Goal: Task Accomplishment & Management: Use online tool/utility

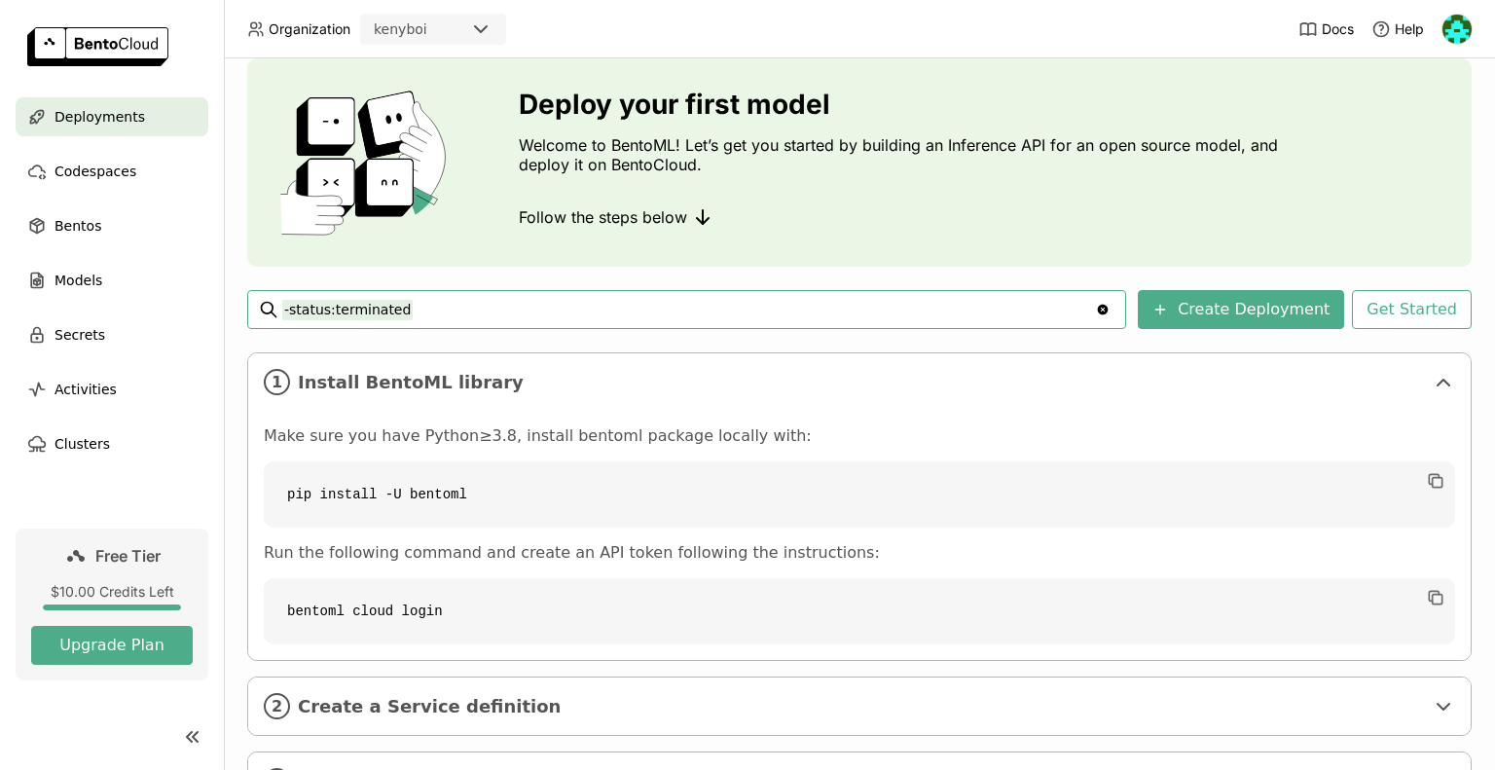
scroll to position [64, 0]
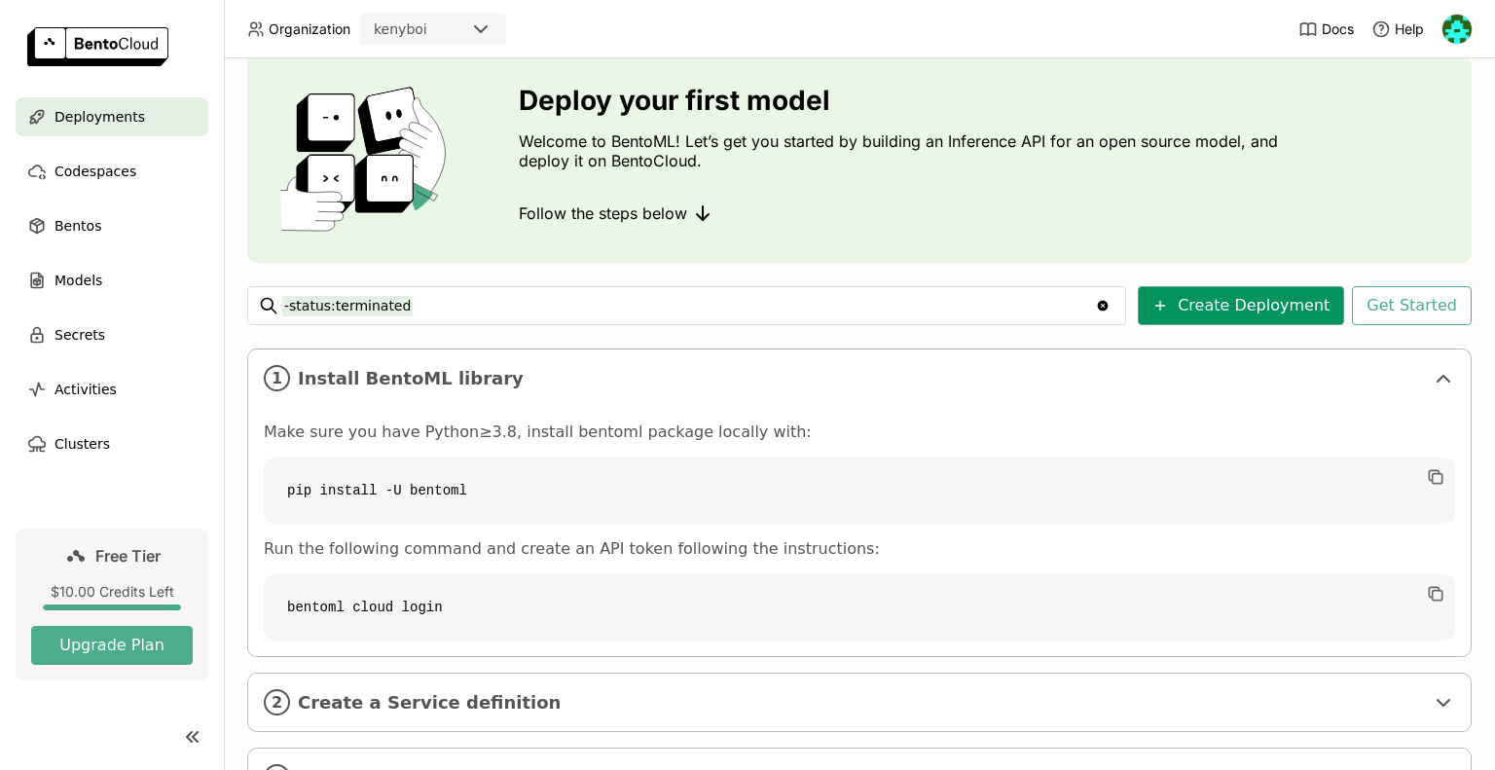
click at [1196, 295] on button "Create Deployment" at bounding box center [1241, 305] width 206 height 39
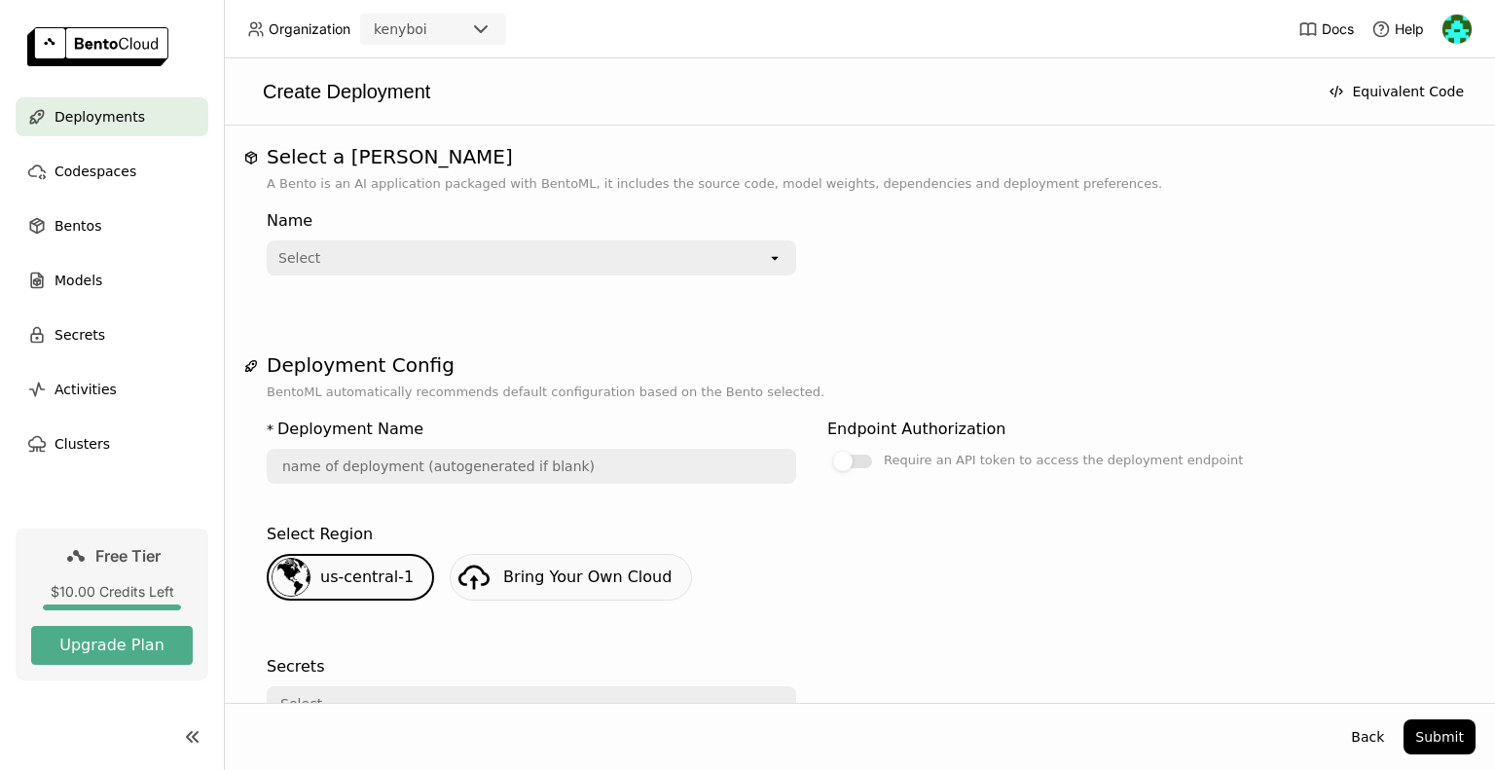
click at [697, 252] on div "Select" at bounding box center [518, 257] width 498 height 31
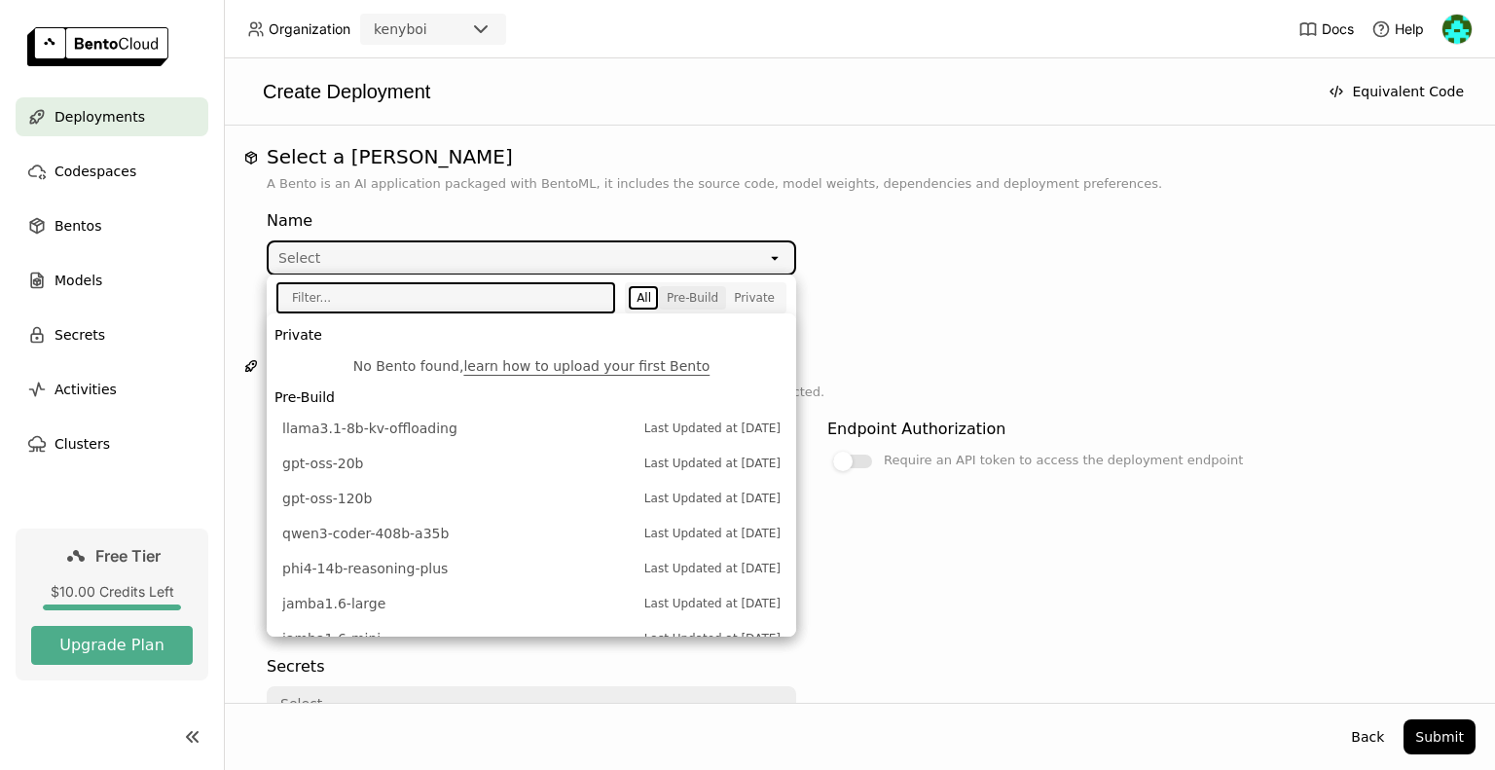
click at [700, 302] on div "Pre-Build" at bounding box center [693, 298] width 52 height 16
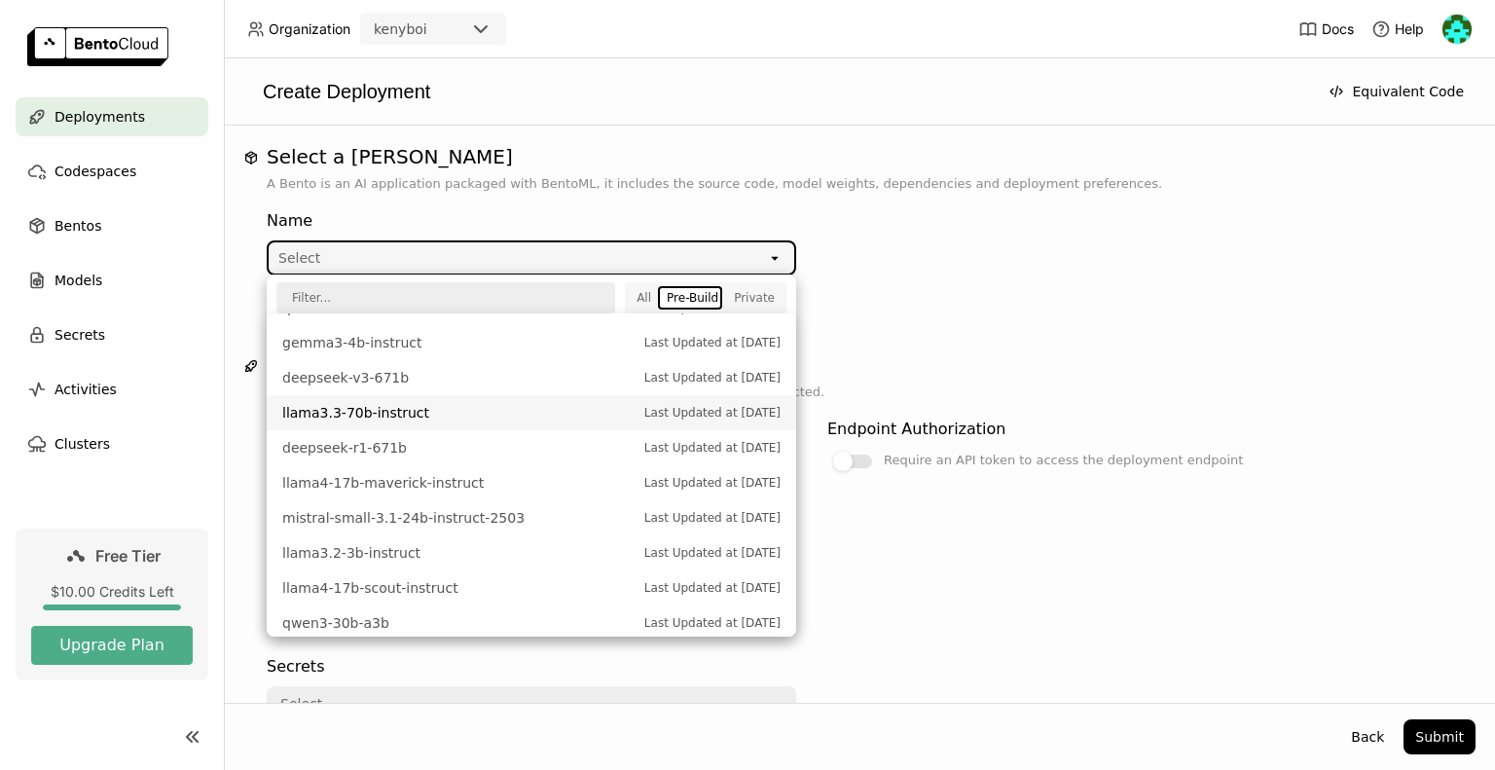
scroll to position [630, 0]
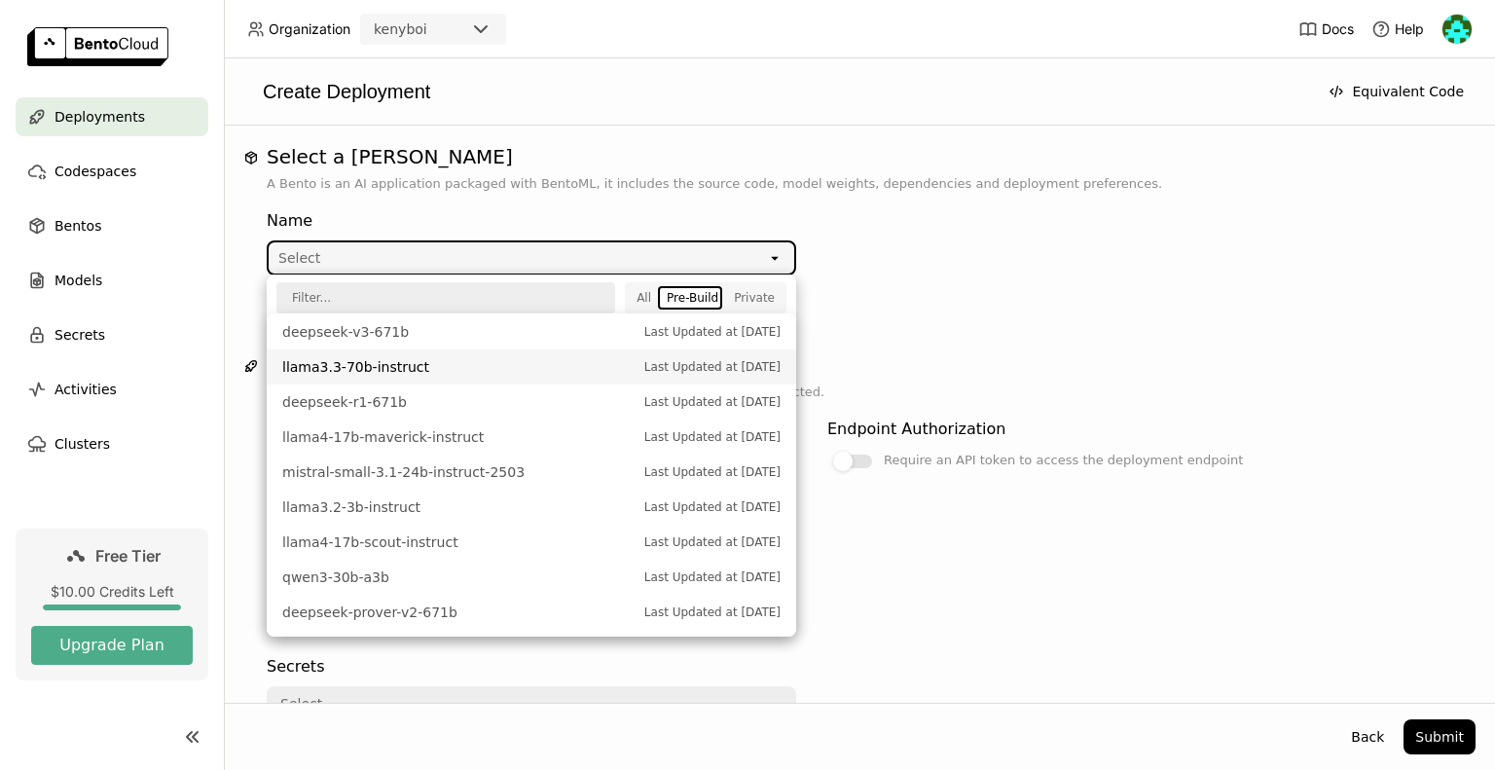
click at [878, 334] on div "Select a Bento A Bento is an AI application packaged with BentoML, it includes …" at bounding box center [859, 532] width 1232 height 775
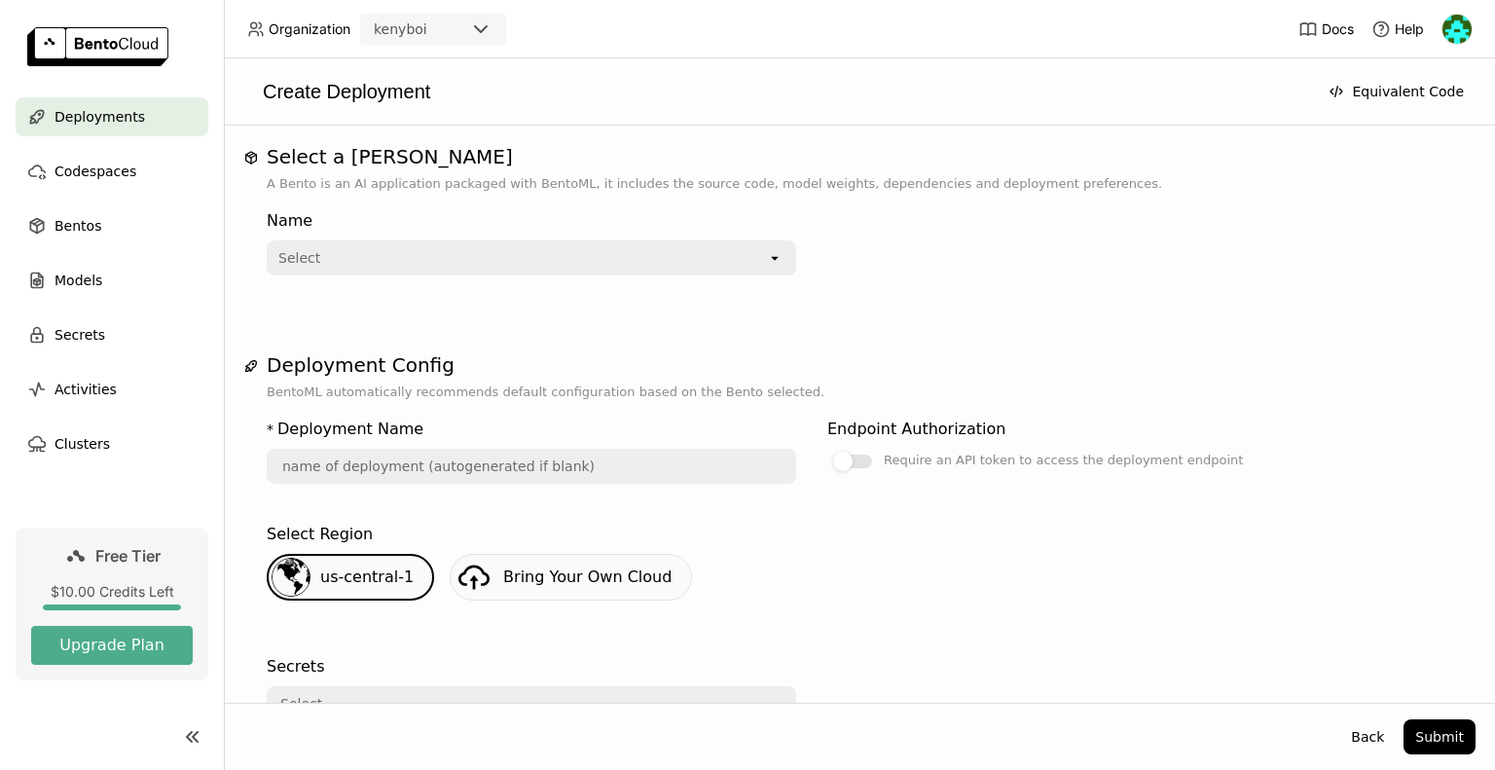
drag, startPoint x: 714, startPoint y: 260, endPoint x: 697, endPoint y: 261, distance: 17.5
click at [697, 261] on div "Select" at bounding box center [518, 257] width 498 height 31
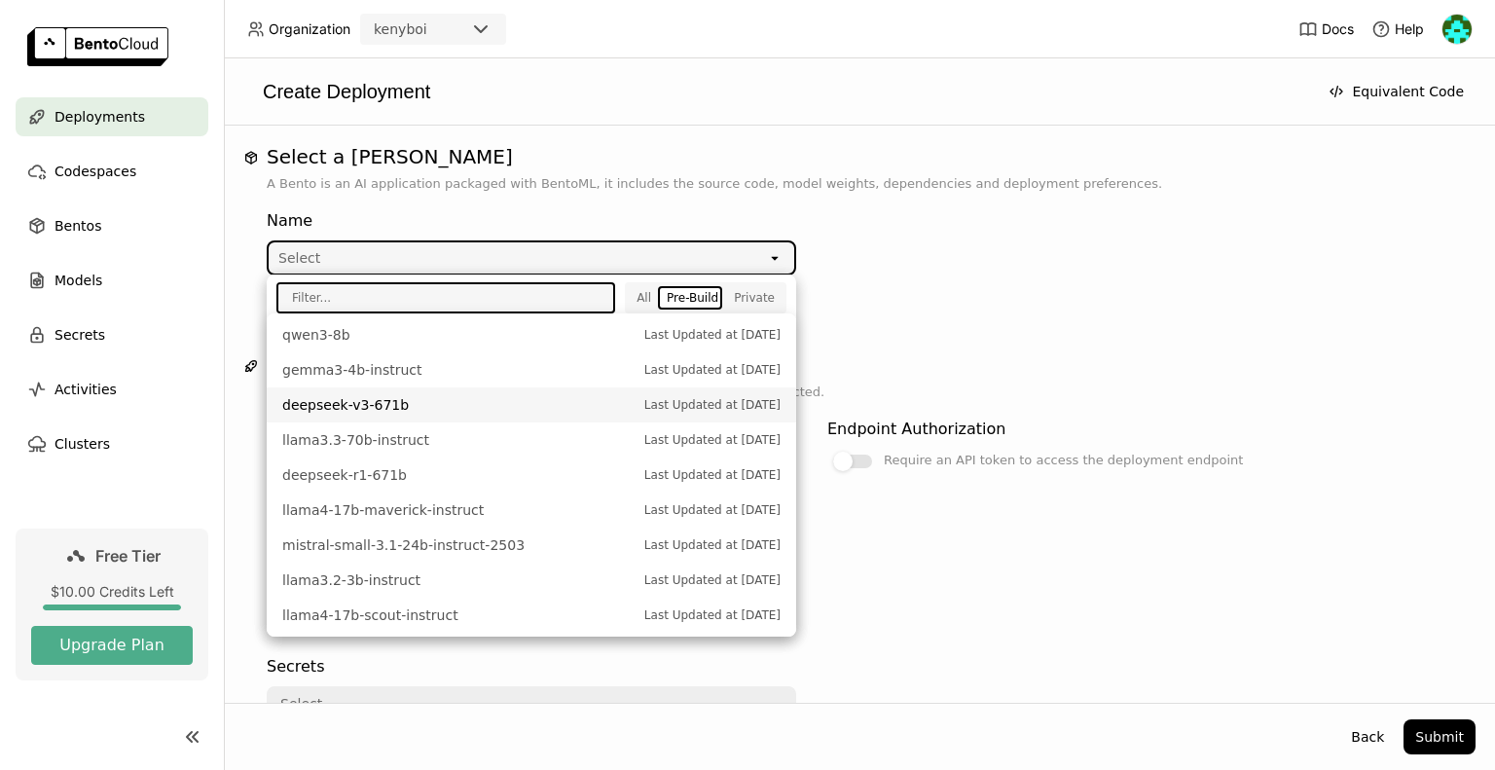
scroll to position [0, 0]
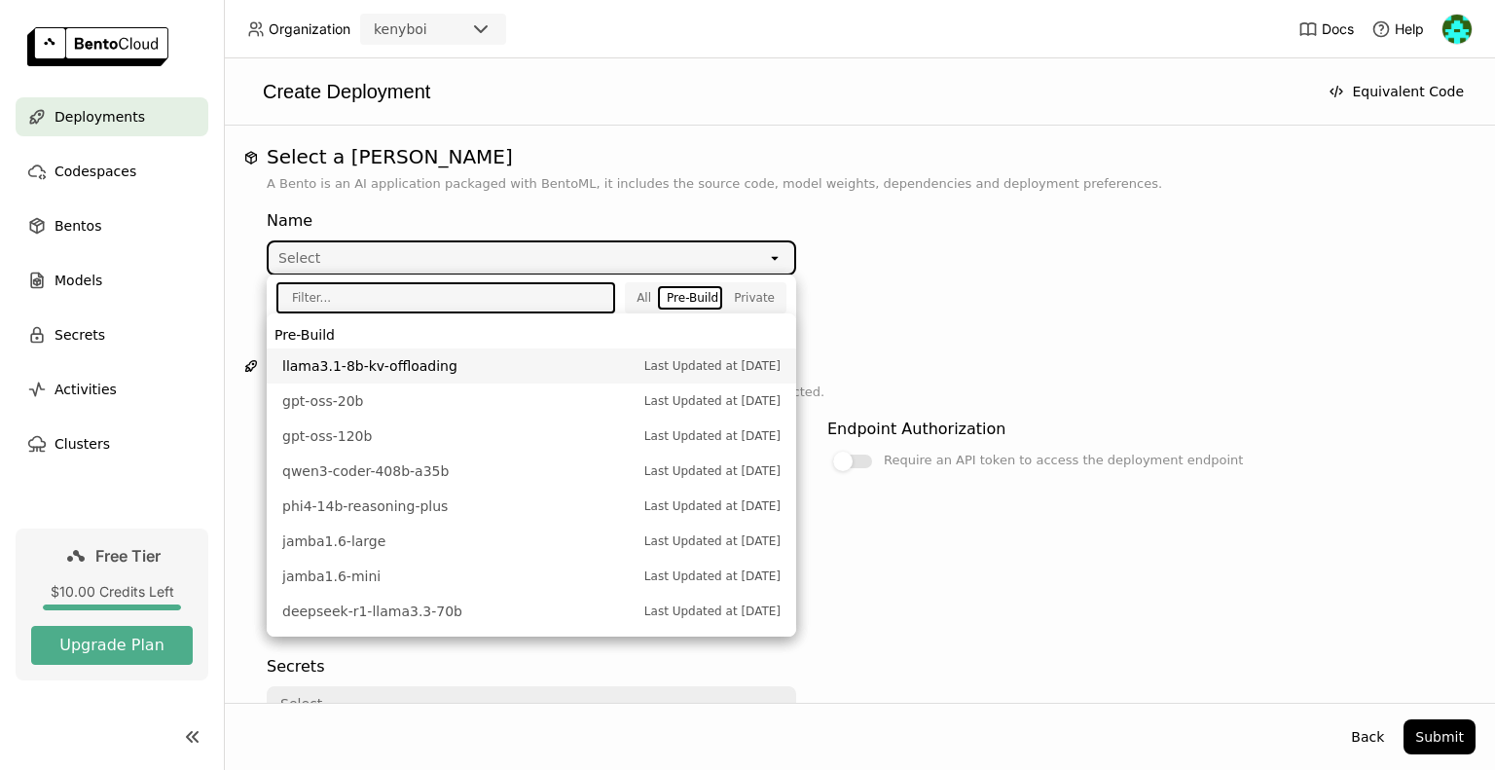
click at [1057, 293] on div "Name Select open" at bounding box center [859, 250] width 1185 height 113
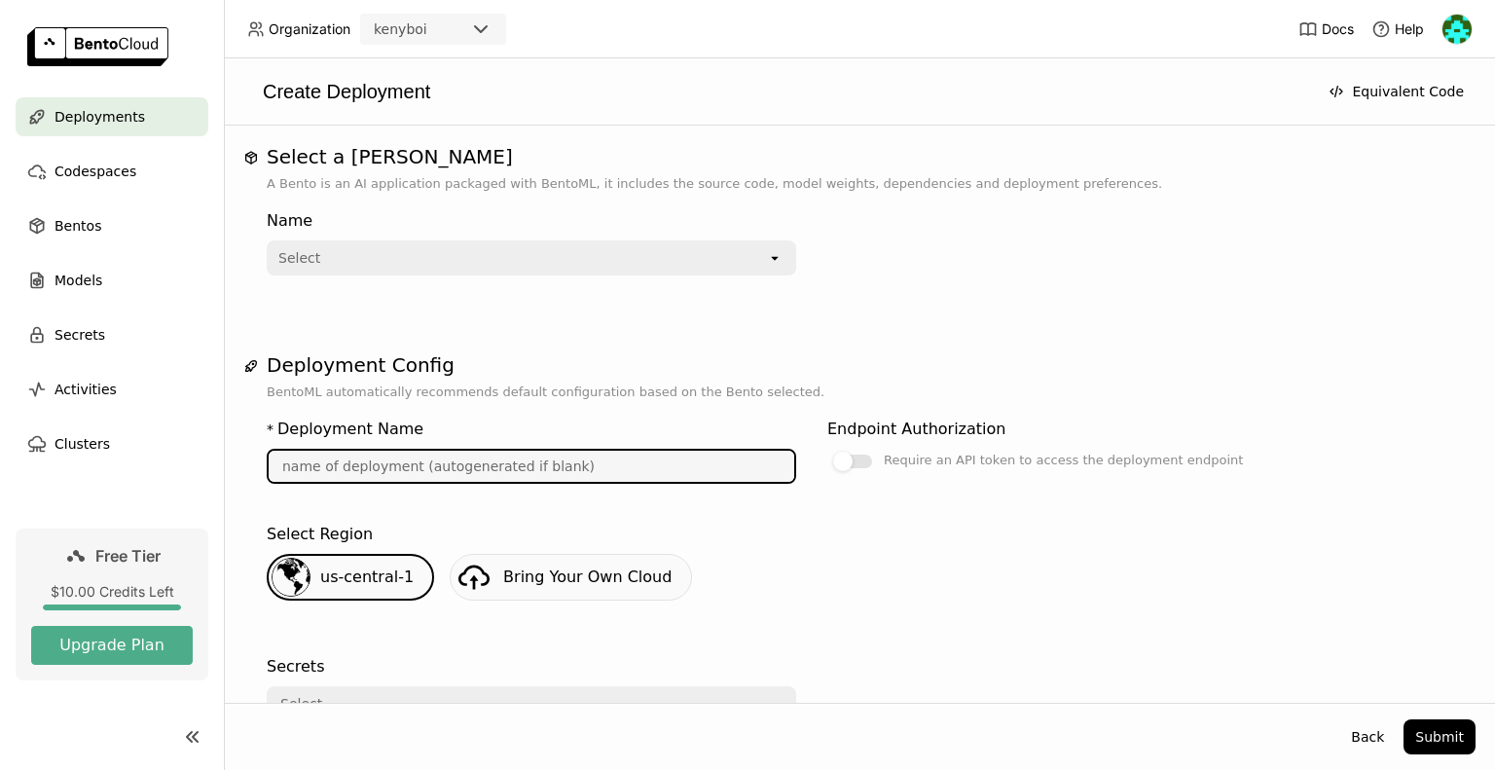
click at [582, 473] on input "text" at bounding box center [532, 466] width 526 height 31
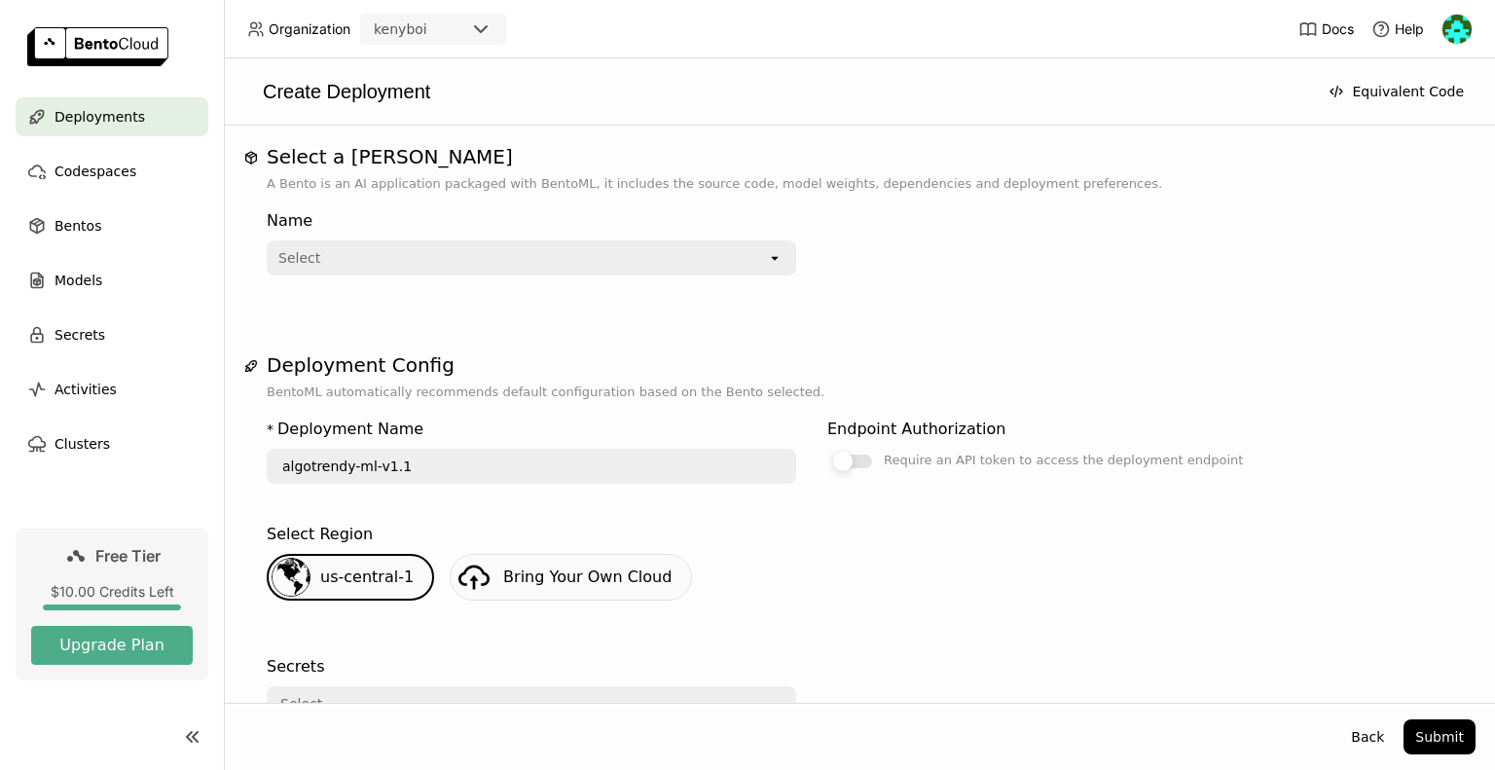
click at [852, 461] on div at bounding box center [852, 461] width 39 height 14
click at [827, 449] on input "Require an API token to access the deployment endpoint" at bounding box center [827, 449] width 0 height 0
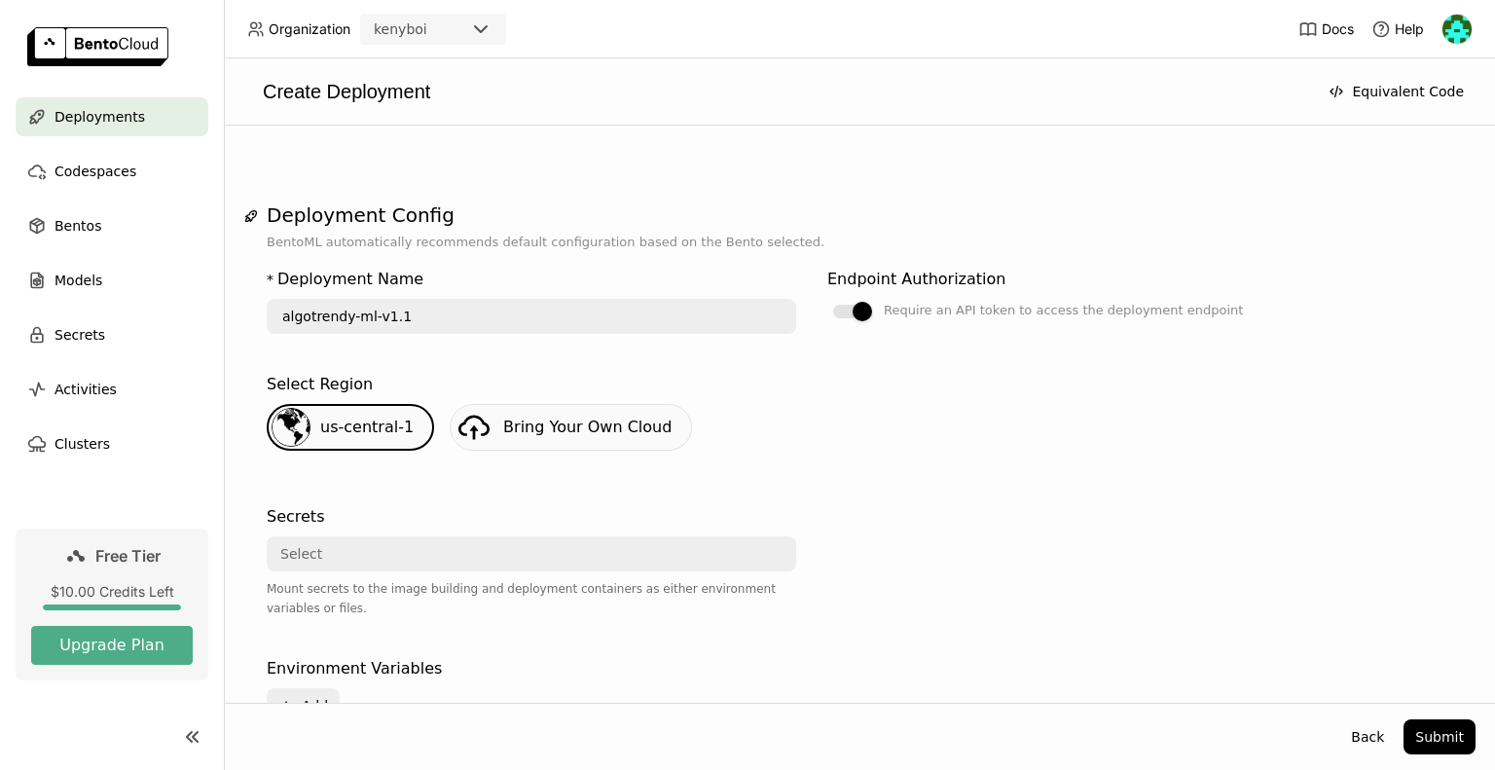
scroll to position [152, 0]
click at [557, 552] on div "Select" at bounding box center [526, 551] width 514 height 31
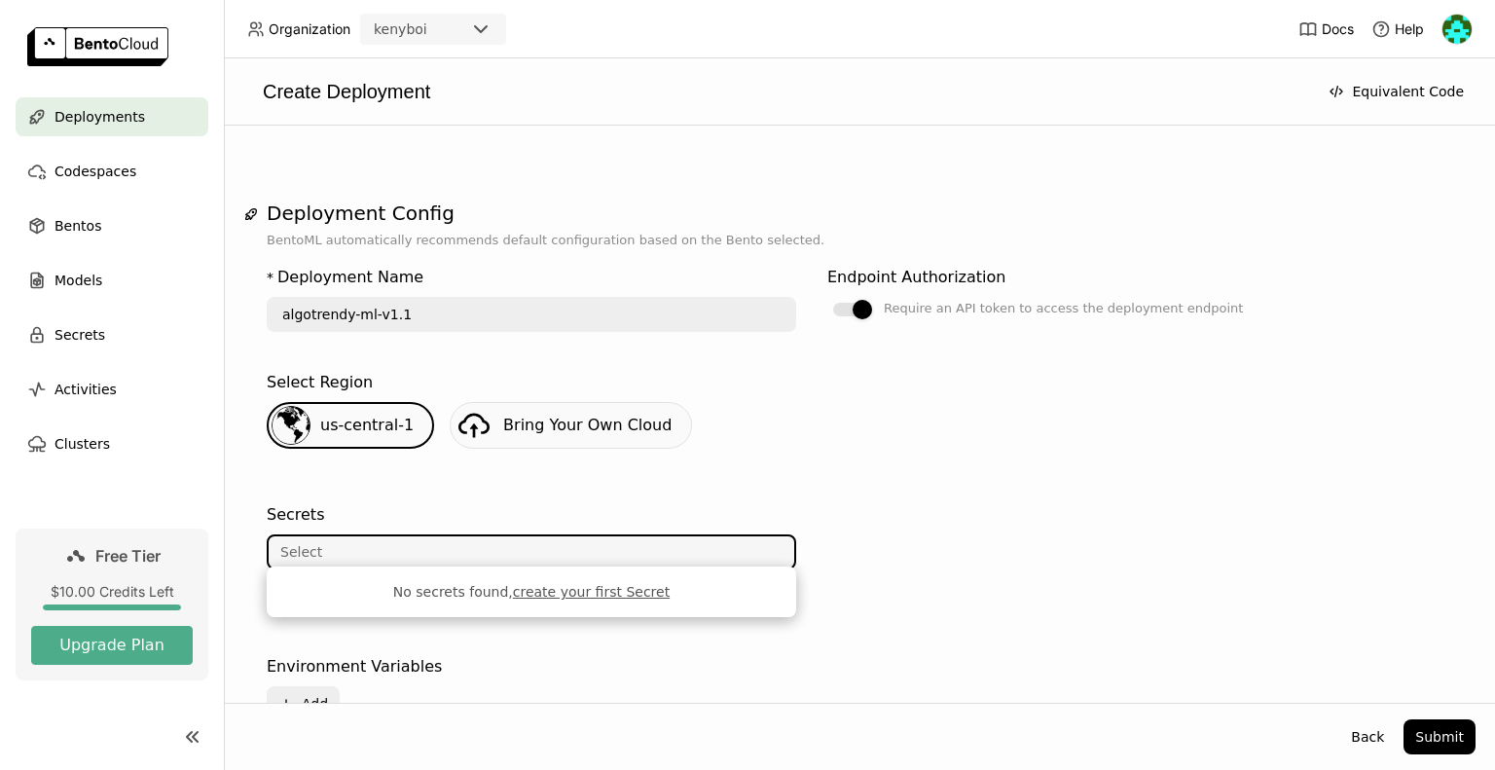
click at [568, 513] on div "Secrets" at bounding box center [531, 514] width 529 height 23
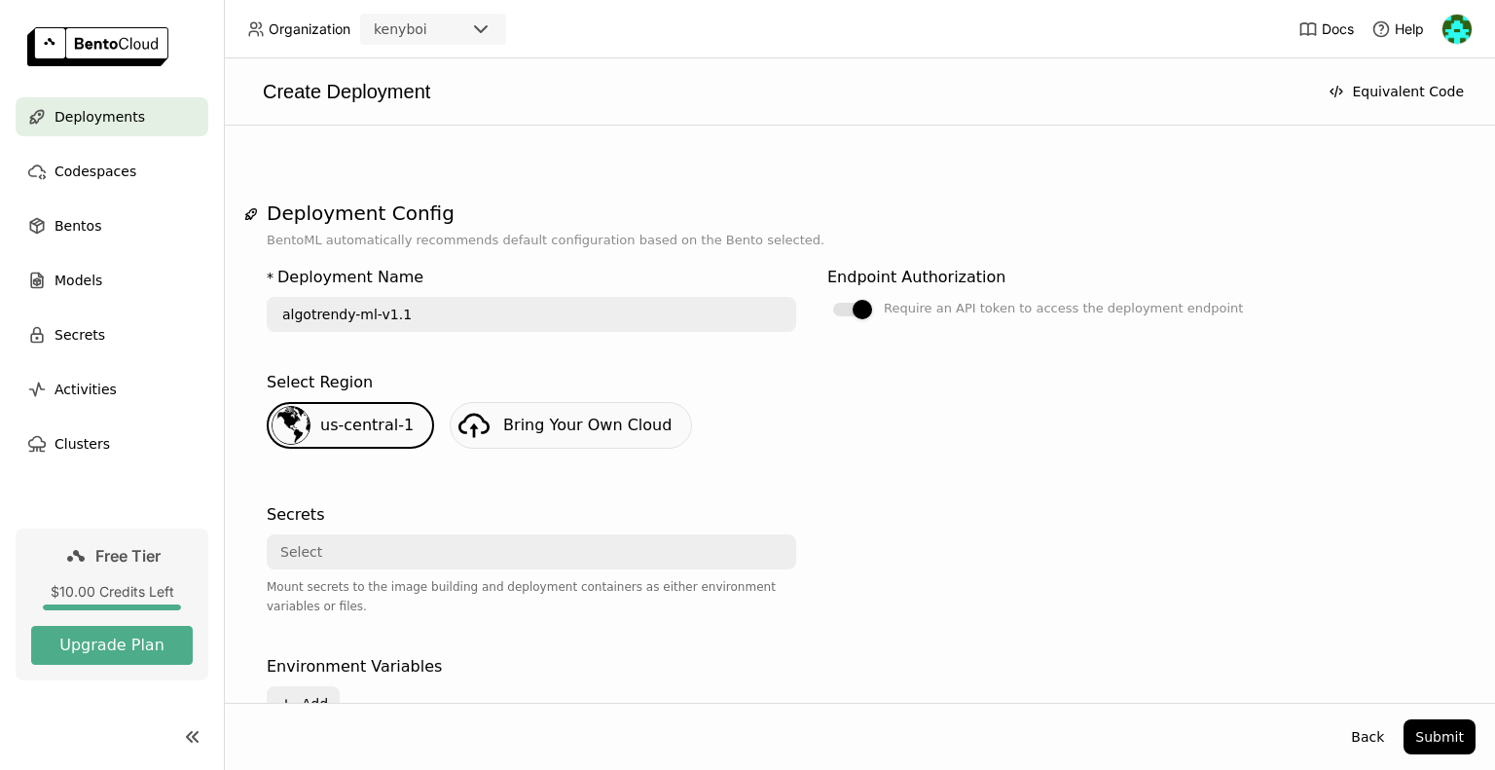
click at [563, 548] on div "Select" at bounding box center [526, 551] width 514 height 31
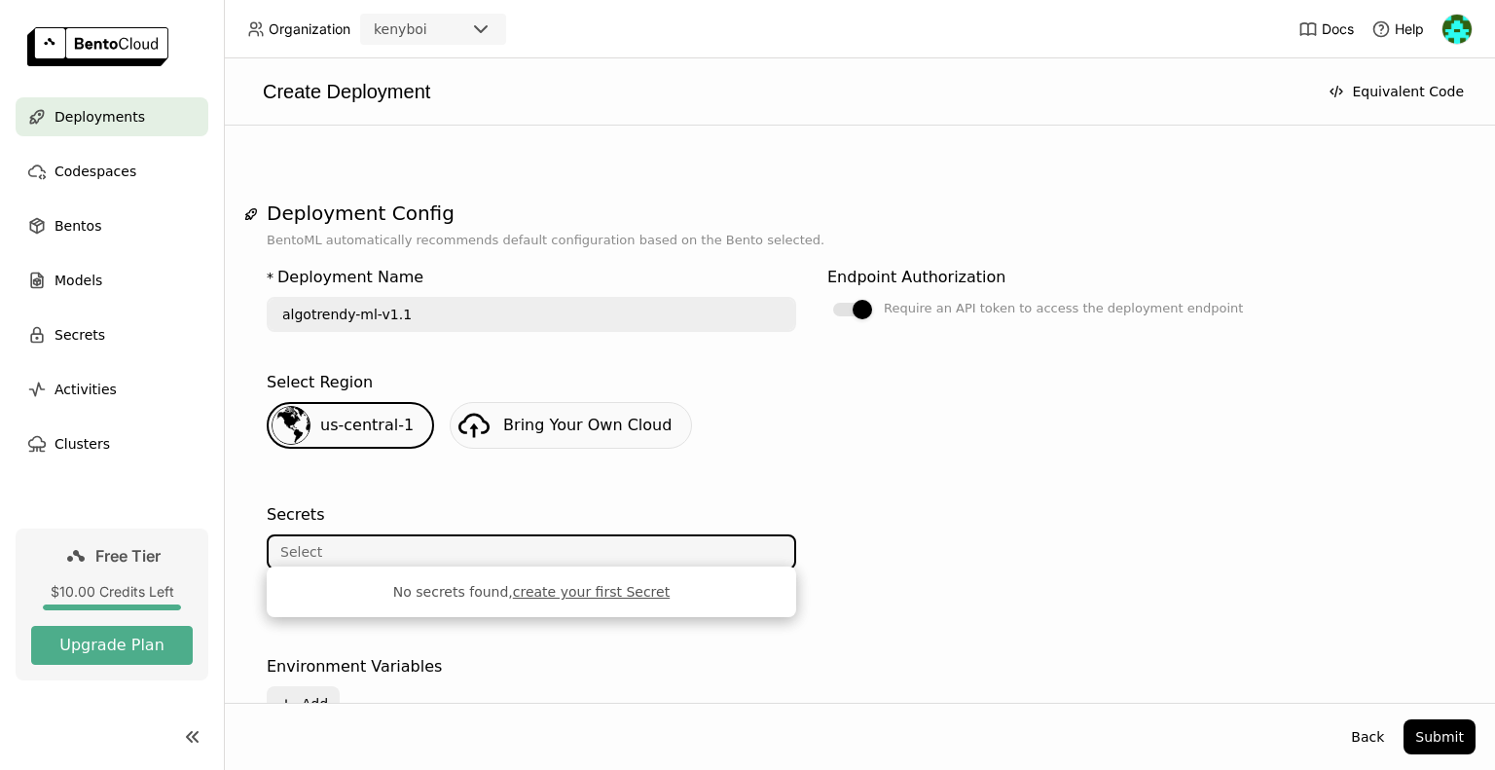
click at [572, 594] on link "create your first Secret" at bounding box center [591, 592] width 157 height 16
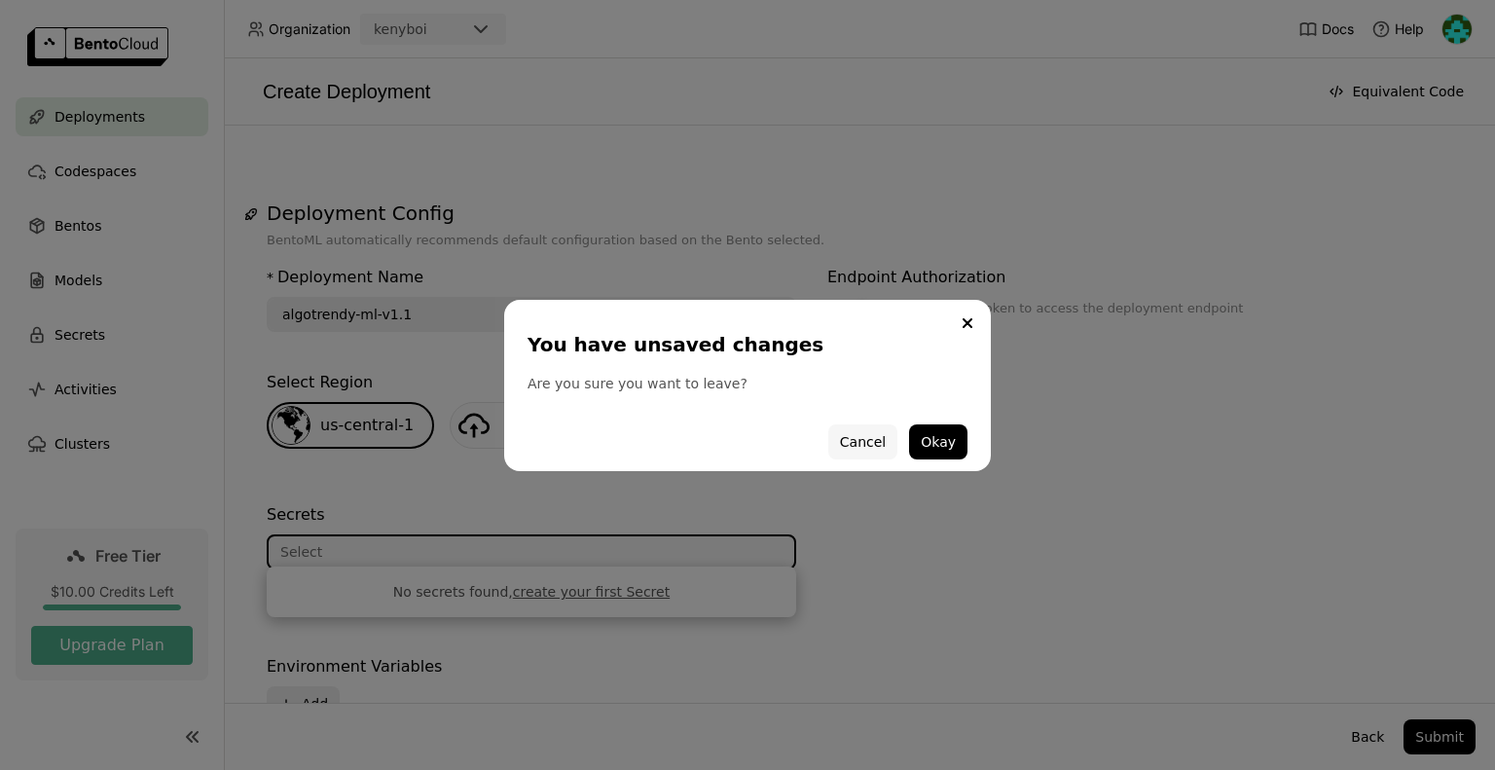
click at [895, 445] on button "Cancel" at bounding box center [862, 441] width 69 height 35
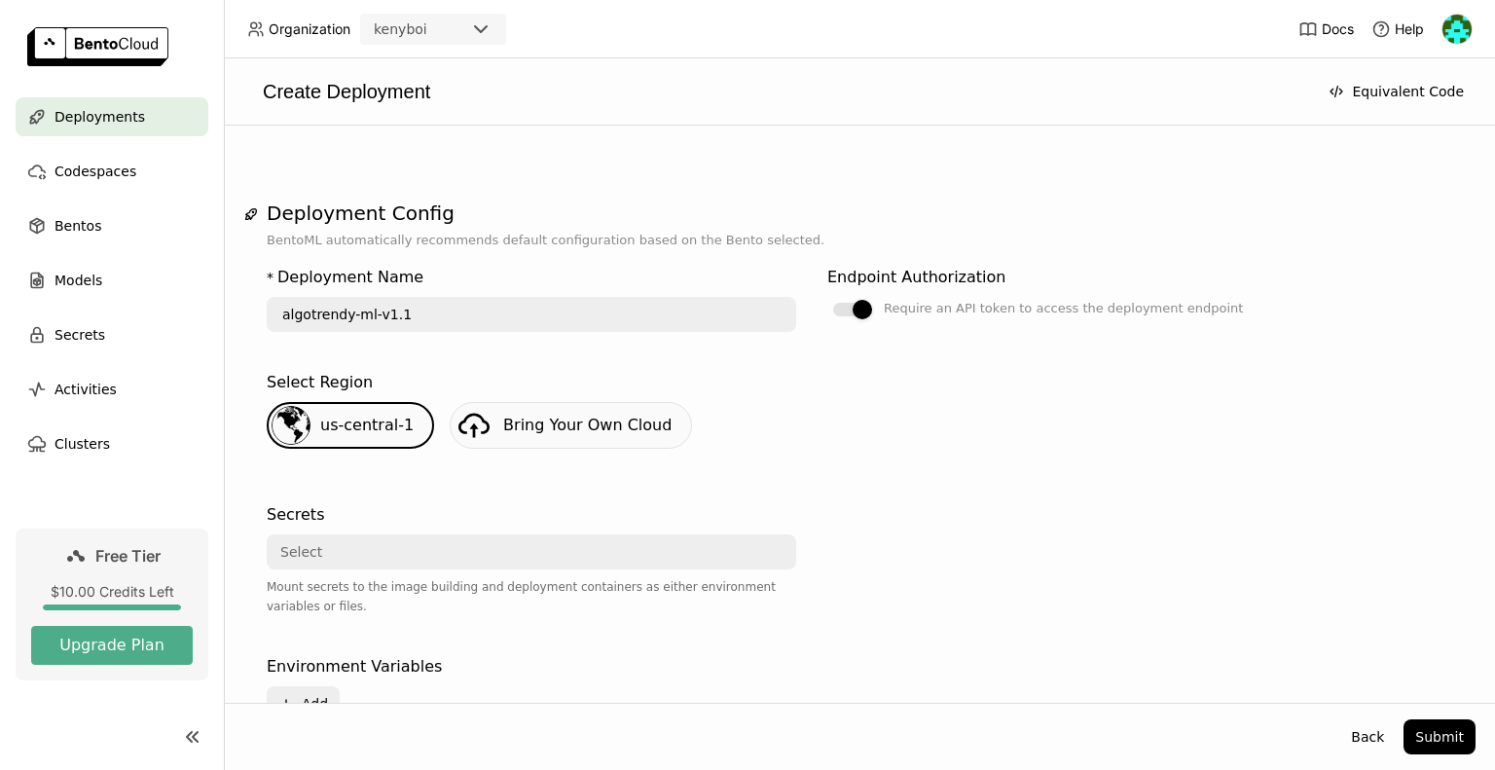
scroll to position [0, 0]
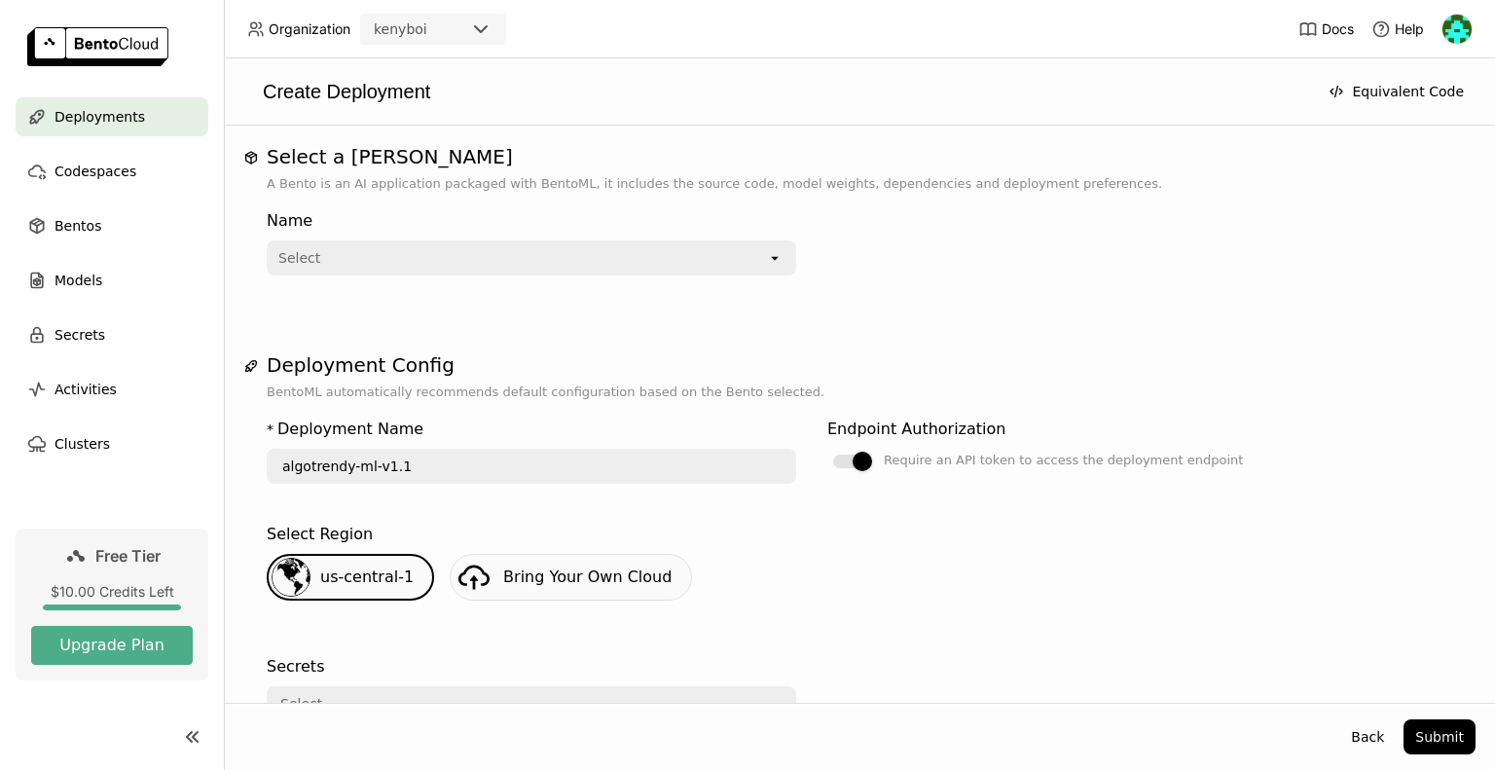
click at [733, 275] on div "Name Select open" at bounding box center [859, 250] width 1185 height 113
click at [730, 257] on div "Select" at bounding box center [518, 257] width 498 height 31
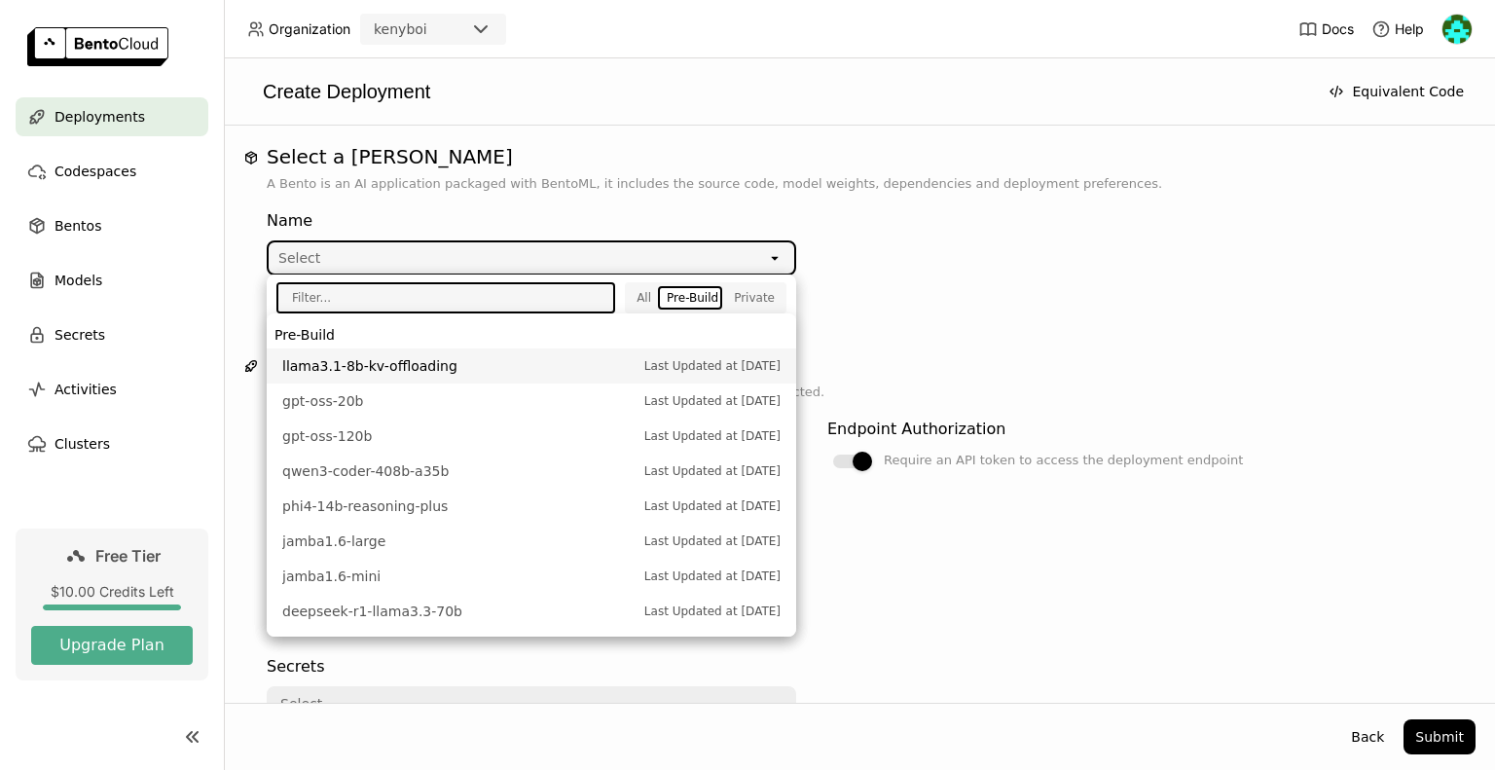
click at [562, 362] on span "llama3.1-8b-kv-offloading" at bounding box center [458, 365] width 352 height 19
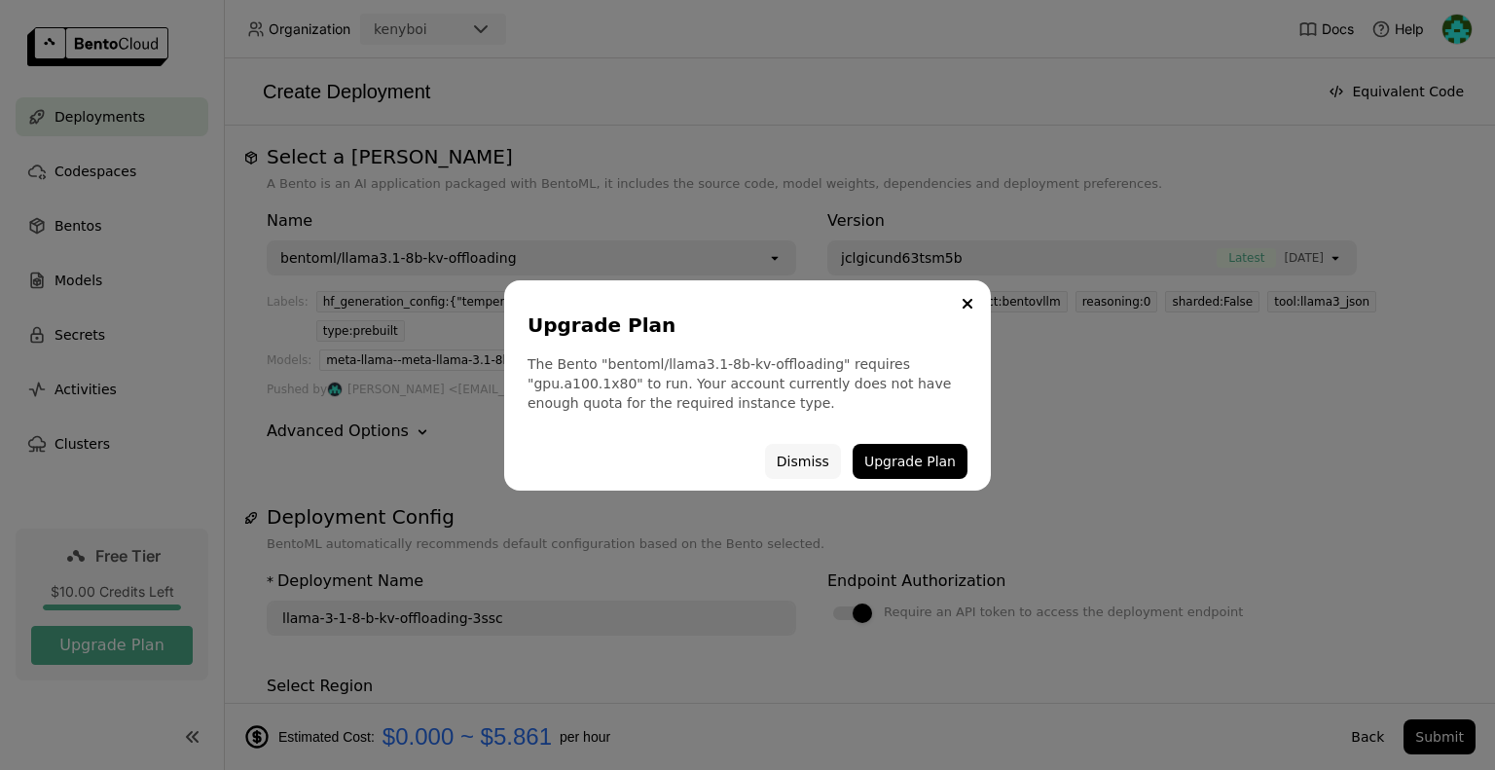
click at [802, 457] on button "Dismiss" at bounding box center [803, 461] width 76 height 35
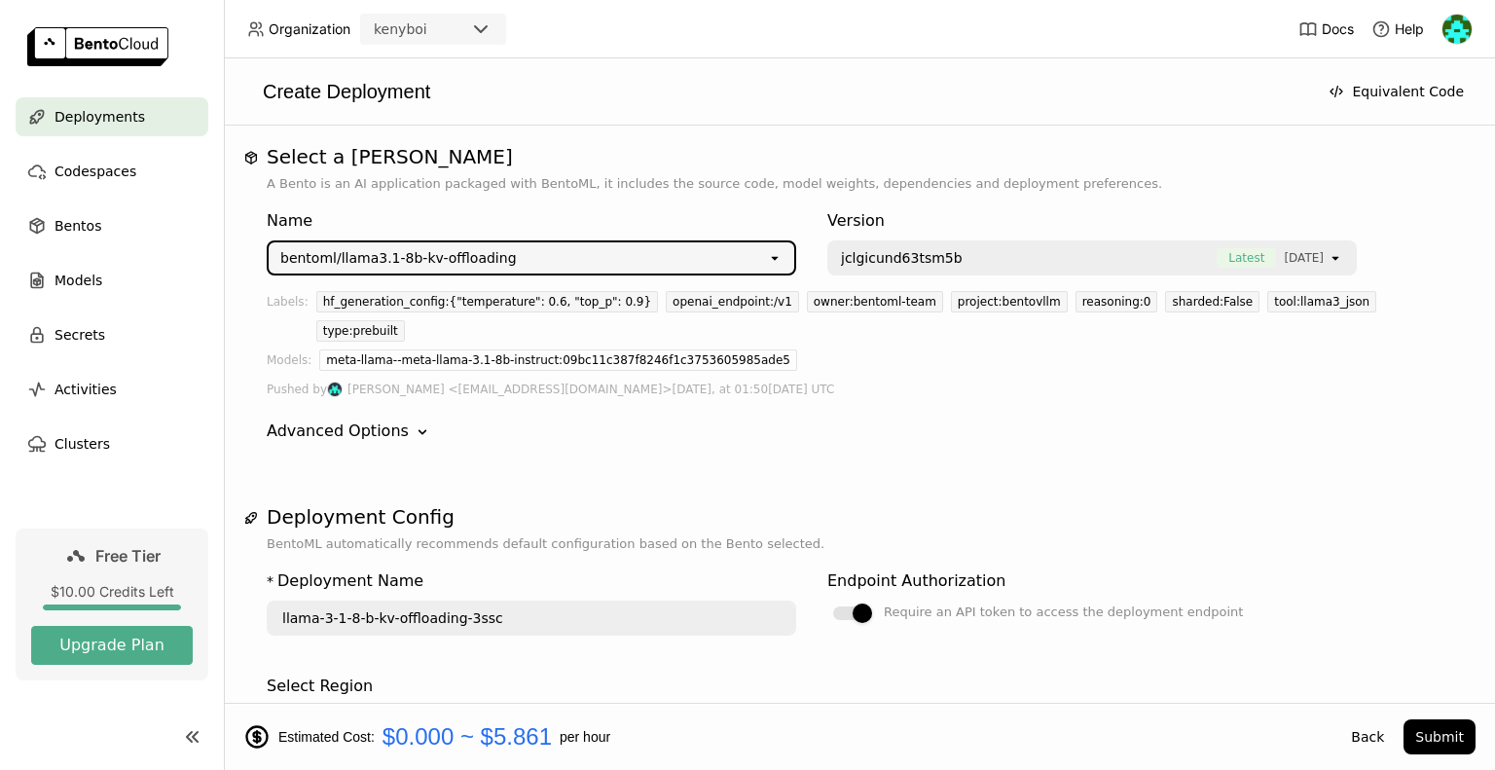
click at [667, 256] on div "bentoml/llama3.1-8b-kv-offloading" at bounding box center [518, 257] width 498 height 31
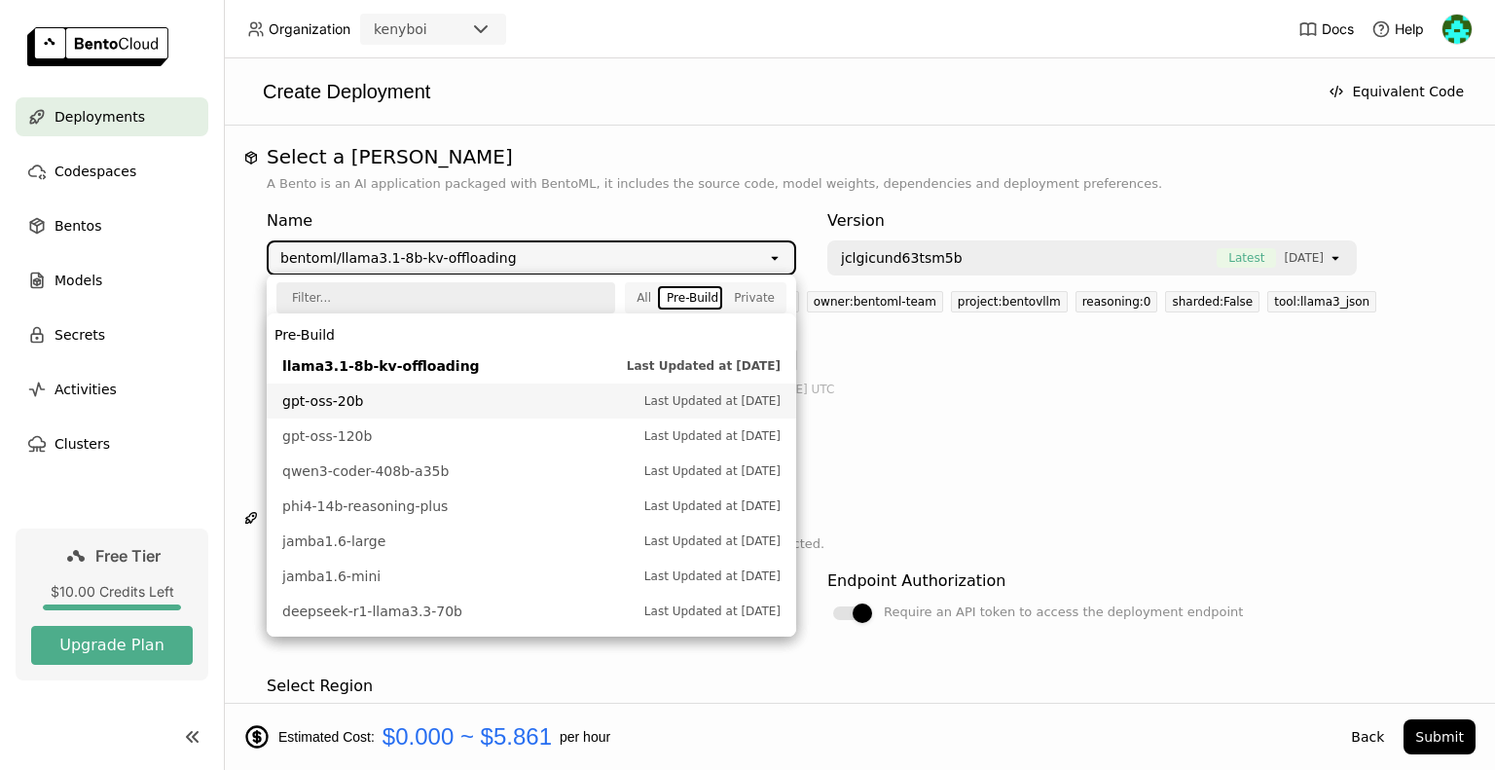
click at [611, 385] on li "gpt-oss-20b Last Updated at [DATE]" at bounding box center [531, 400] width 529 height 35
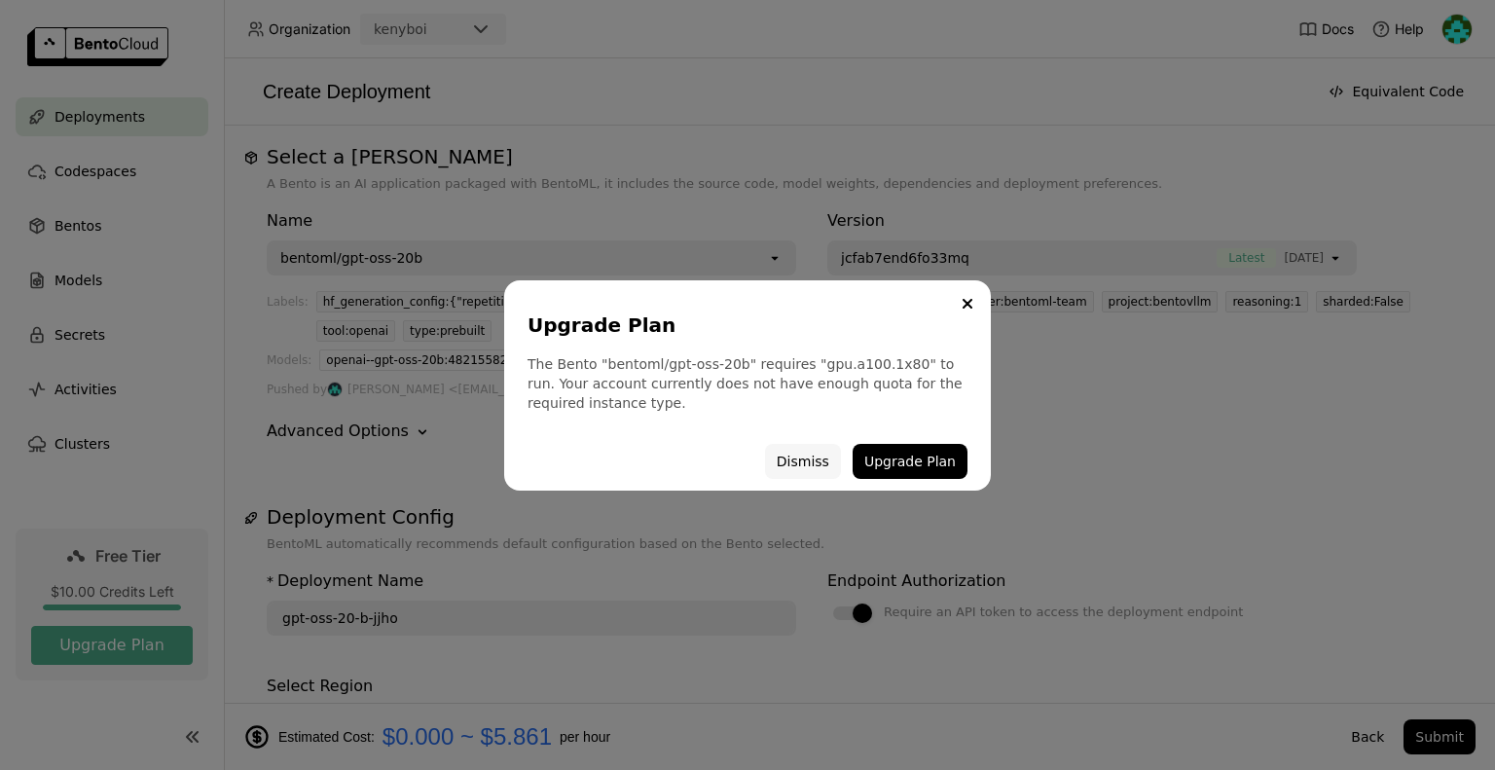
click at [806, 462] on button "Dismiss" at bounding box center [803, 461] width 76 height 35
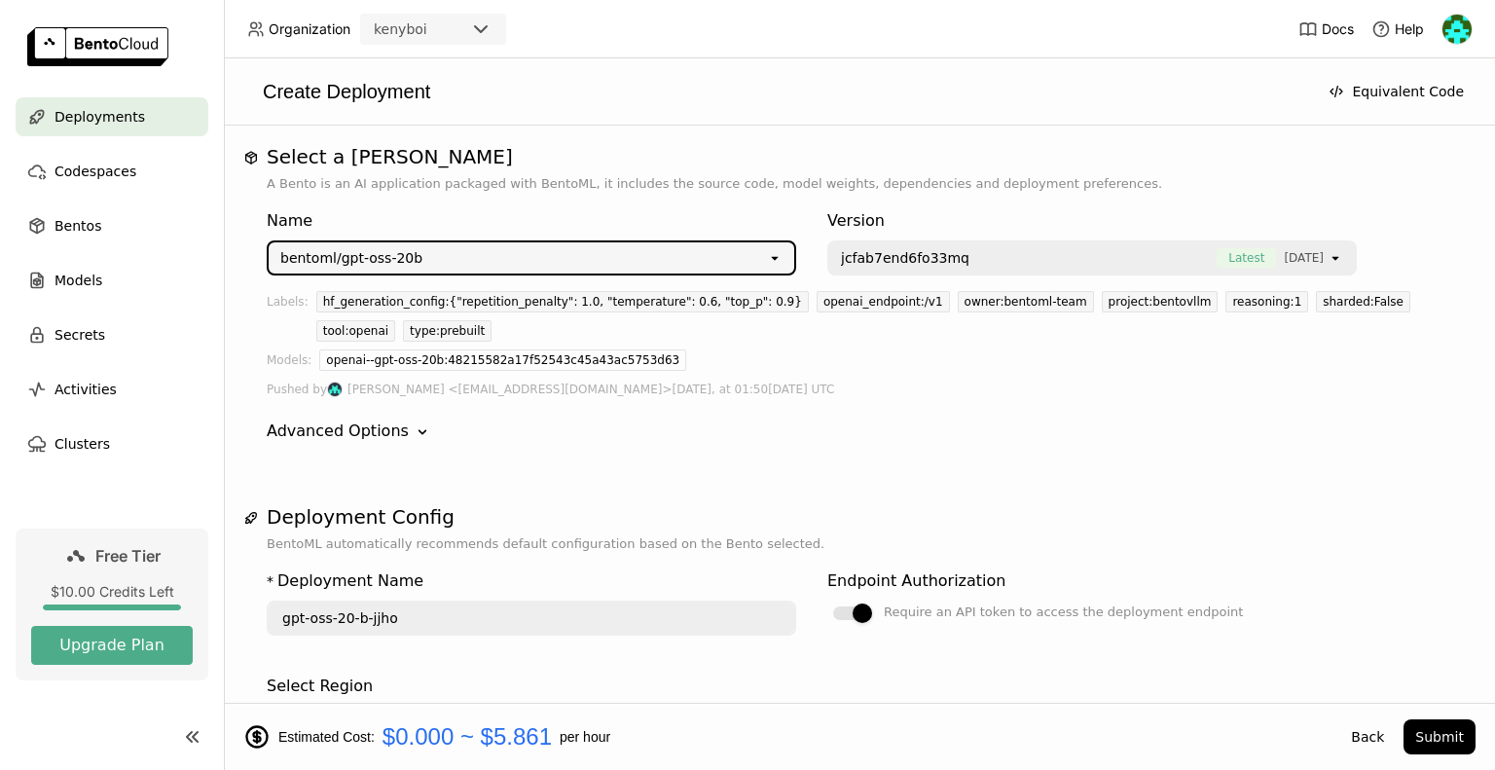
click at [635, 268] on div "bentoml/gpt-oss-20b" at bounding box center [518, 257] width 498 height 31
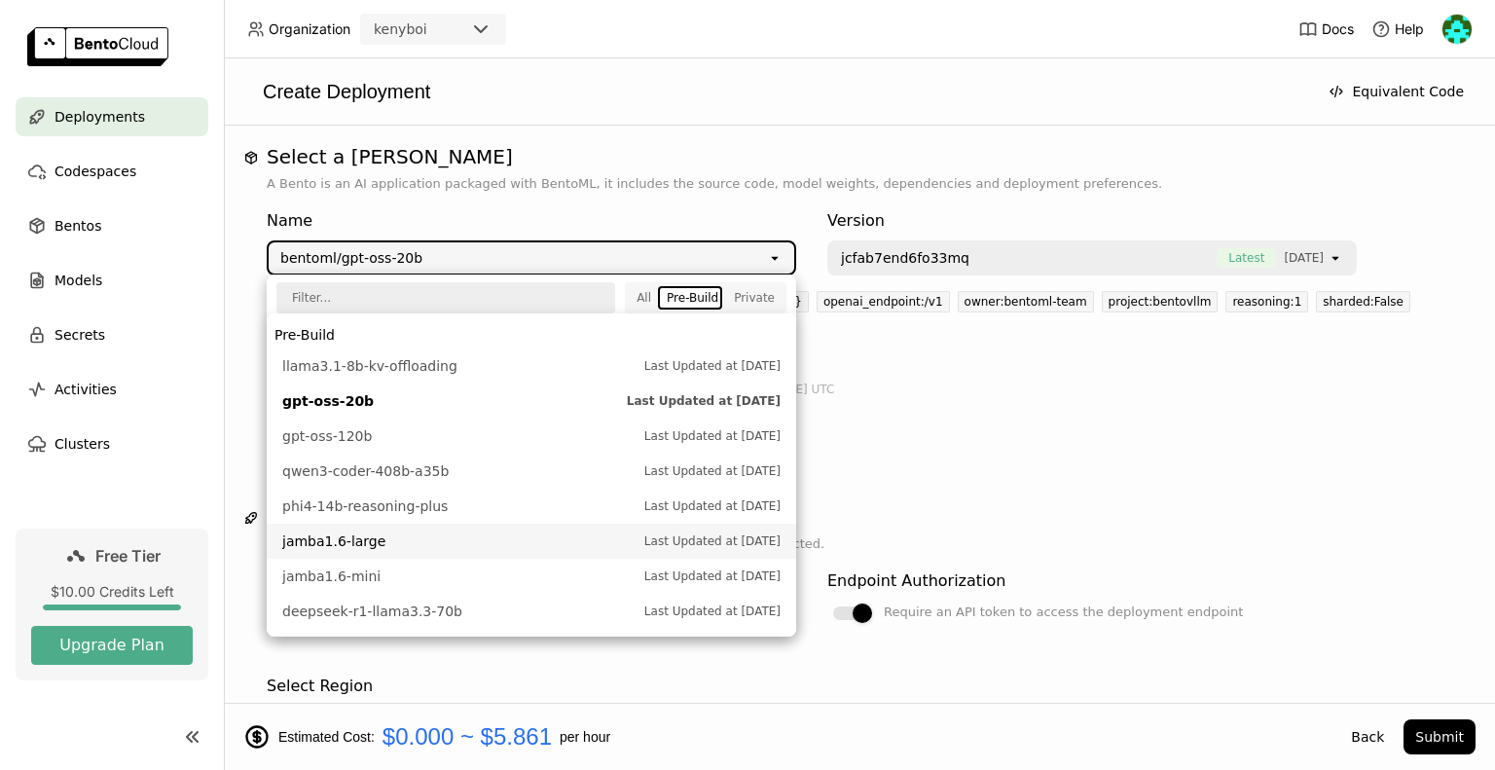
click at [584, 547] on span "jamba1.6-large" at bounding box center [458, 540] width 352 height 19
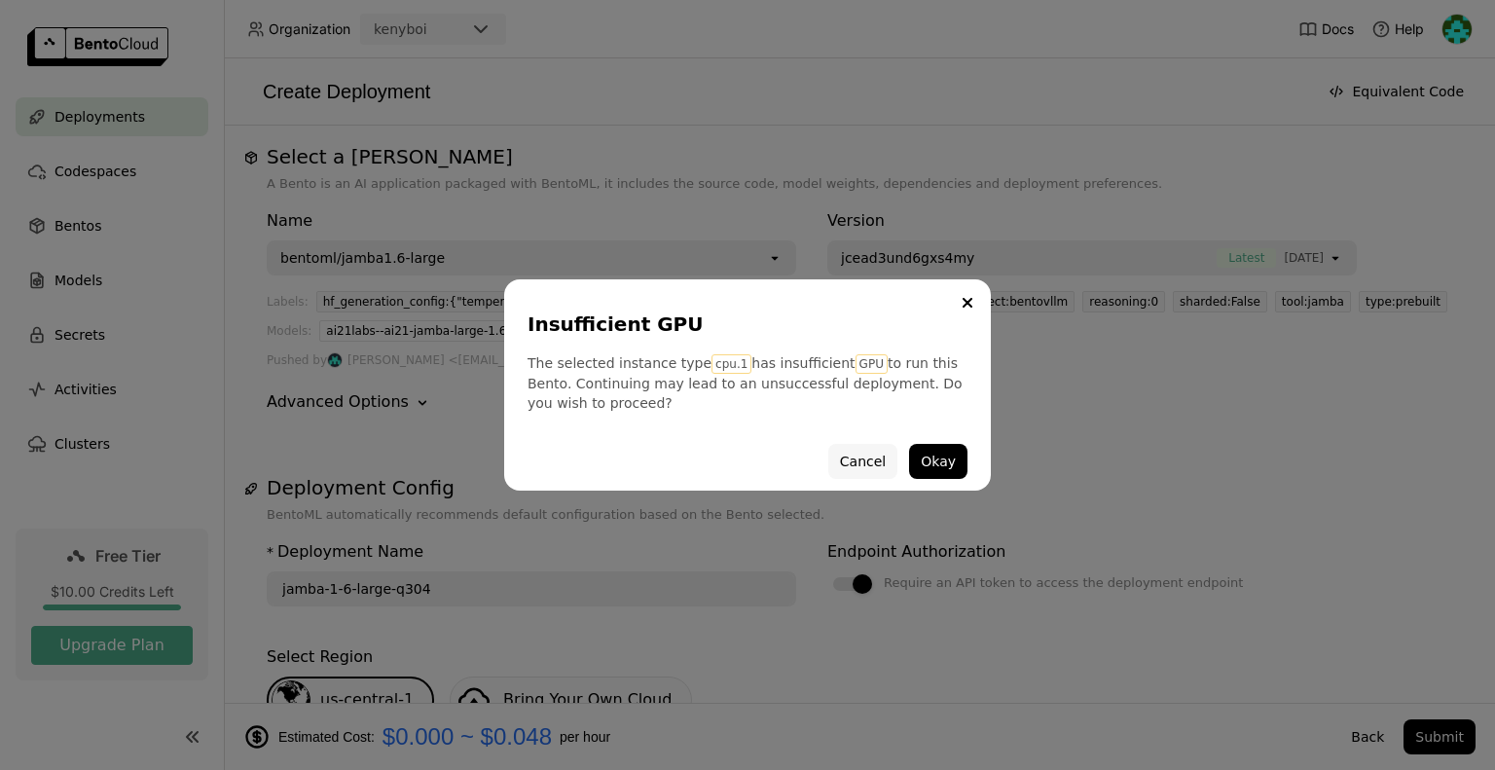
click at [870, 458] on button "Cancel" at bounding box center [862, 461] width 69 height 35
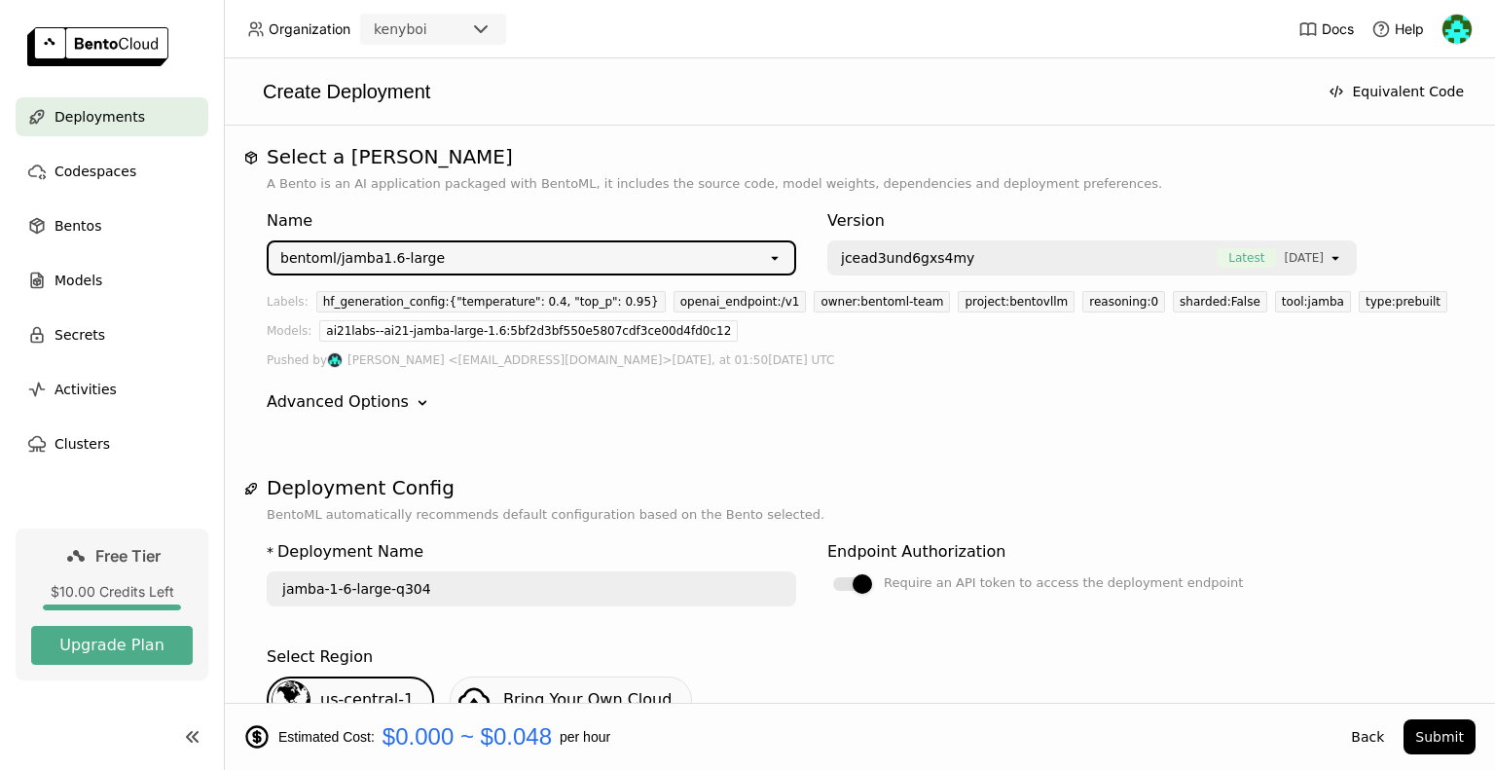
click at [651, 262] on div "bentoml/jamba1.6-large" at bounding box center [518, 257] width 498 height 31
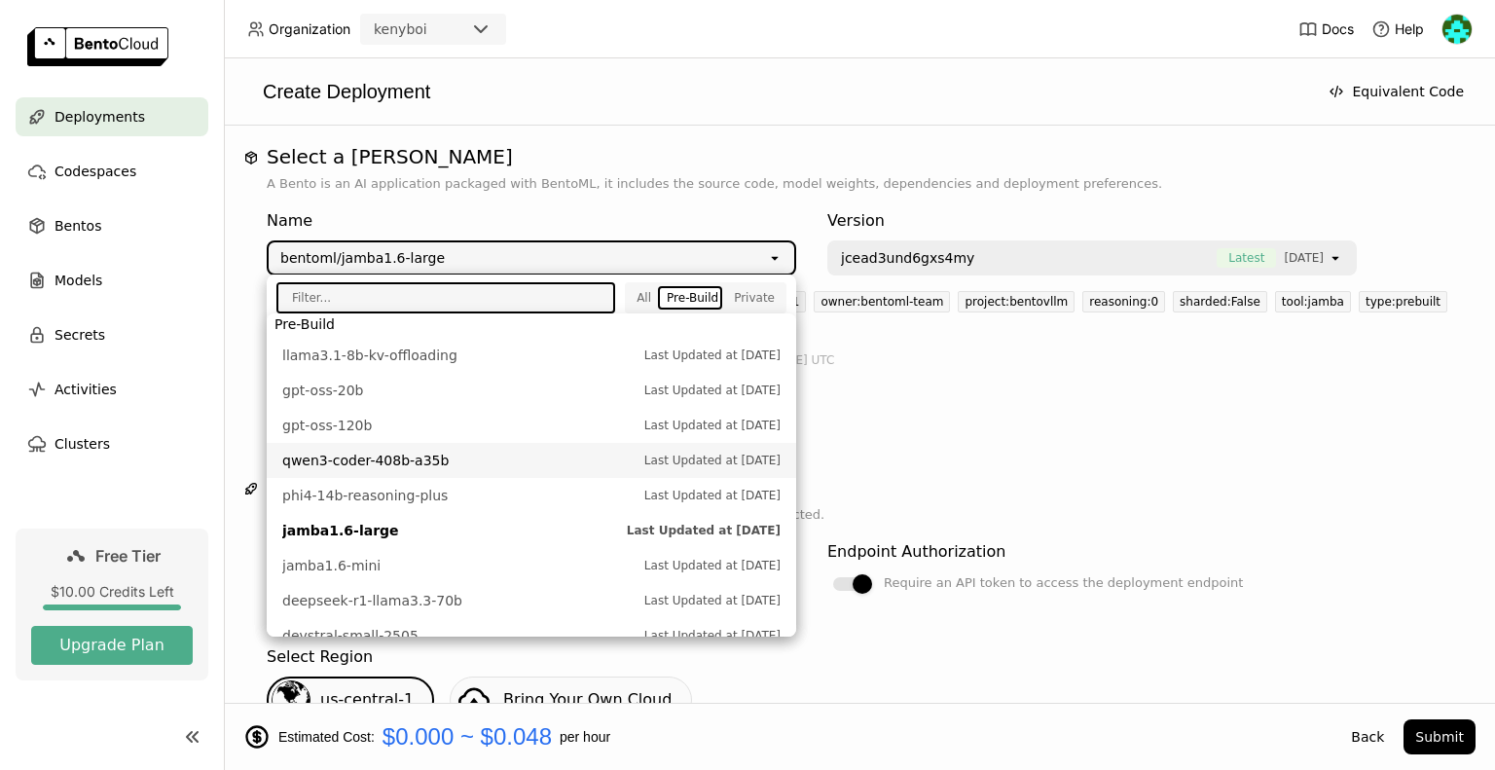
scroll to position [8, 0]
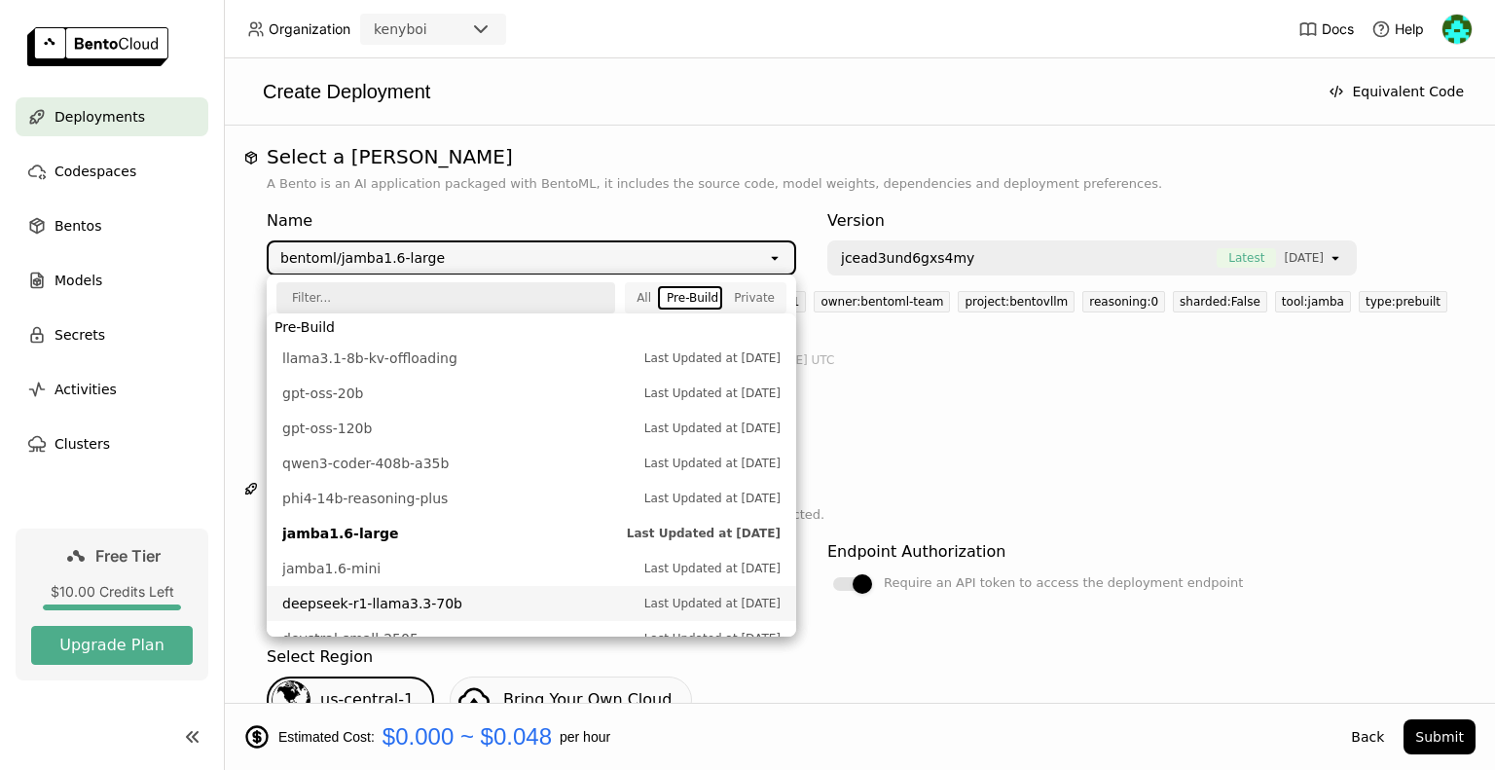
click at [471, 618] on li "deepseek-r1-llama3.3-70b Last Updated at [DATE]" at bounding box center [531, 603] width 529 height 35
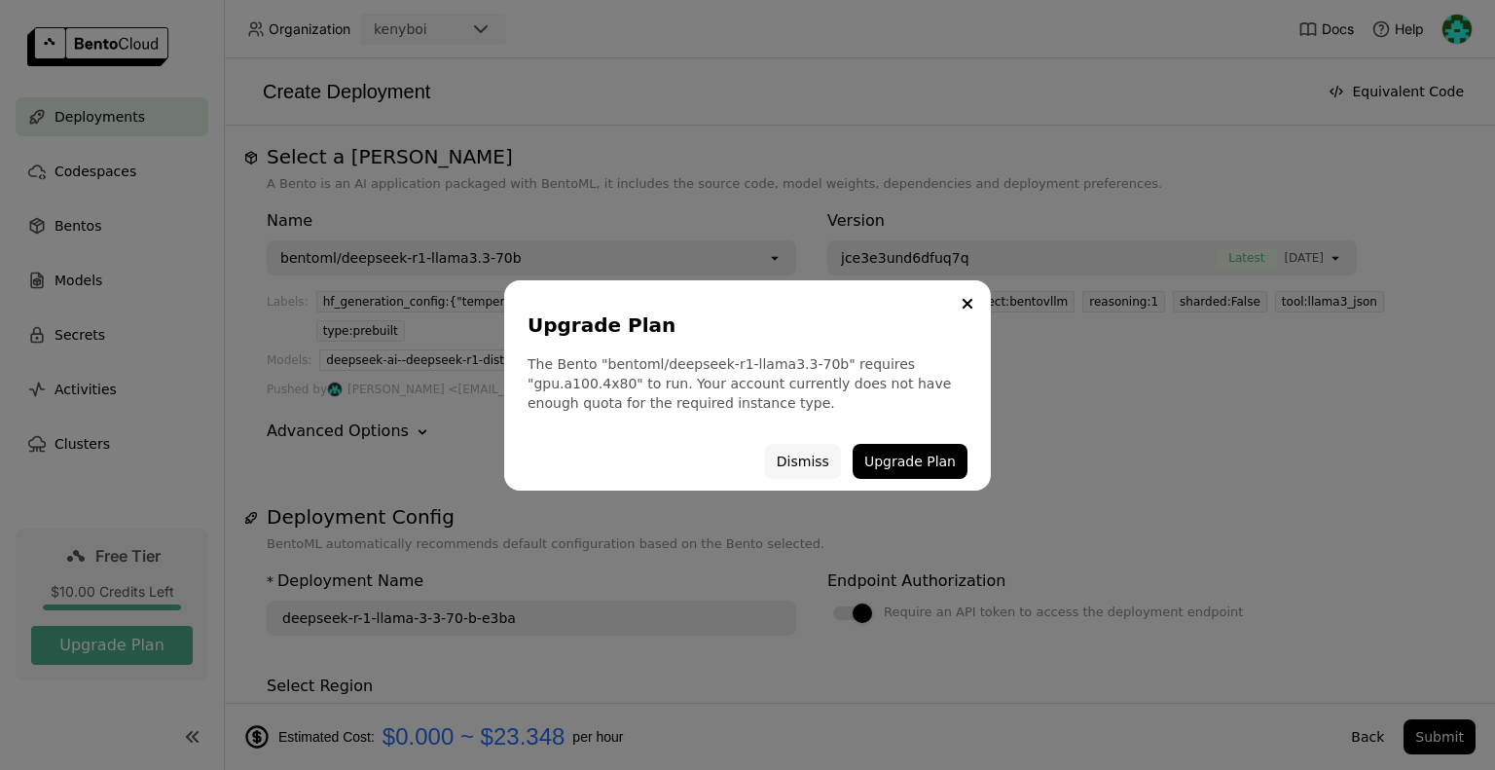
click at [806, 456] on button "Dismiss" at bounding box center [803, 461] width 76 height 35
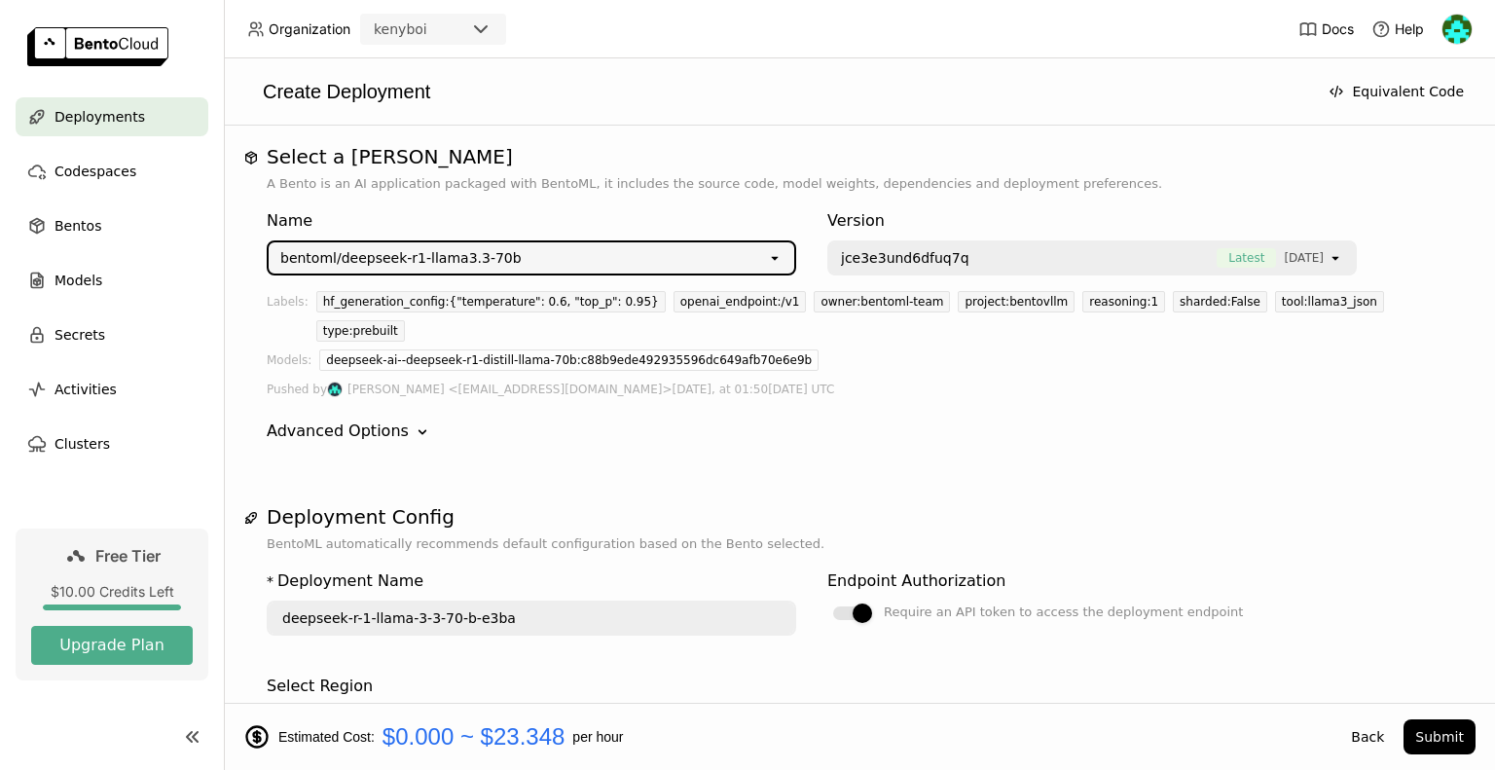
click at [550, 266] on div "bentoml/deepseek-r1-llama3.3-70b" at bounding box center [518, 257] width 498 height 31
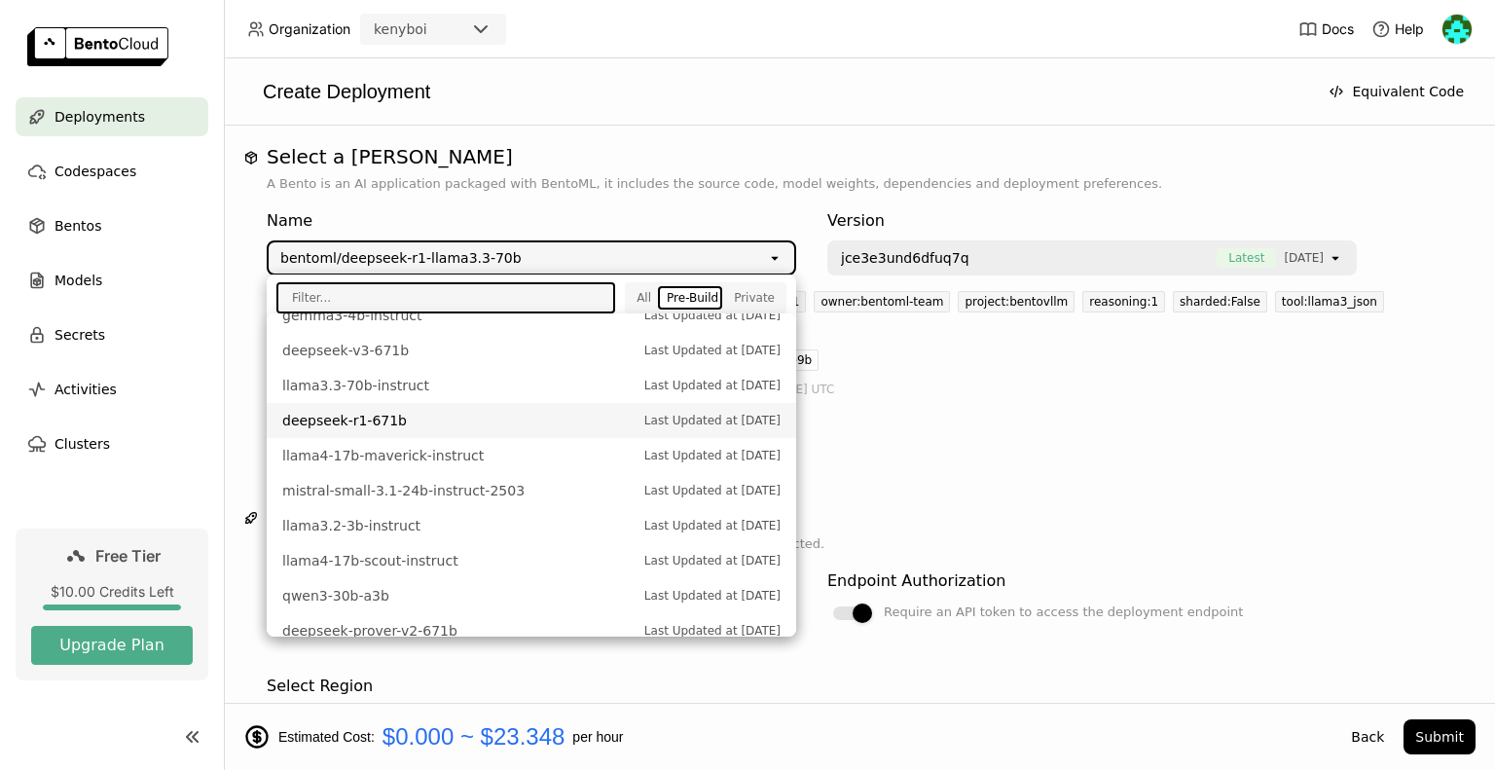
scroll to position [630, 0]
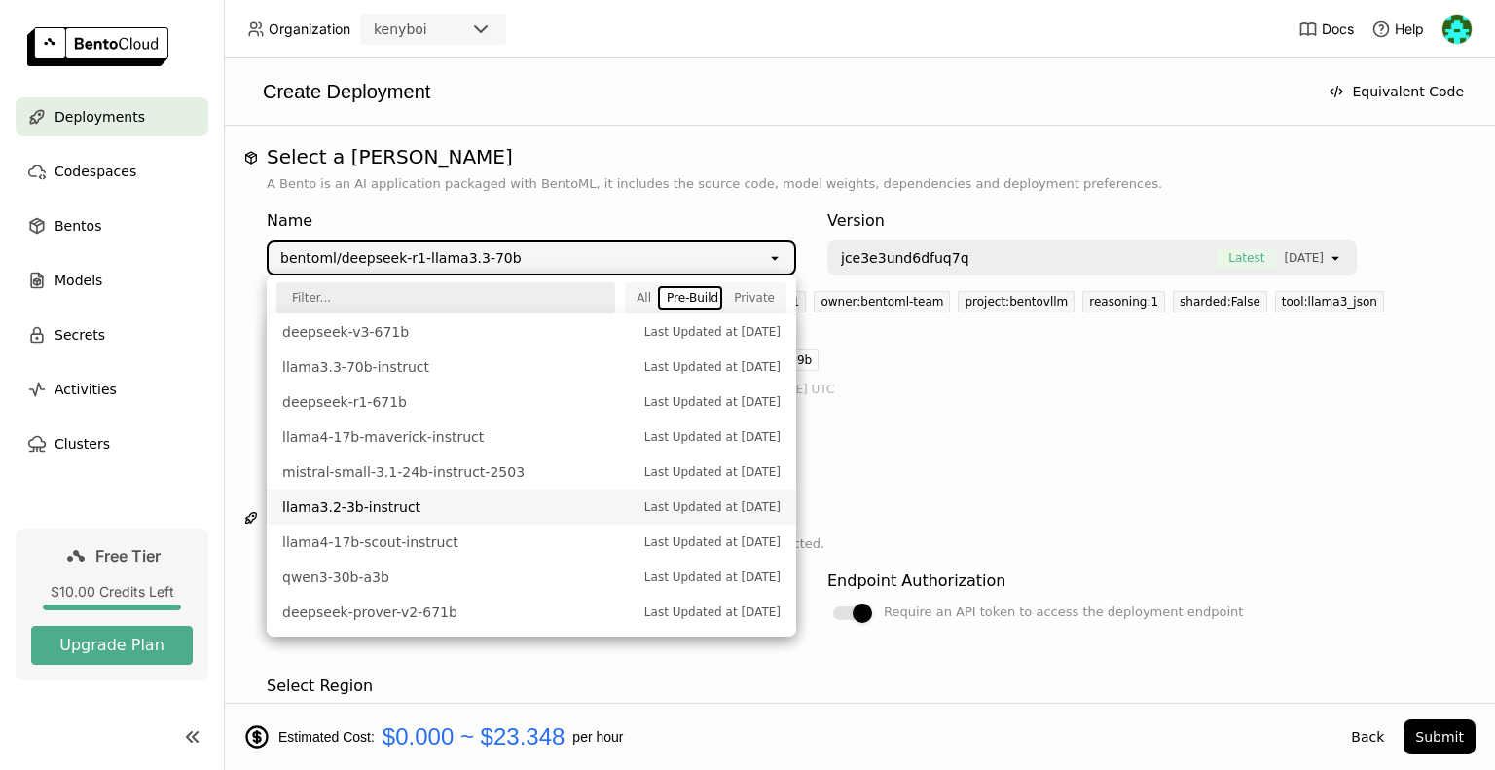
click at [542, 498] on span "llama3.2-3b-instruct" at bounding box center [458, 506] width 352 height 19
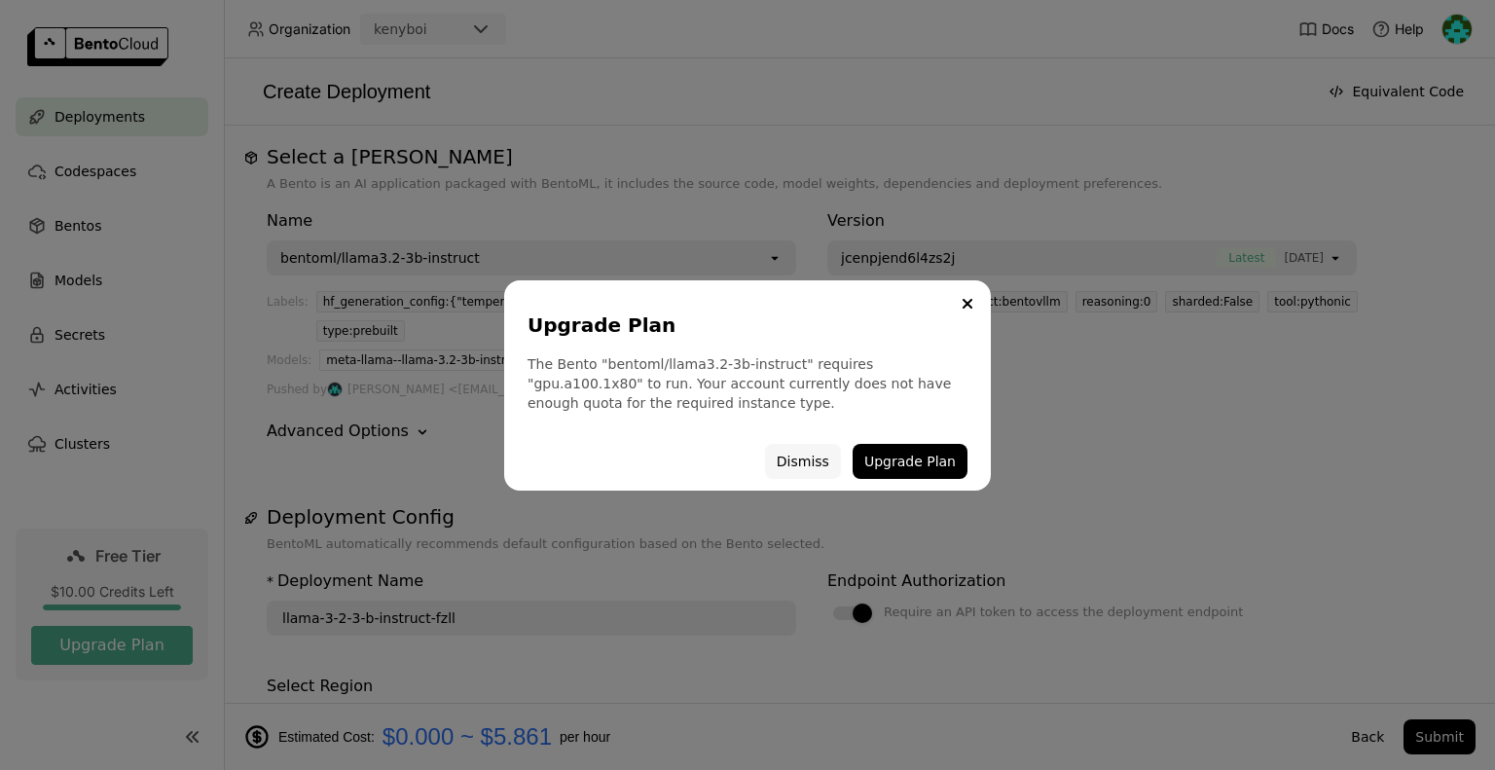
click at [817, 467] on button "Dismiss" at bounding box center [803, 461] width 76 height 35
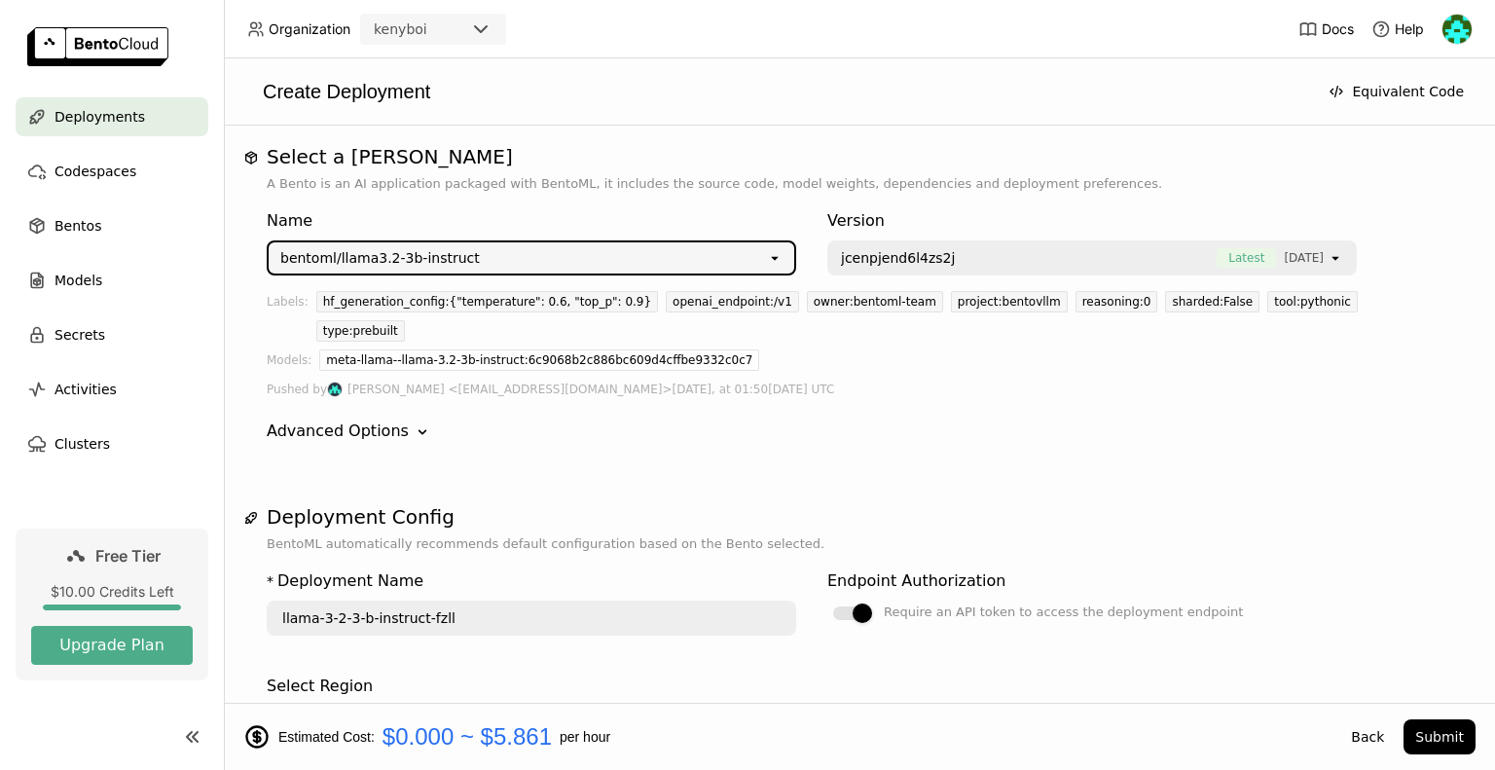
click at [551, 252] on div "bentoml/llama3.2-3b-instruct" at bounding box center [518, 257] width 498 height 31
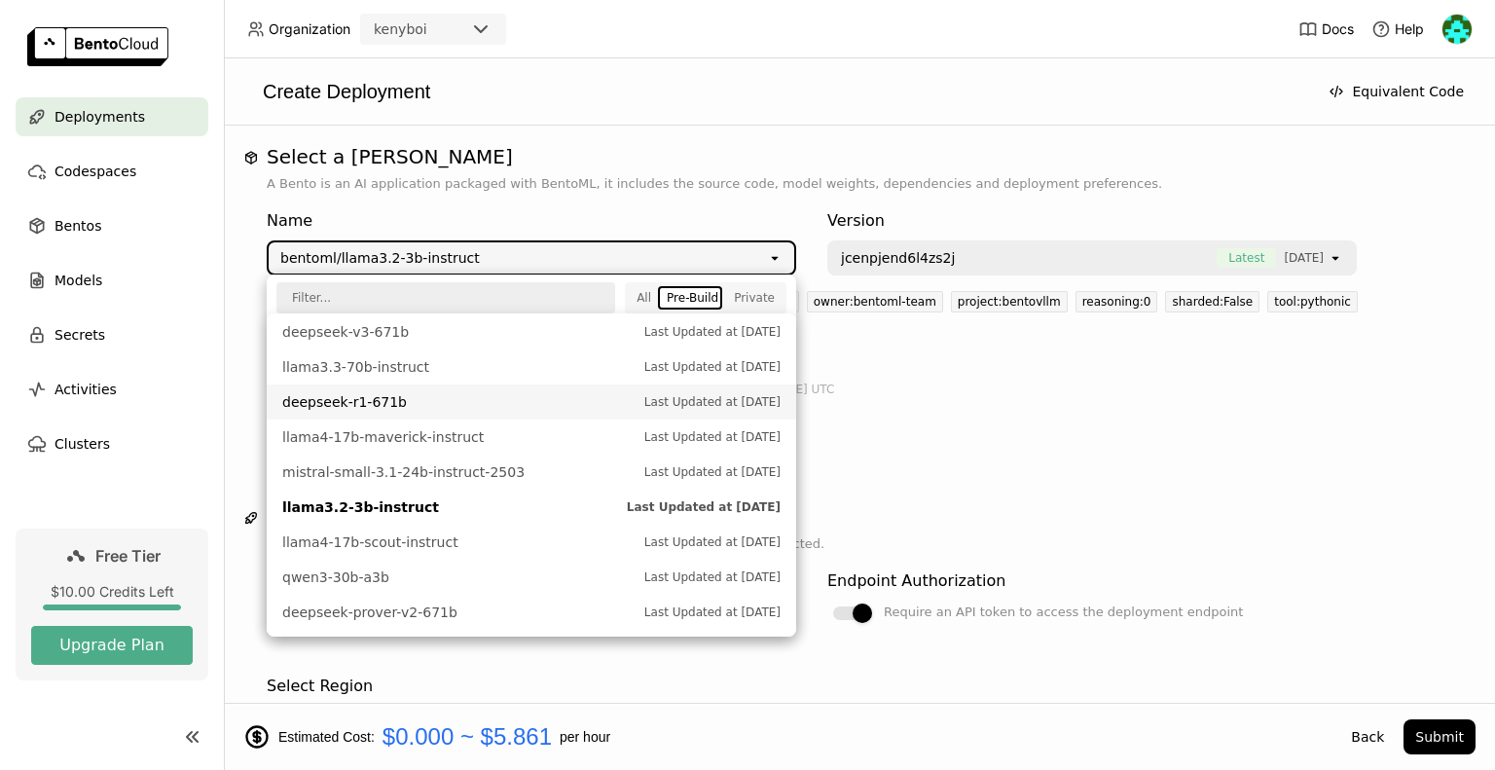
click at [514, 402] on span "deepseek-r1-671b" at bounding box center [458, 401] width 352 height 19
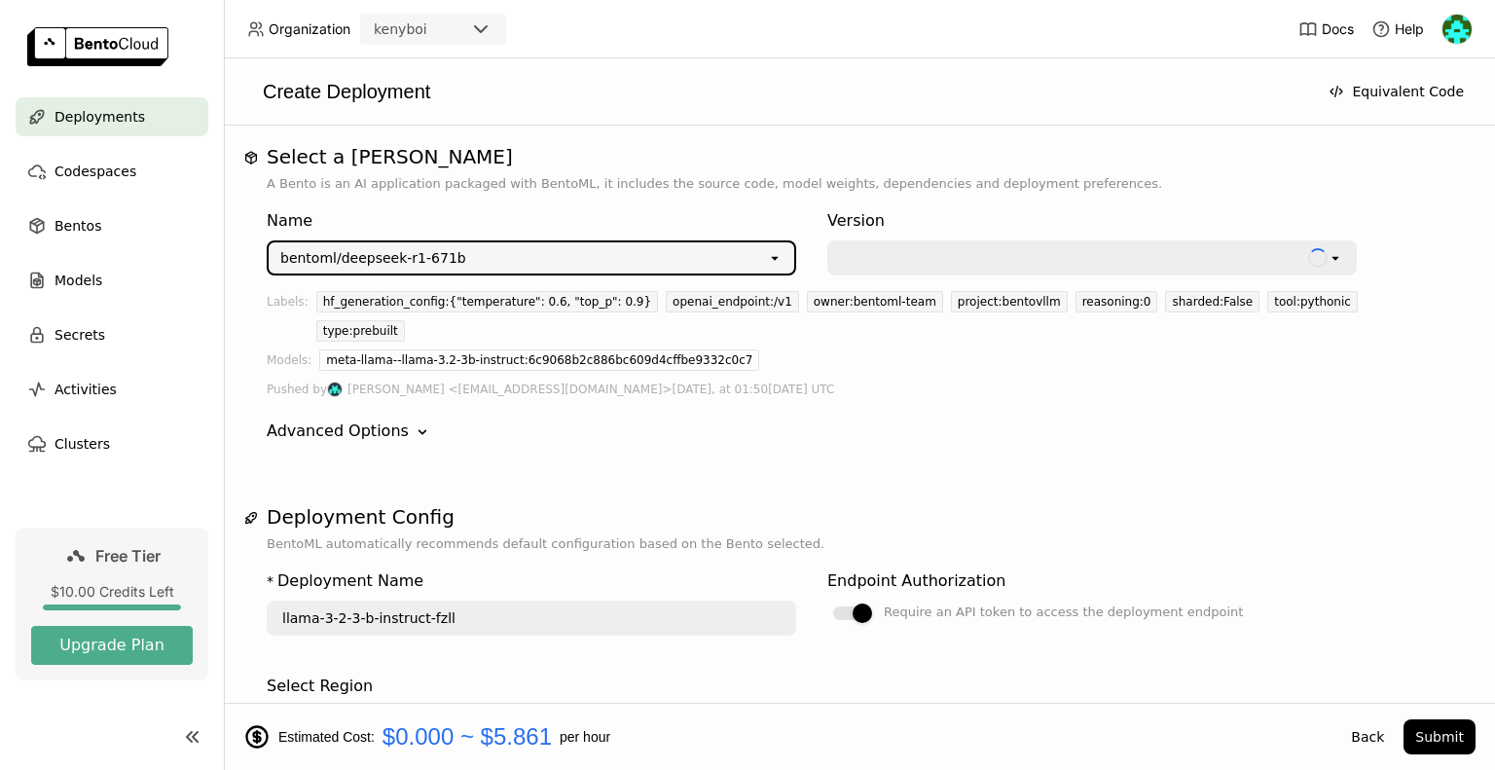
type input "deepseek-r-1-671-b-na86"
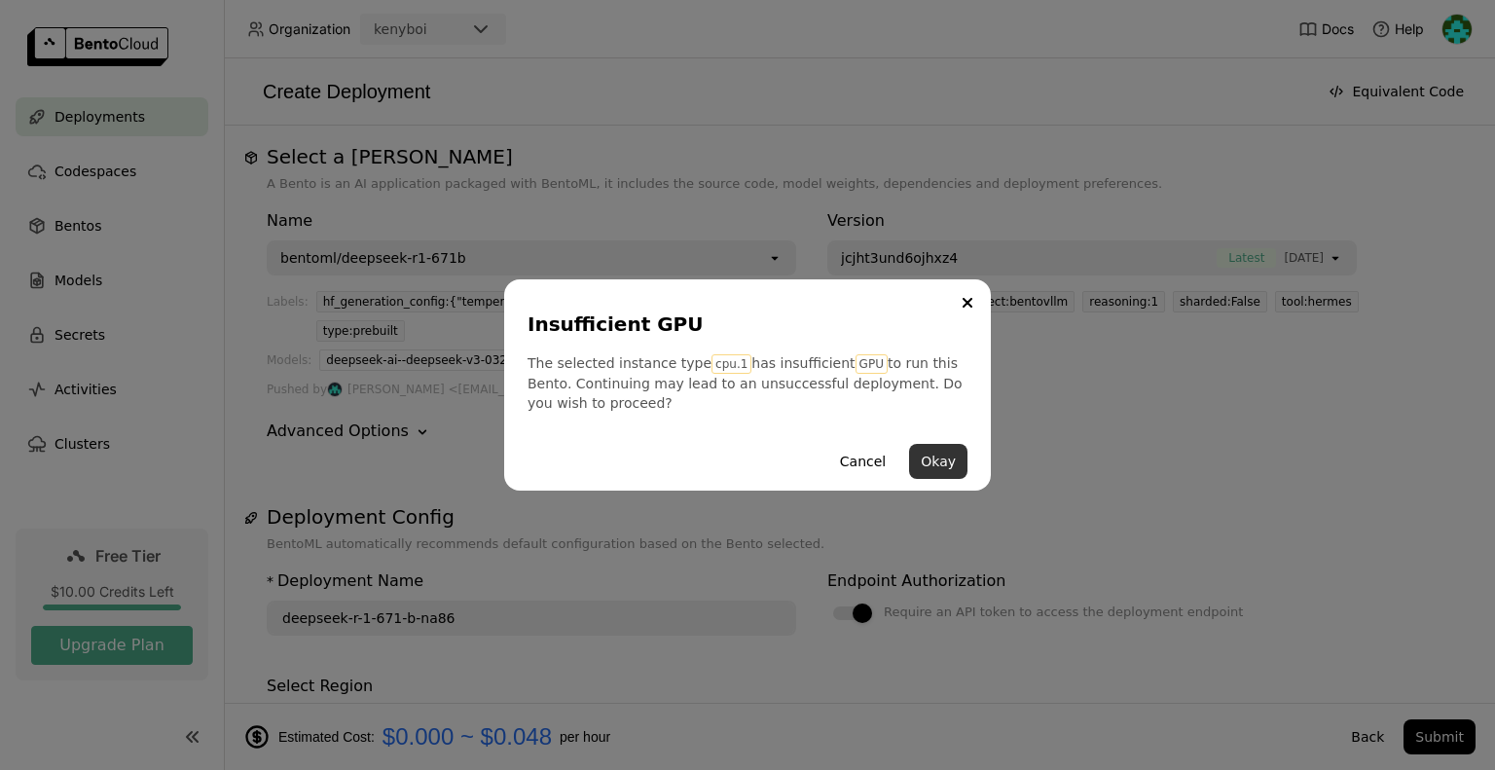
click at [926, 467] on button "Okay" at bounding box center [938, 461] width 58 height 35
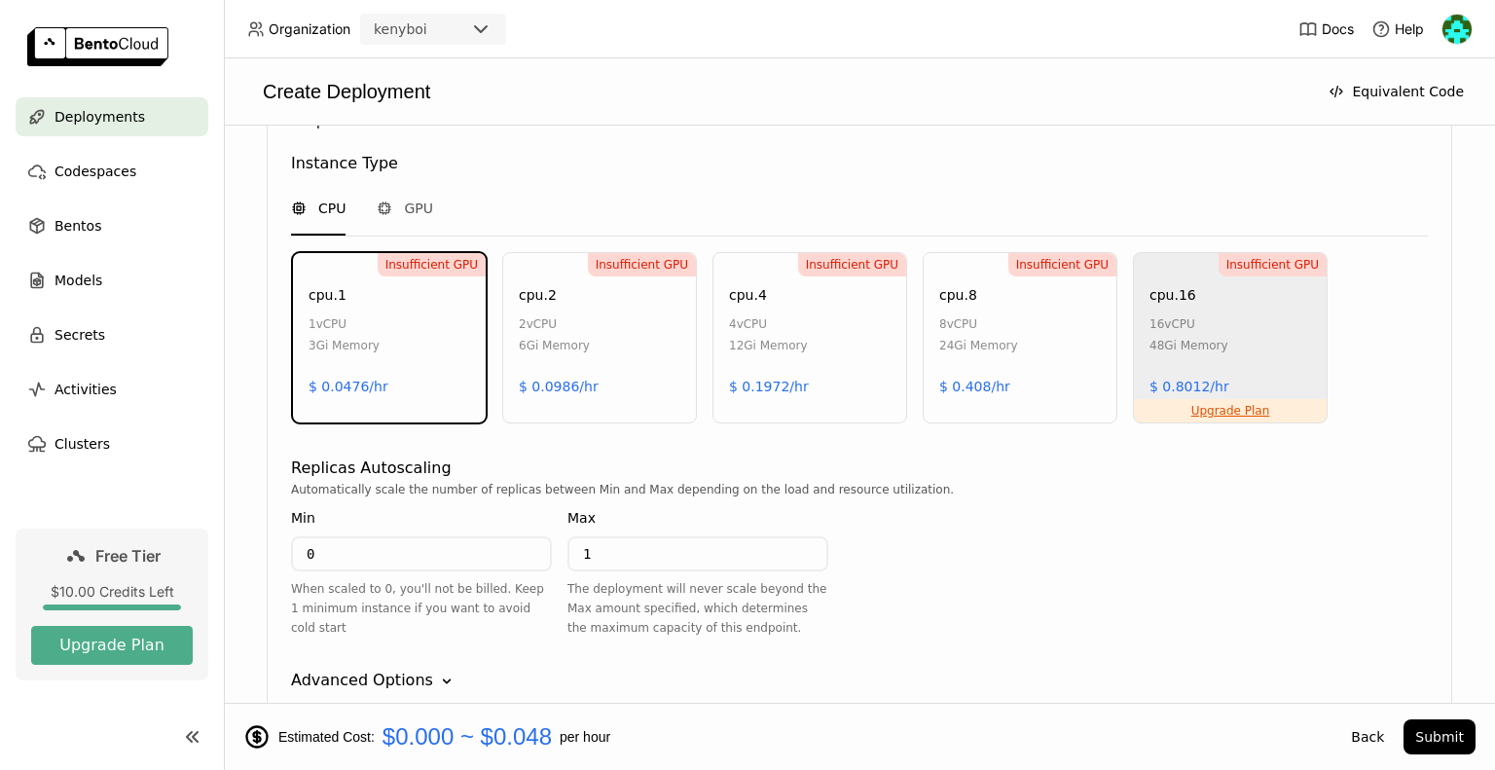
scroll to position [1273, 0]
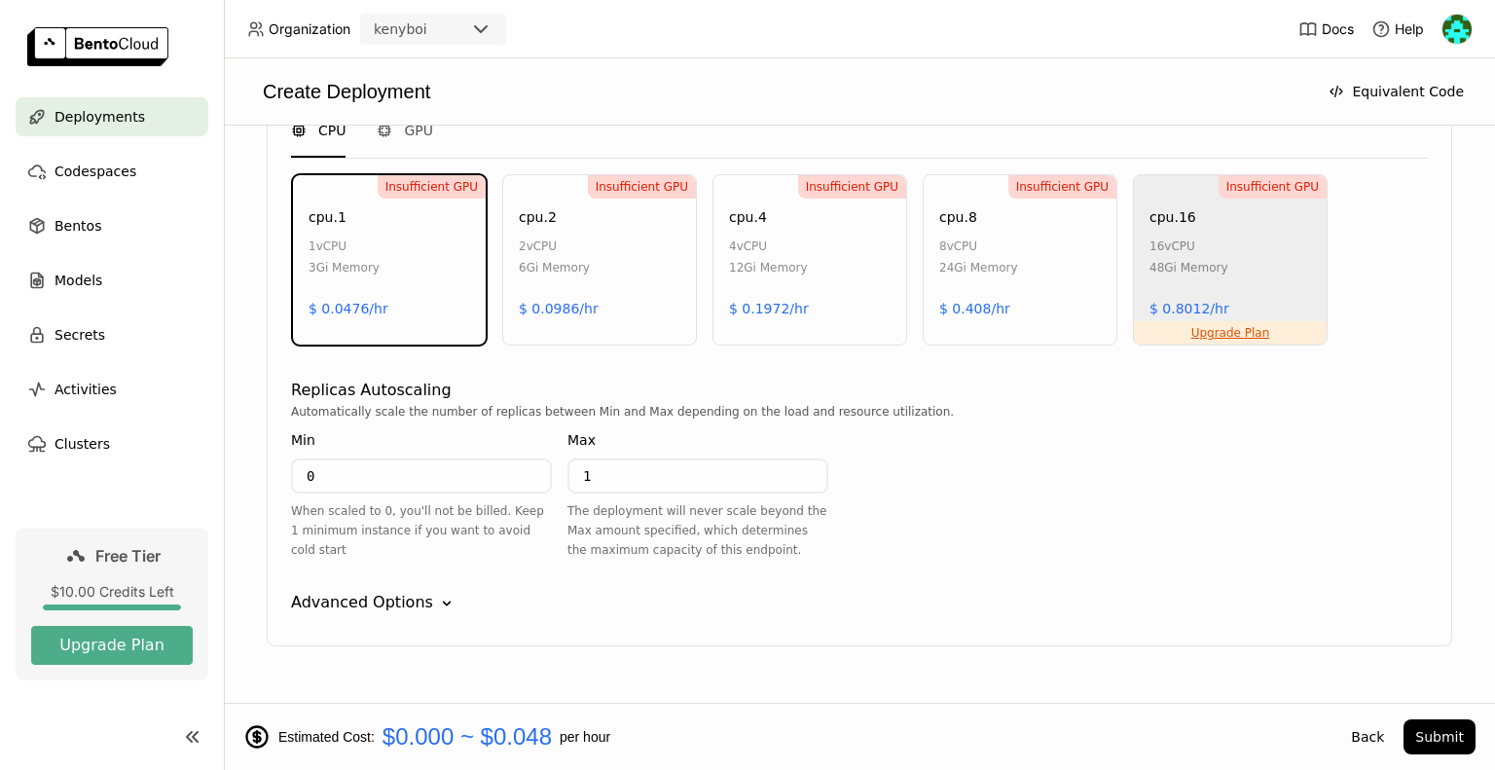
click at [392, 591] on div "Advanced Options" at bounding box center [362, 602] width 142 height 23
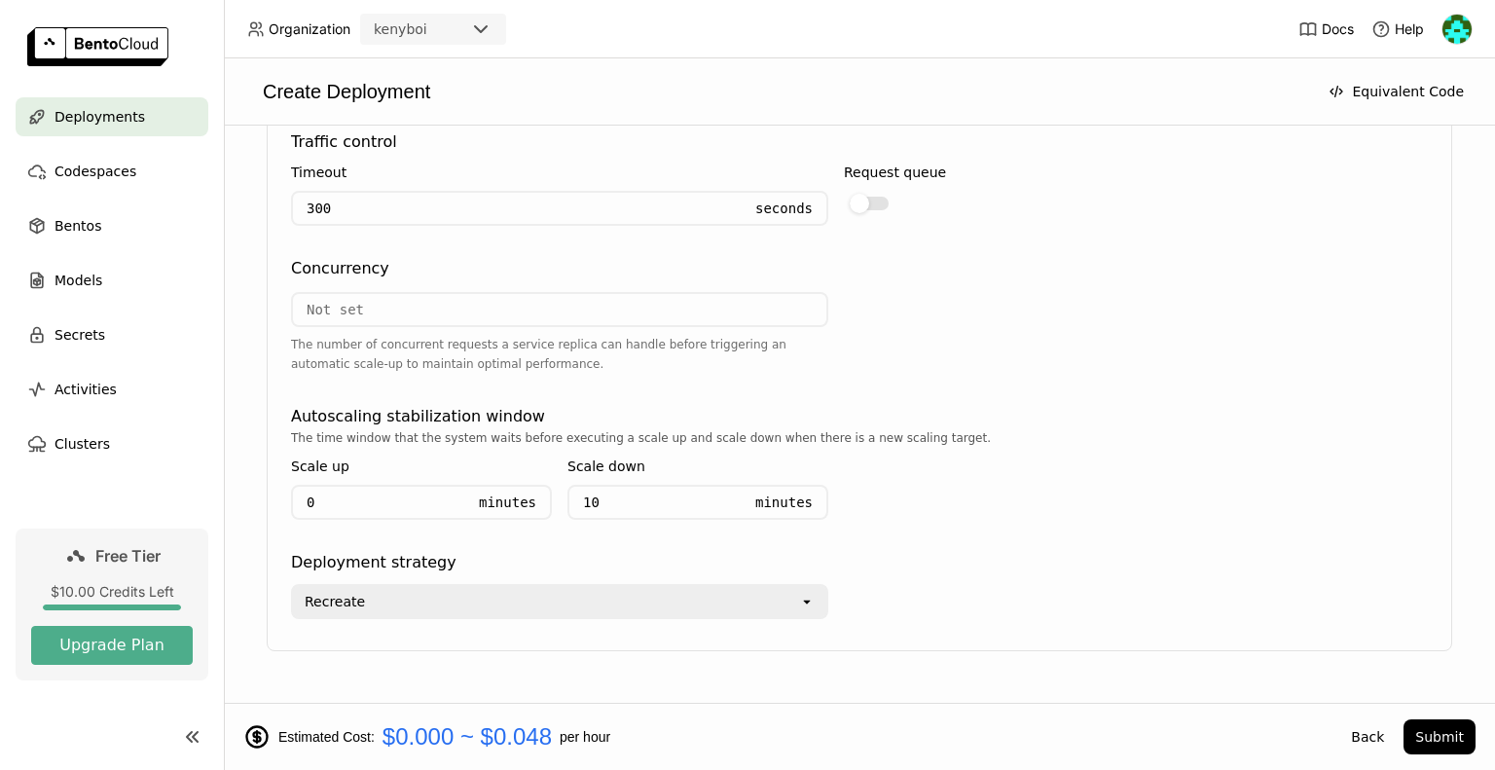
scroll to position [1790, 0]
click at [130, 283] on div "Models" at bounding box center [112, 280] width 193 height 39
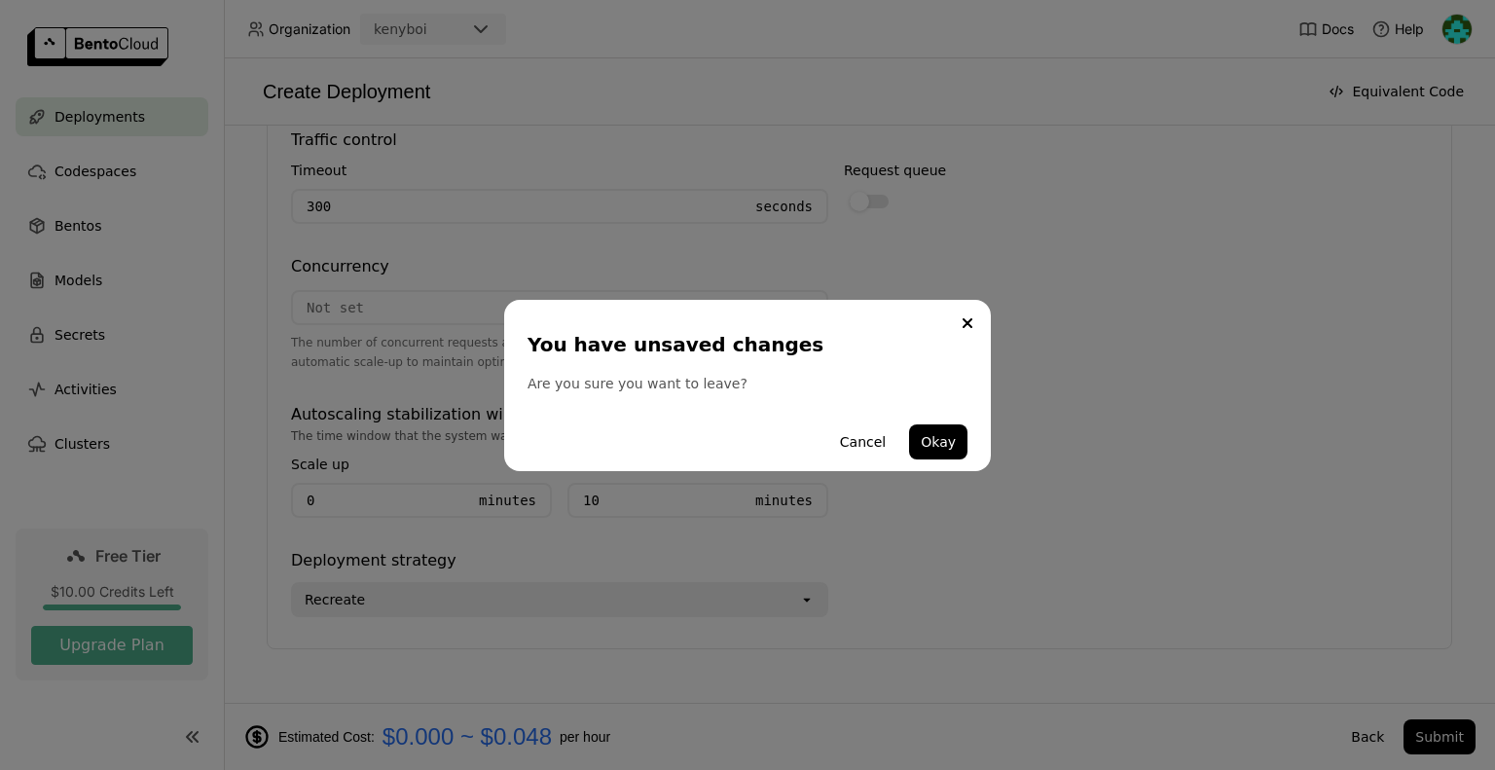
click at [939, 419] on div "Cancel Okay" at bounding box center [747, 442] width 440 height 58
click at [940, 428] on button "Okay" at bounding box center [938, 441] width 58 height 35
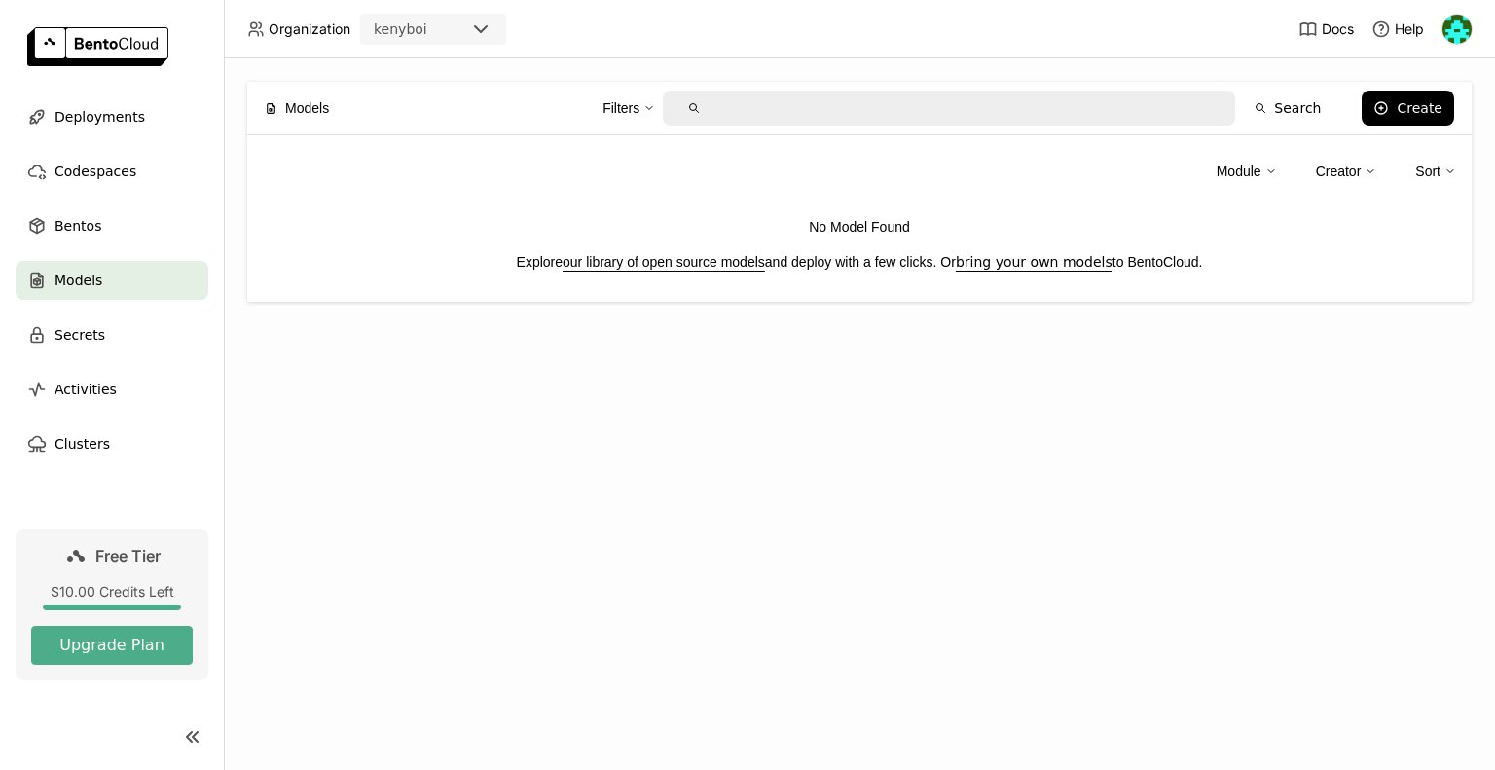
click at [692, 266] on link "our library of open source models" at bounding box center [663, 262] width 202 height 16
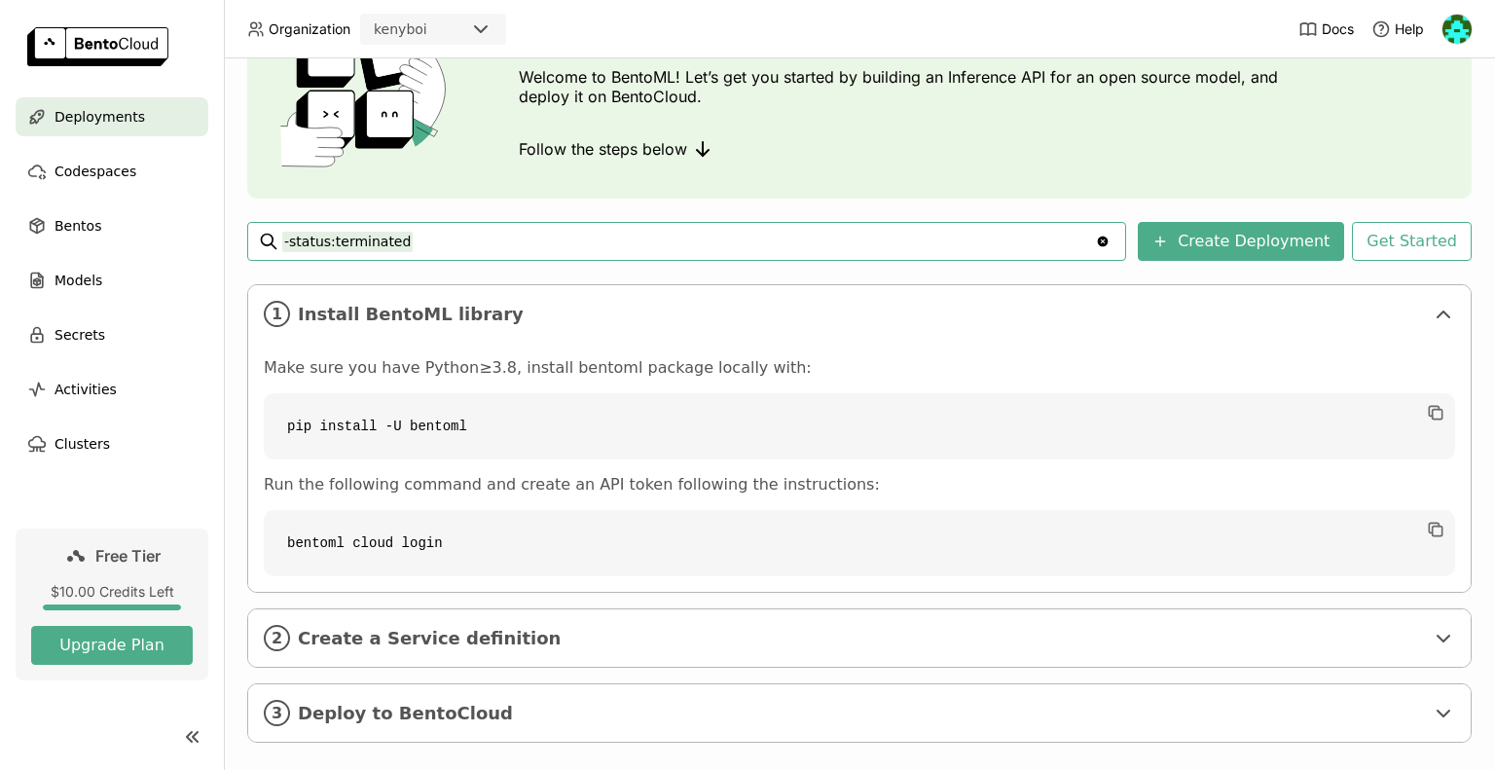
scroll to position [152, 0]
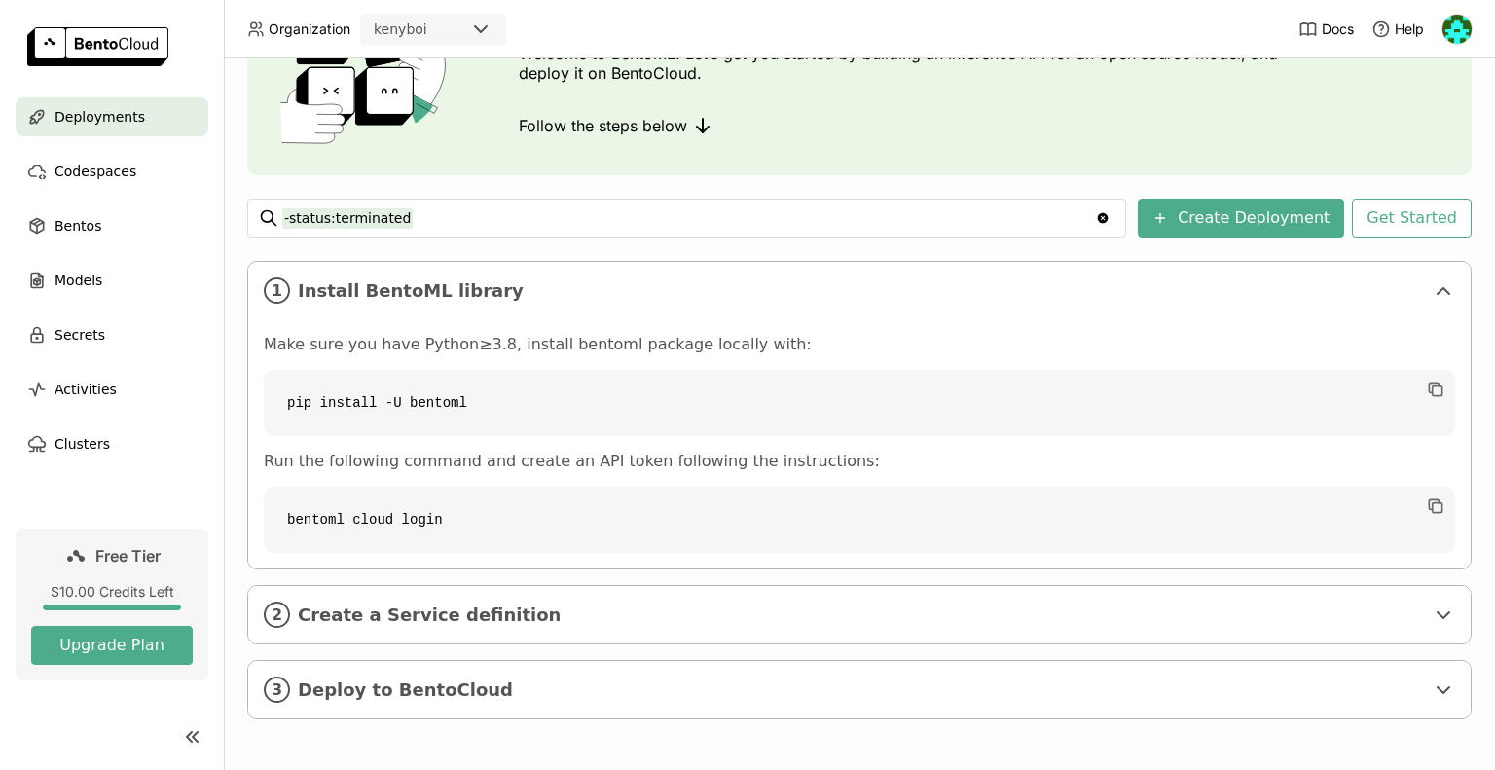
click at [514, 419] on code "pip install -U bentoml" at bounding box center [859, 403] width 1191 height 66
copy div "pip install -U bentoml"
click at [1333, 288] on span "Install BentoML library" at bounding box center [861, 290] width 1126 height 21
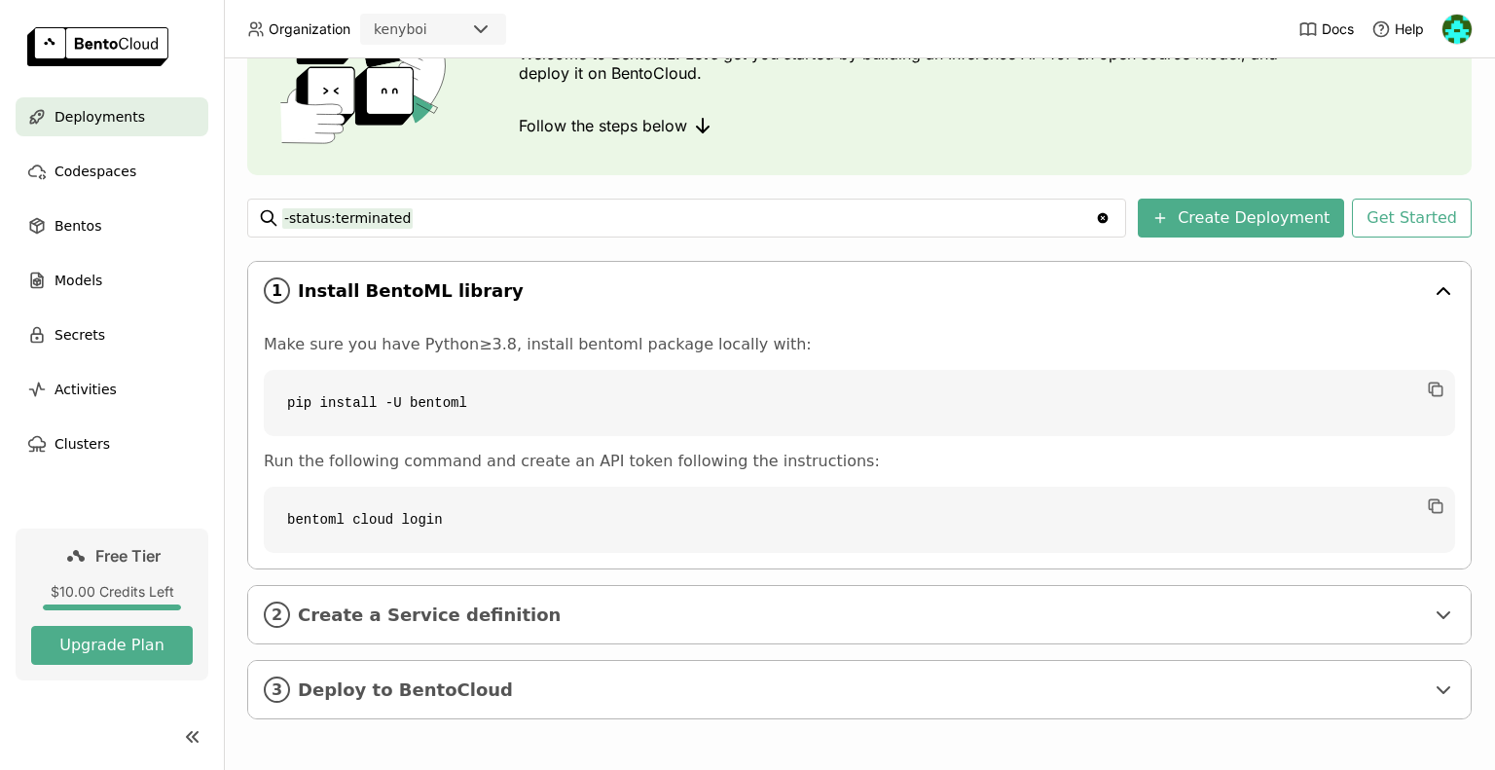
scroll to position [0, 0]
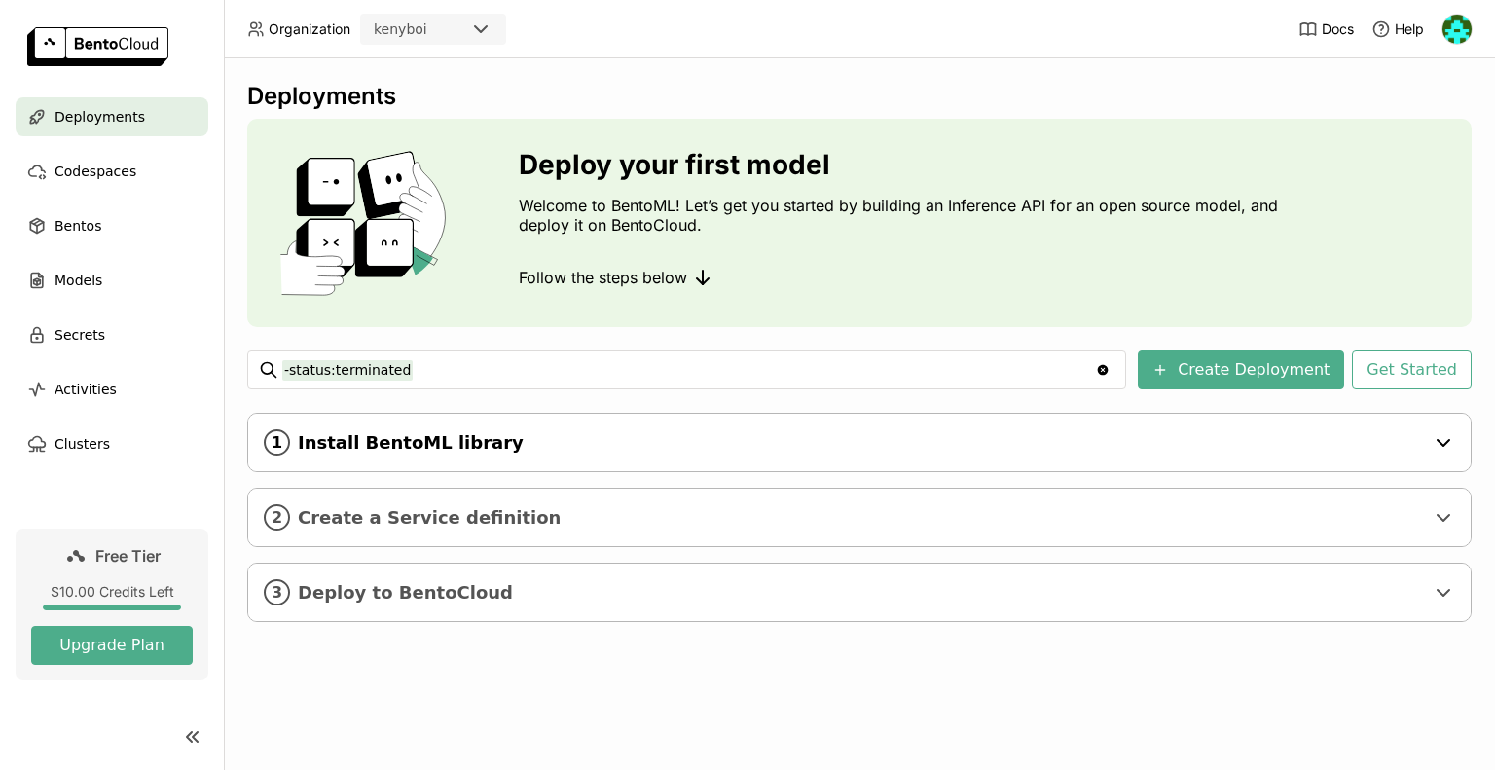
click at [951, 432] on span "Install BentoML library" at bounding box center [861, 442] width 1126 height 21
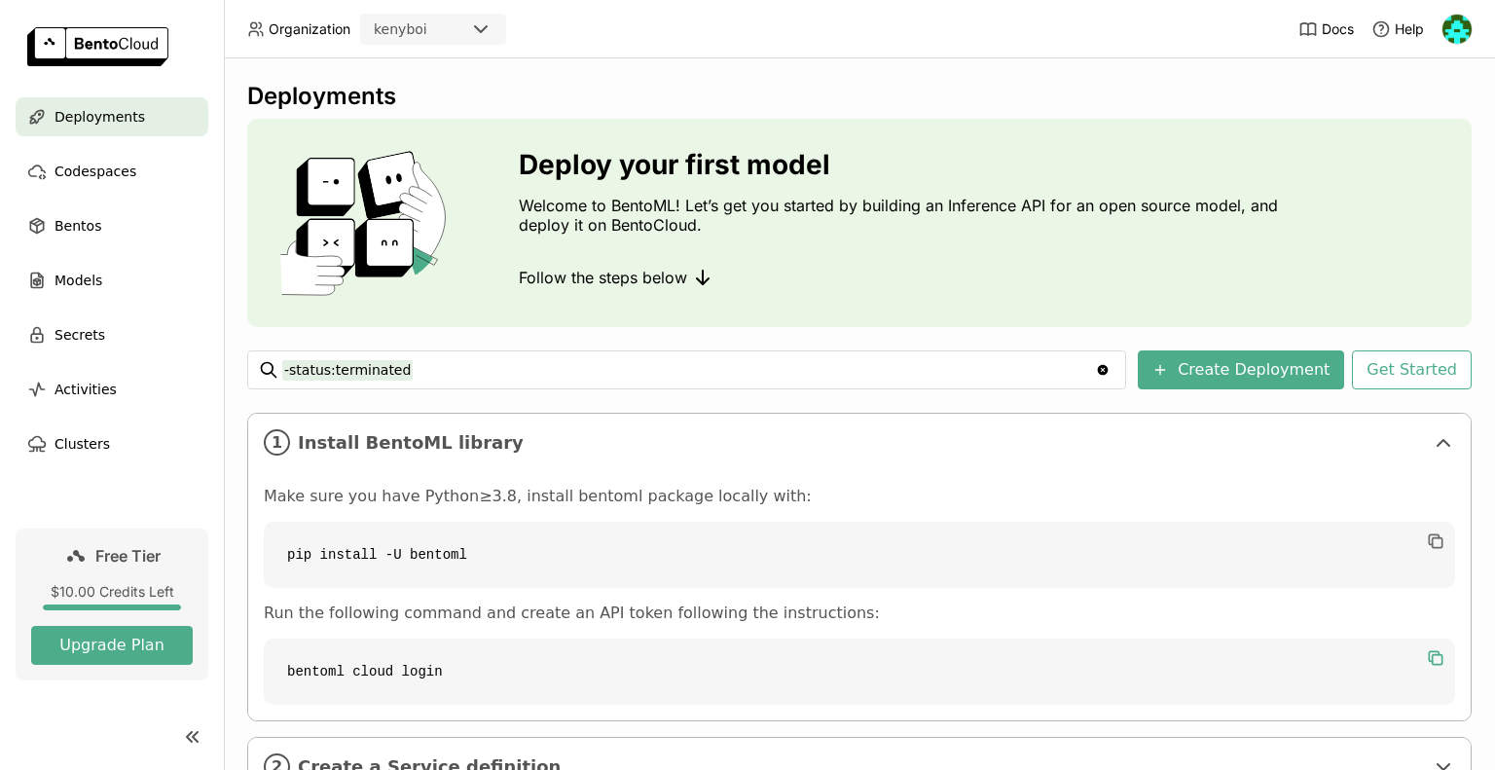
click at [1426, 653] on icon "button" at bounding box center [1435, 657] width 19 height 19
click at [1324, 318] on div "Deploy your first model Welcome to BentoML! Let’s get you started by building a…" at bounding box center [859, 223] width 1224 height 208
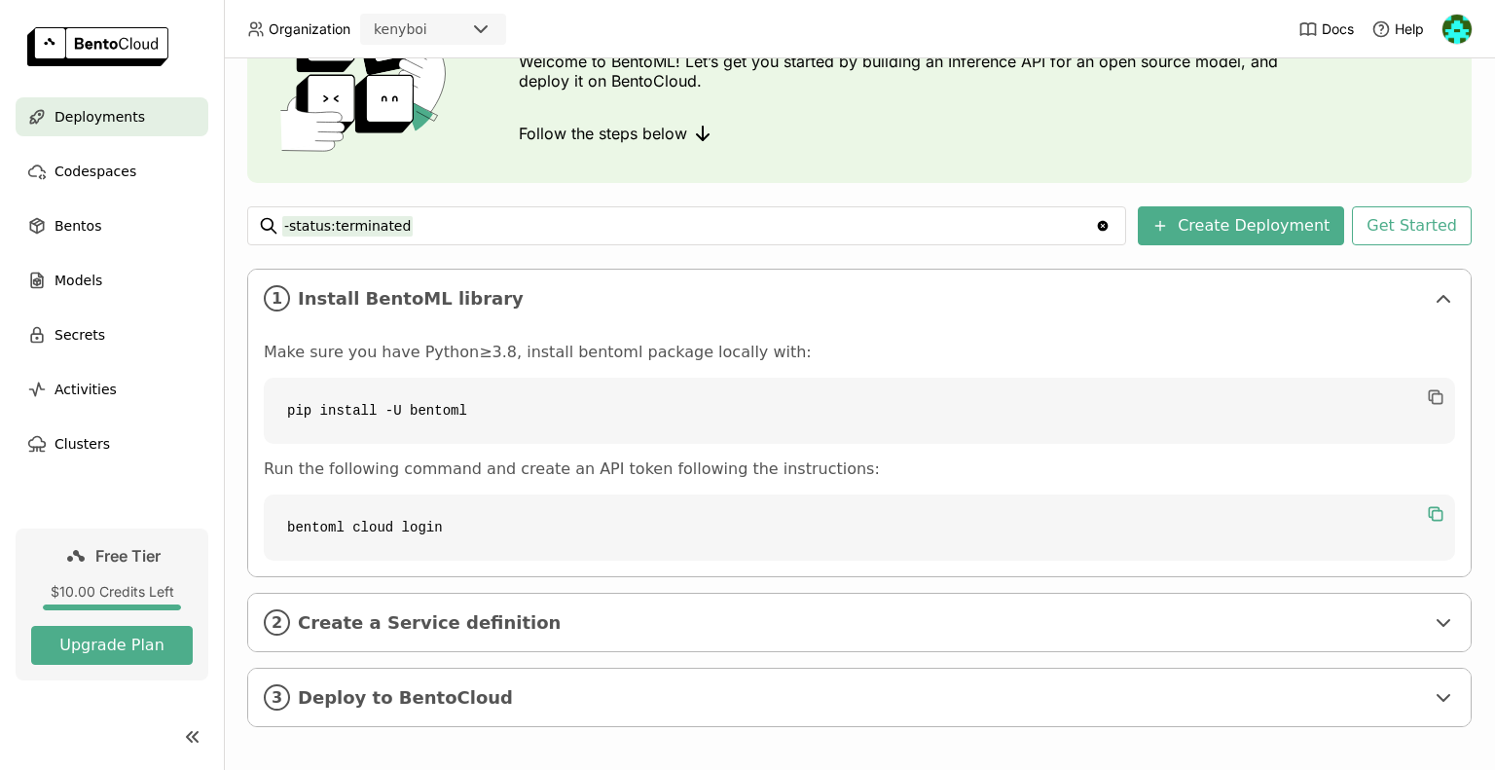
scroll to position [152, 0]
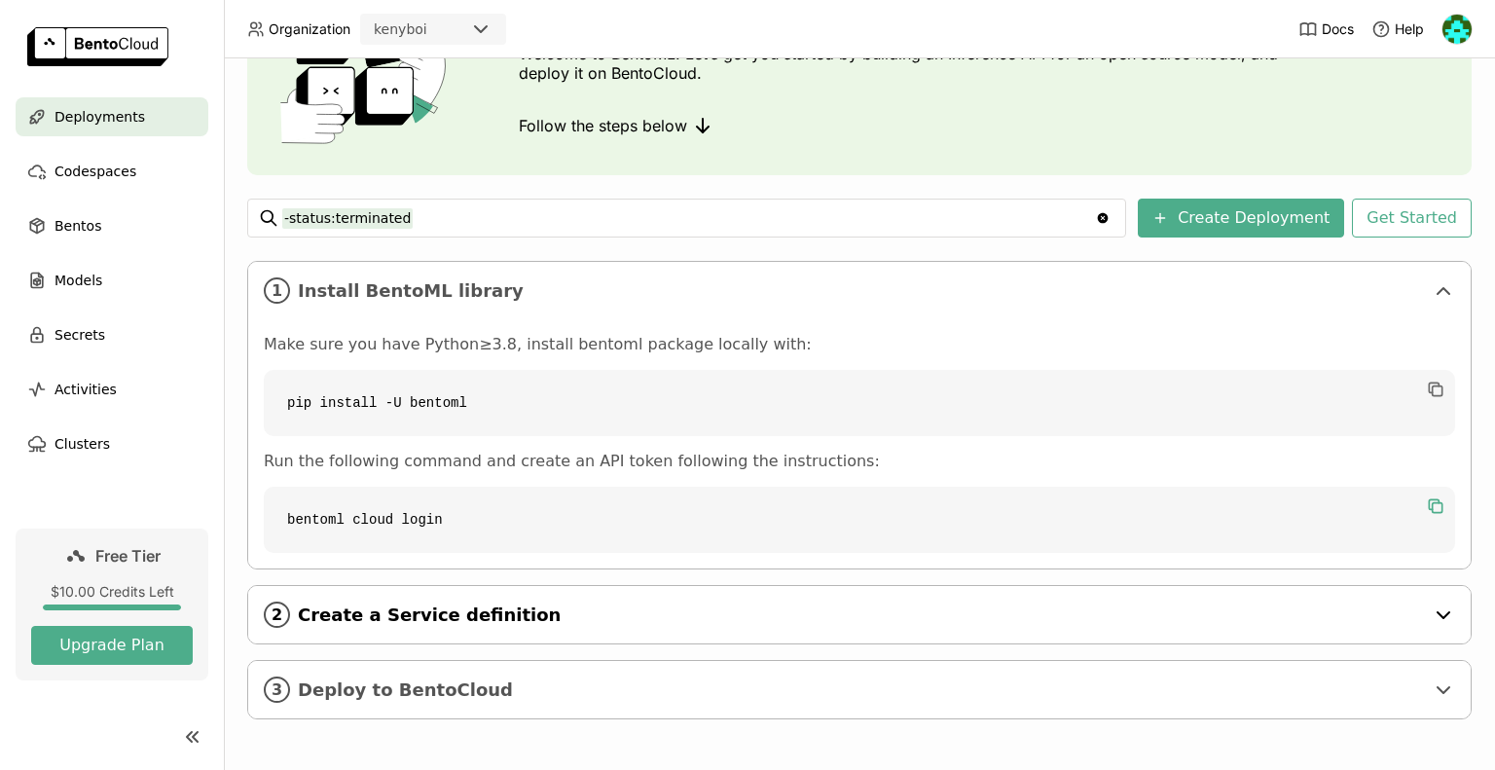
click at [1292, 597] on div "2 Create a Service definition" at bounding box center [859, 614] width 1222 height 57
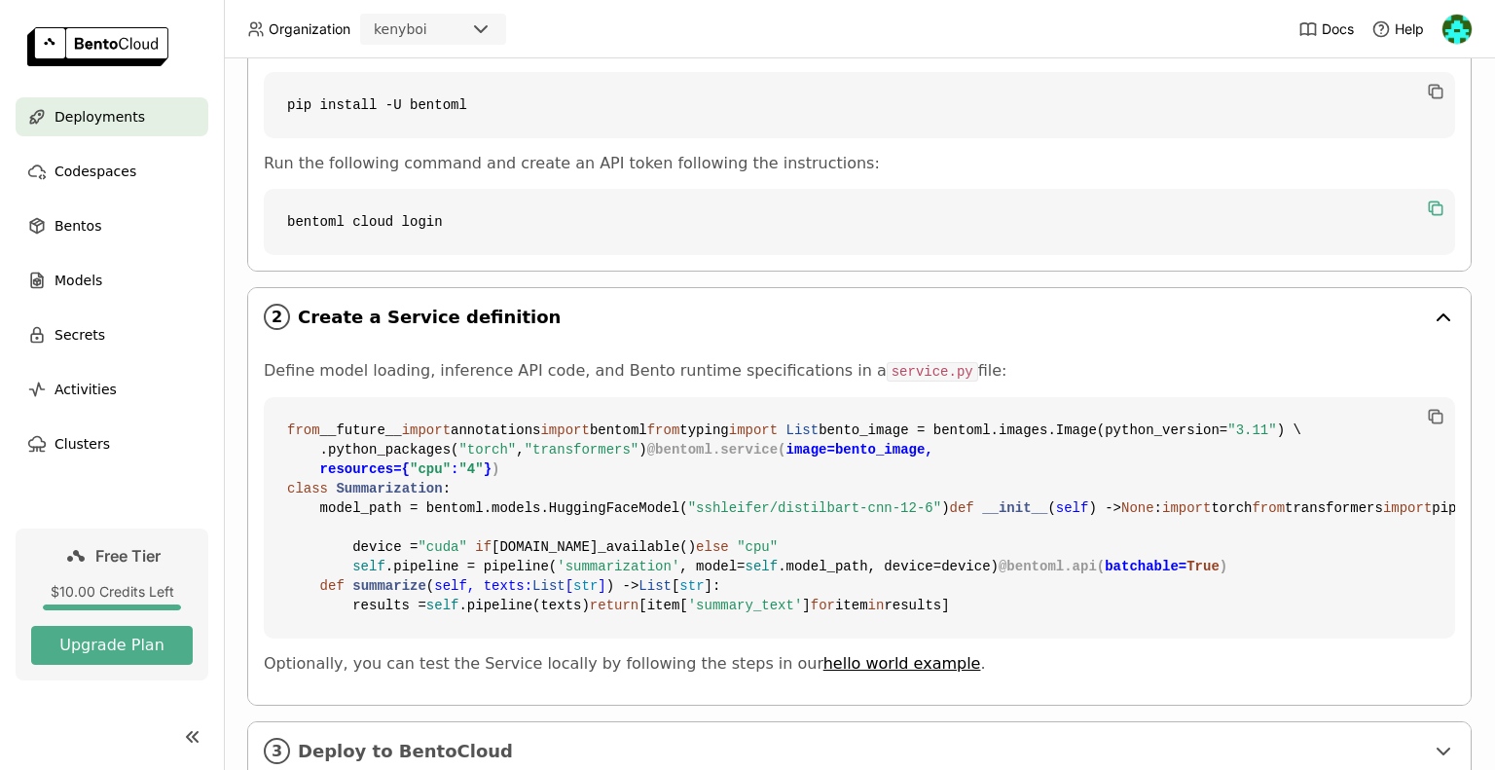
scroll to position [451, 0]
click at [1292, 597] on code "from __future__ import annotations import bentoml from typing import List bento…" at bounding box center [859, 516] width 1191 height 241
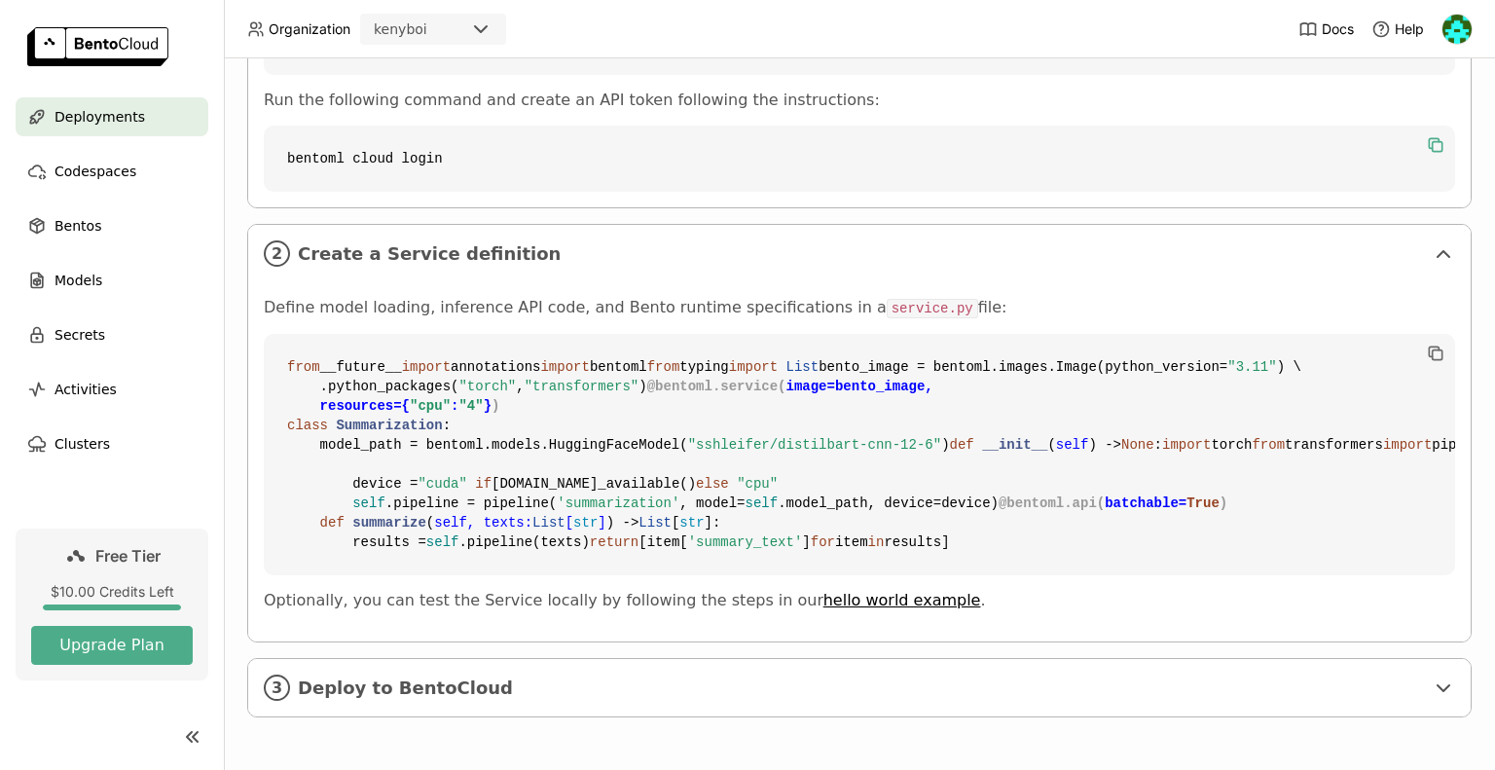
scroll to position [861, 0]
click at [1222, 698] on span "Deploy to BentoCloud" at bounding box center [861, 687] width 1126 height 21
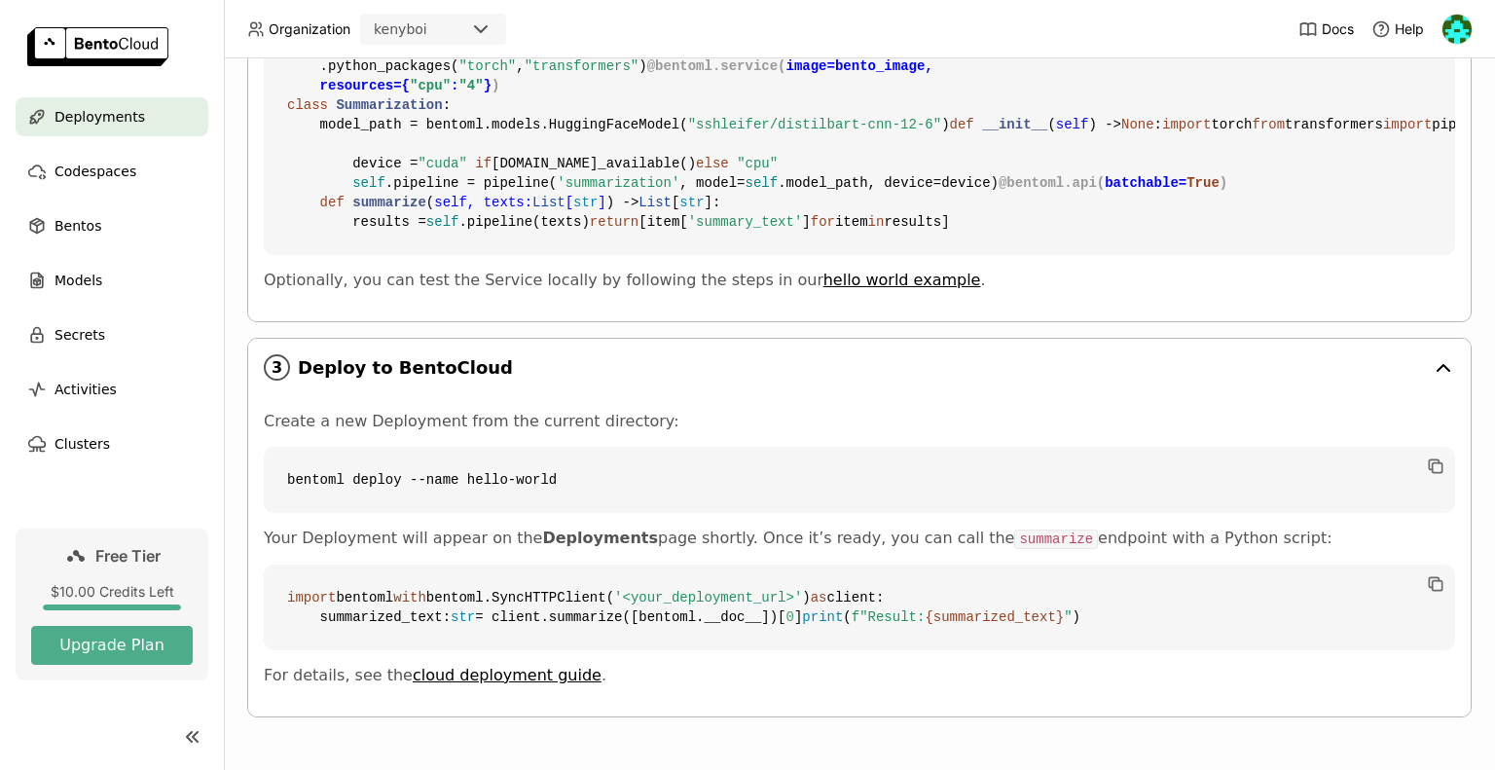
scroll to position [1242, 0]
click at [134, 338] on div "Secrets" at bounding box center [112, 334] width 193 height 39
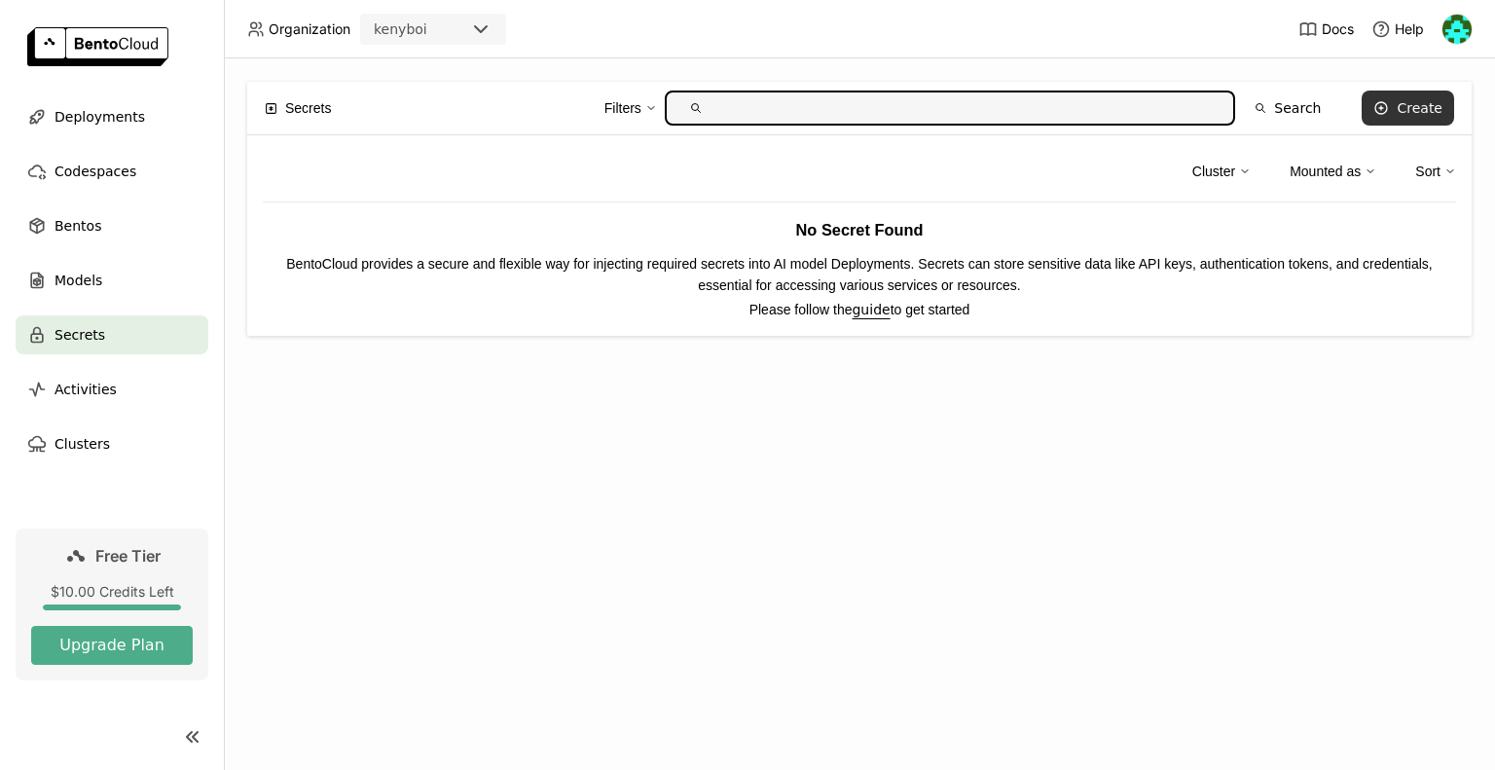
click at [1424, 101] on div "Create" at bounding box center [1420, 108] width 46 height 16
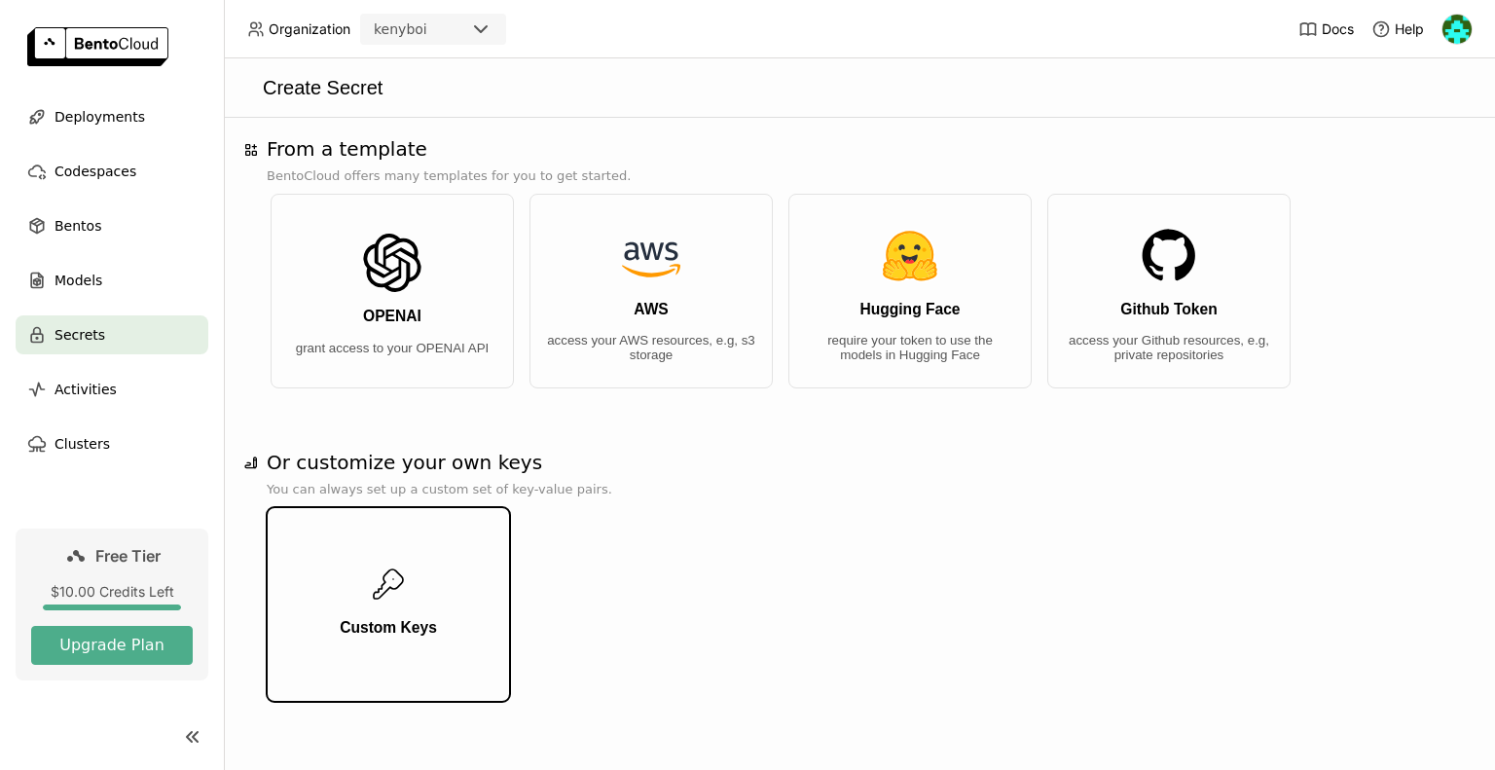
click at [455, 598] on button "Custom Keys" at bounding box center [388, 604] width 243 height 195
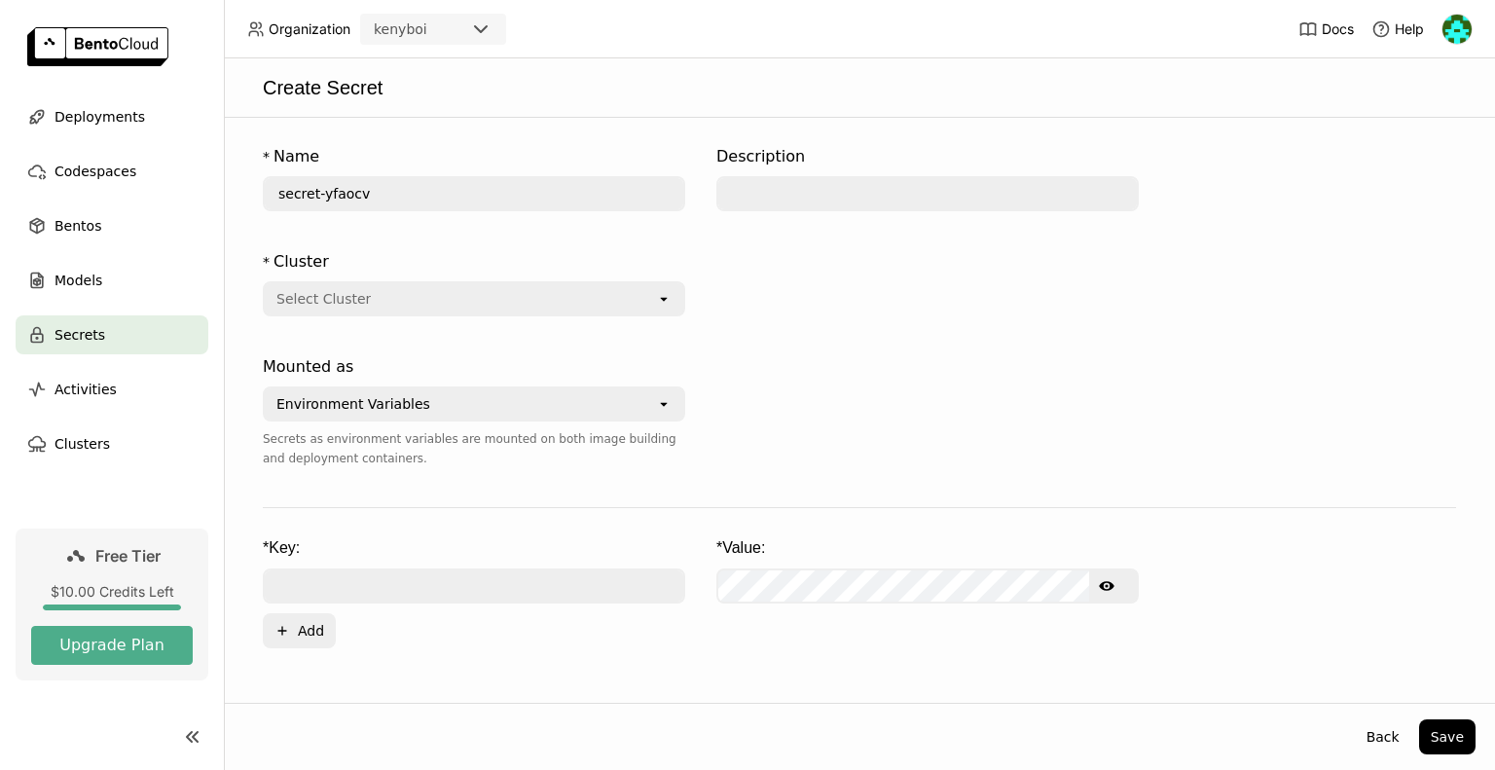
click at [545, 186] on input "secret-yfaocv" at bounding box center [474, 193] width 418 height 31
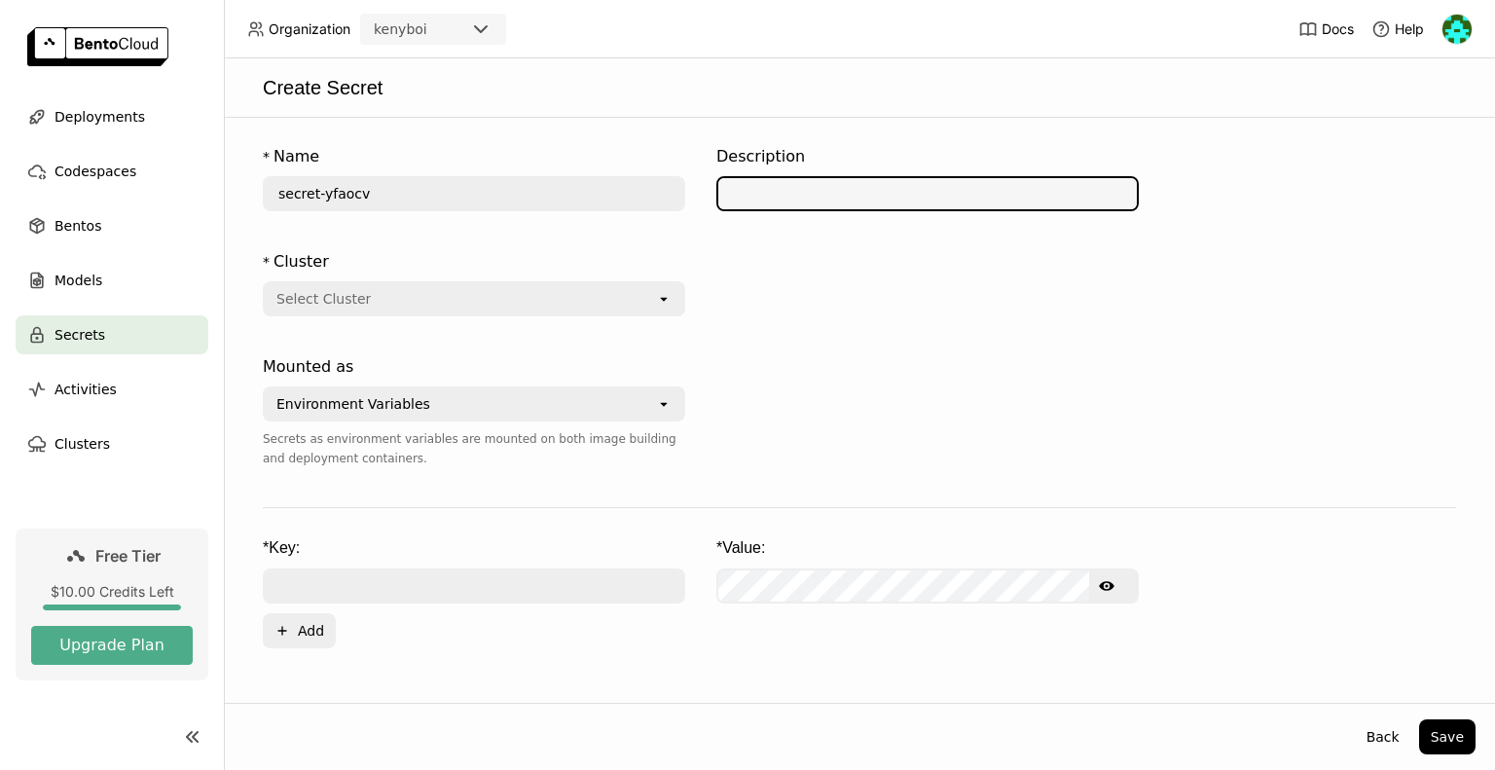
click at [794, 182] on input "text" at bounding box center [927, 193] width 418 height 31
click at [594, 299] on div "Select Cluster" at bounding box center [460, 298] width 391 height 31
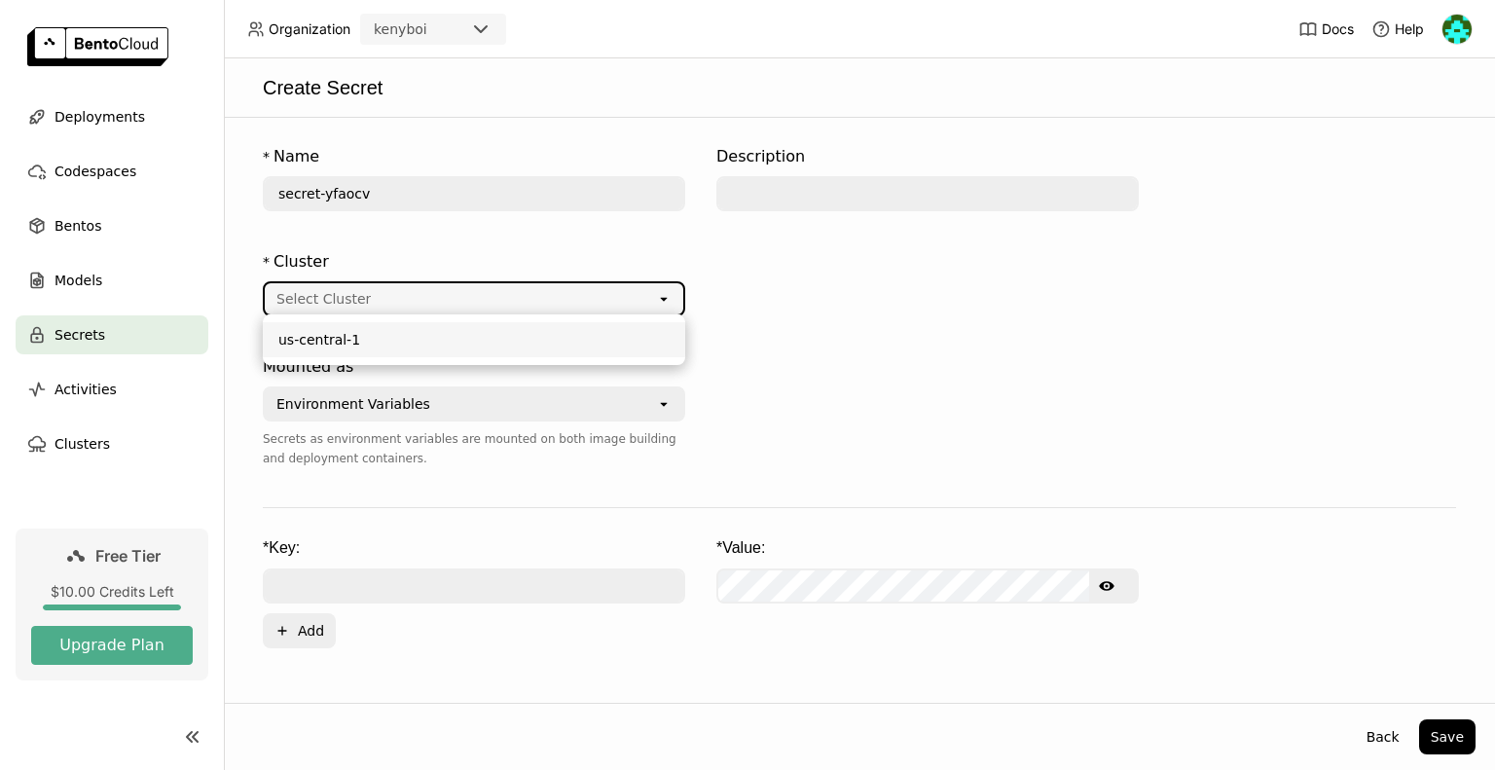
click at [622, 332] on div "us-central-1" at bounding box center [473, 339] width 391 height 19
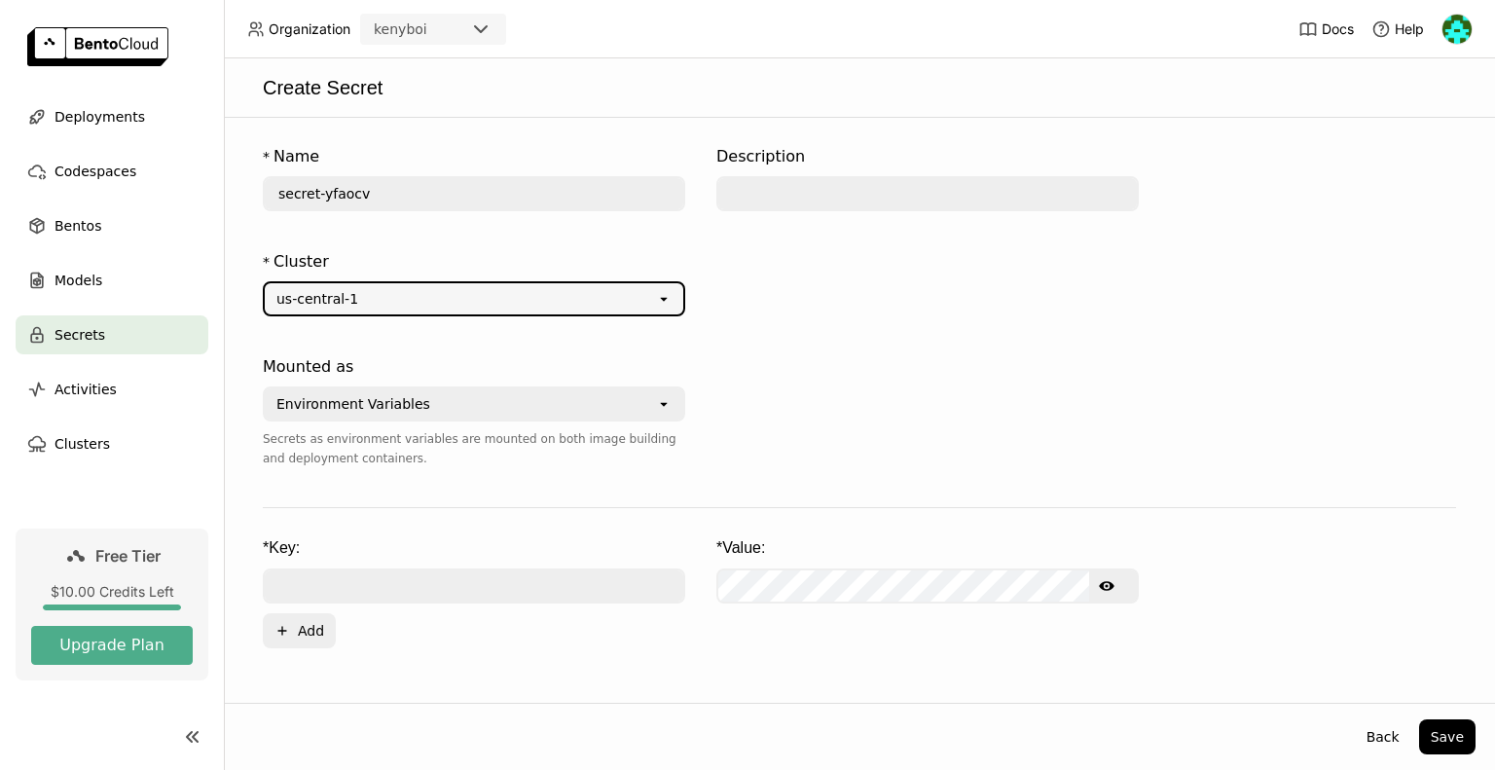
click at [555, 399] on div "Environment Variables" at bounding box center [460, 403] width 391 height 31
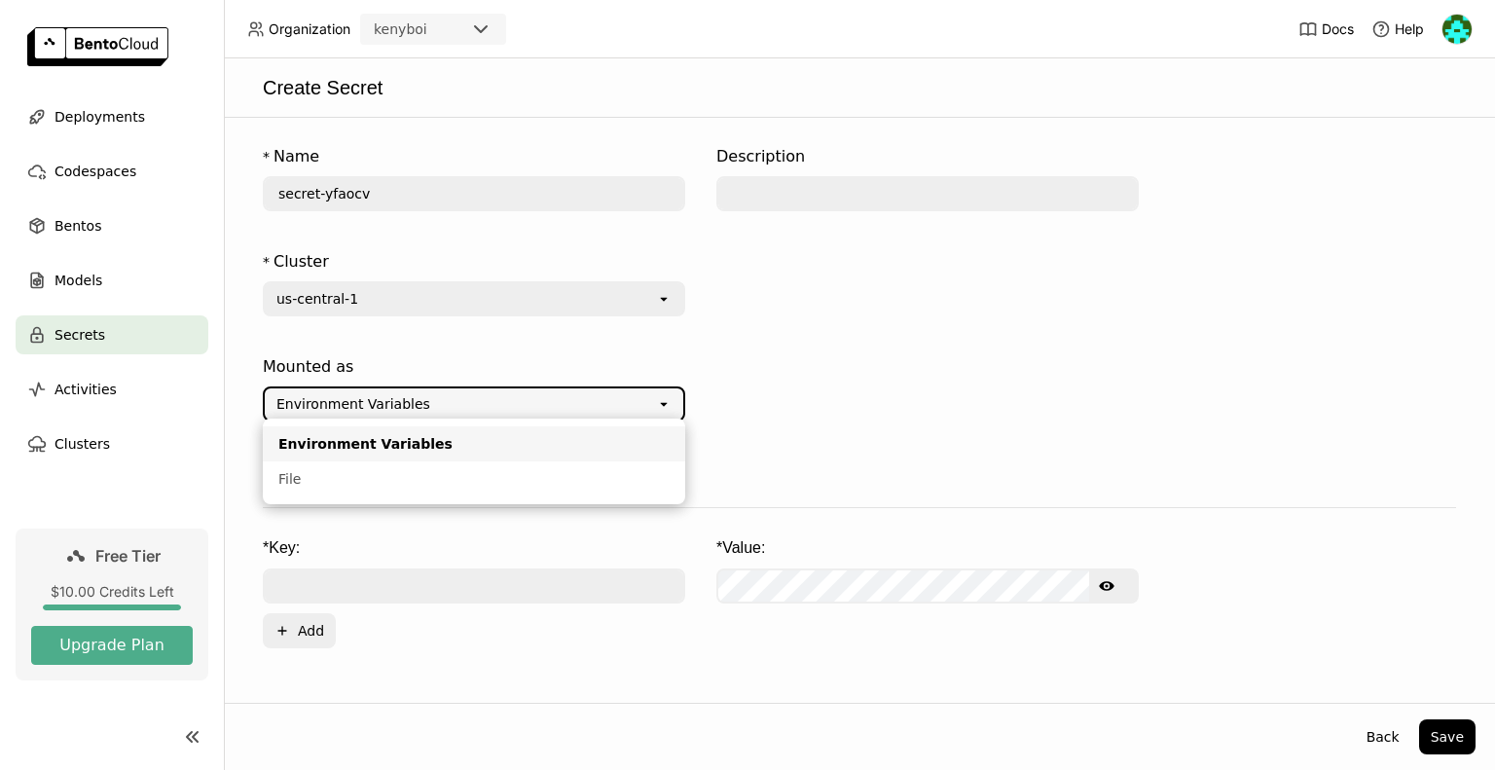
click at [605, 342] on div "* Cluster us-central-1 open" at bounding box center [474, 294] width 422 height 105
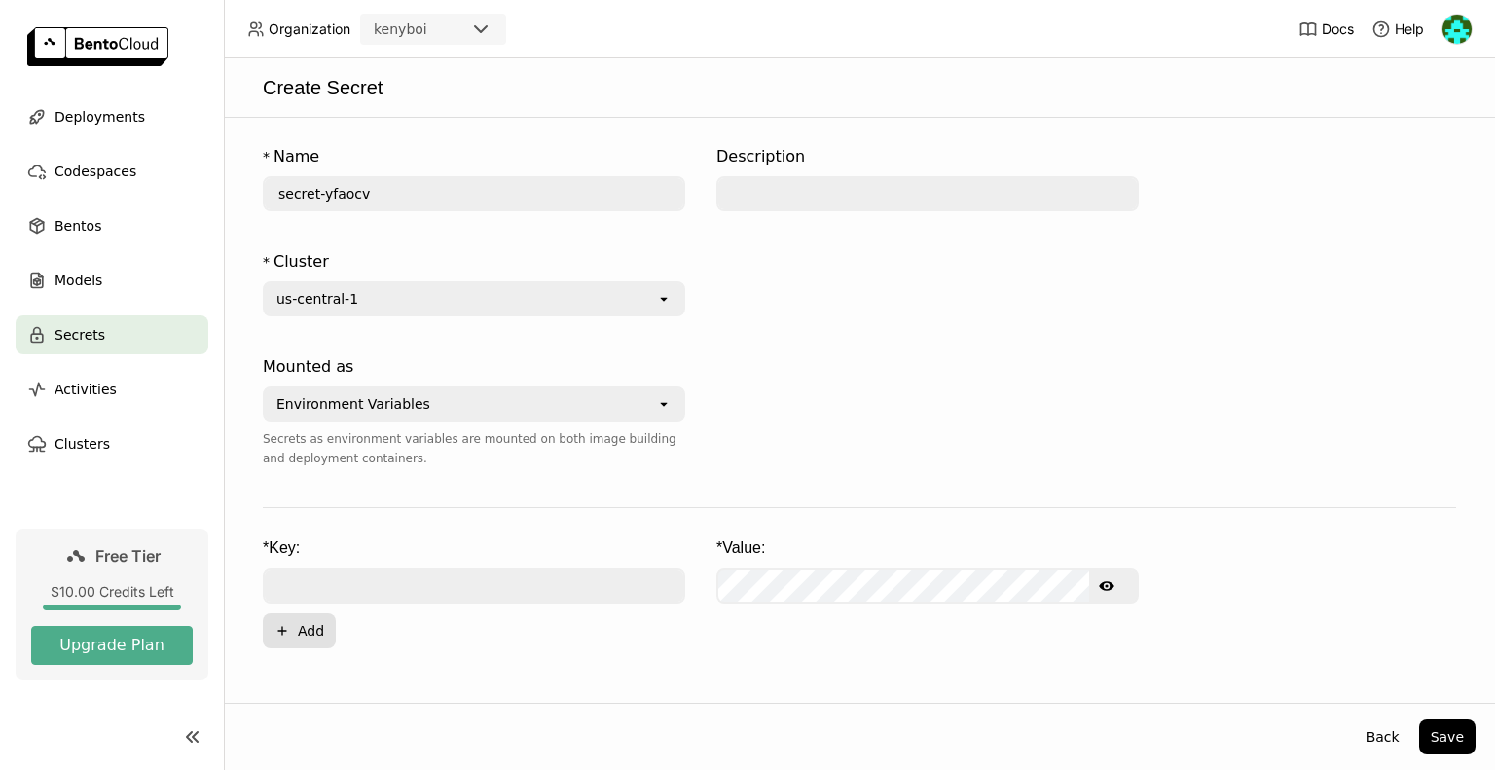
click at [299, 629] on button "Plus Add" at bounding box center [299, 630] width 73 height 35
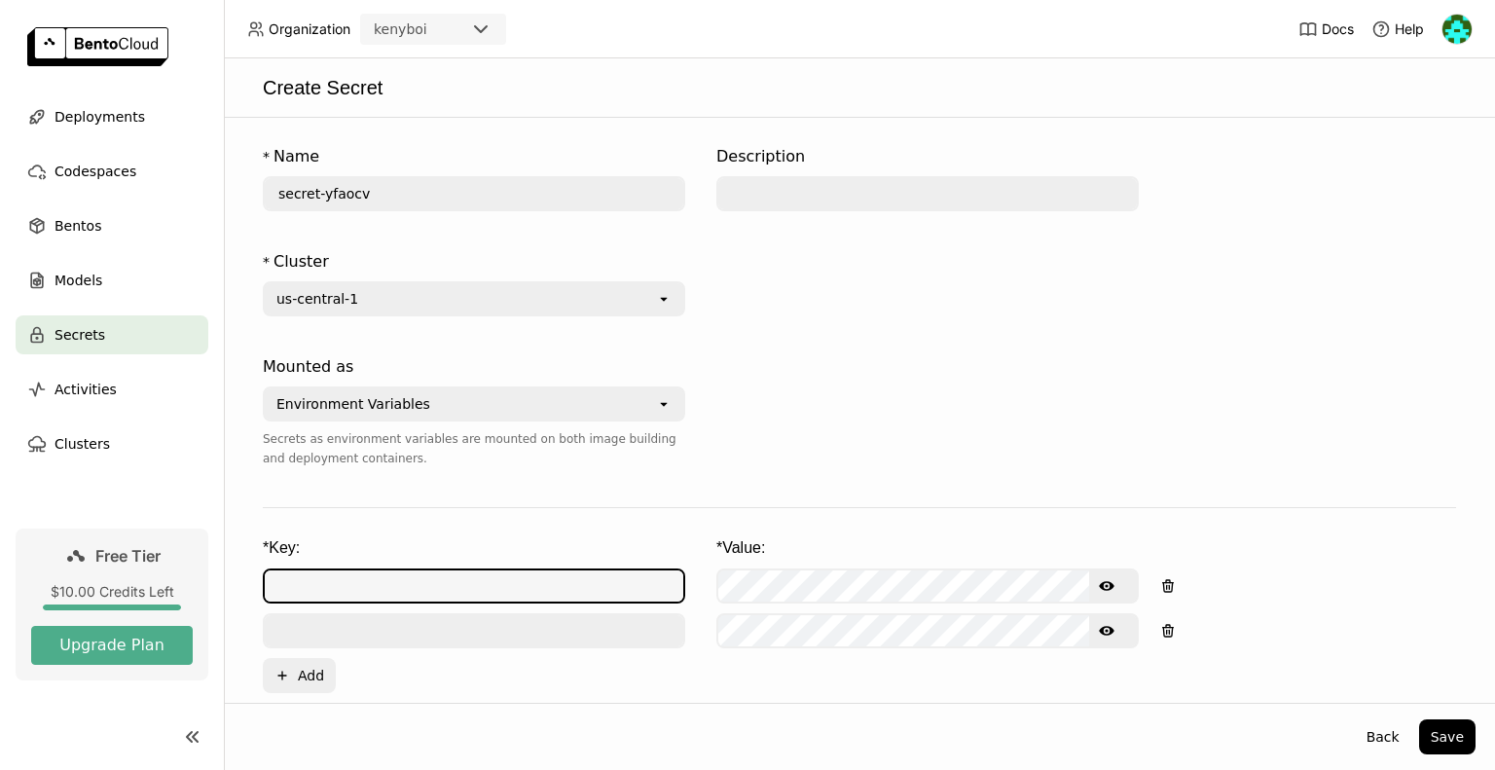
click at [522, 570] on input "text" at bounding box center [474, 585] width 418 height 31
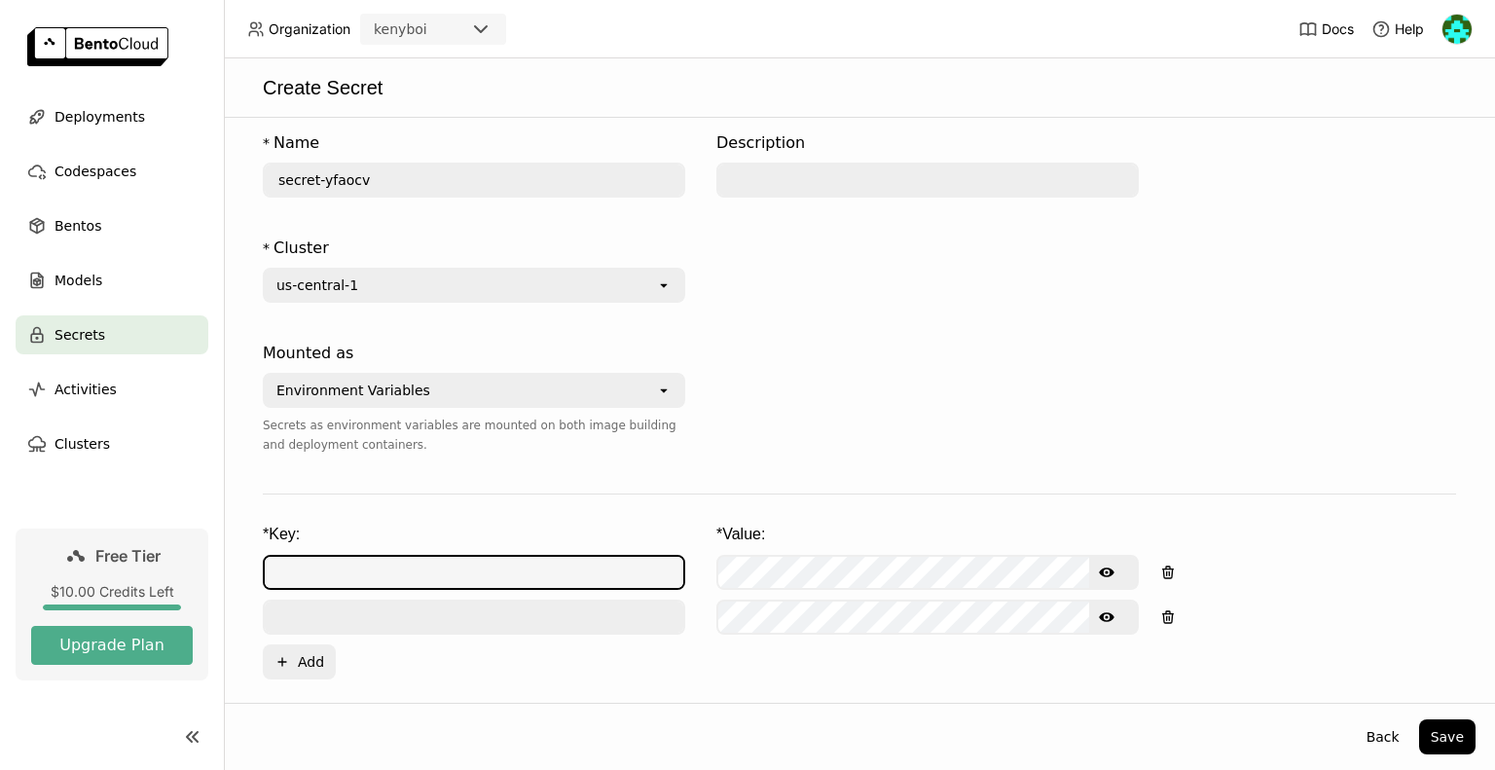
scroll to position [18, 0]
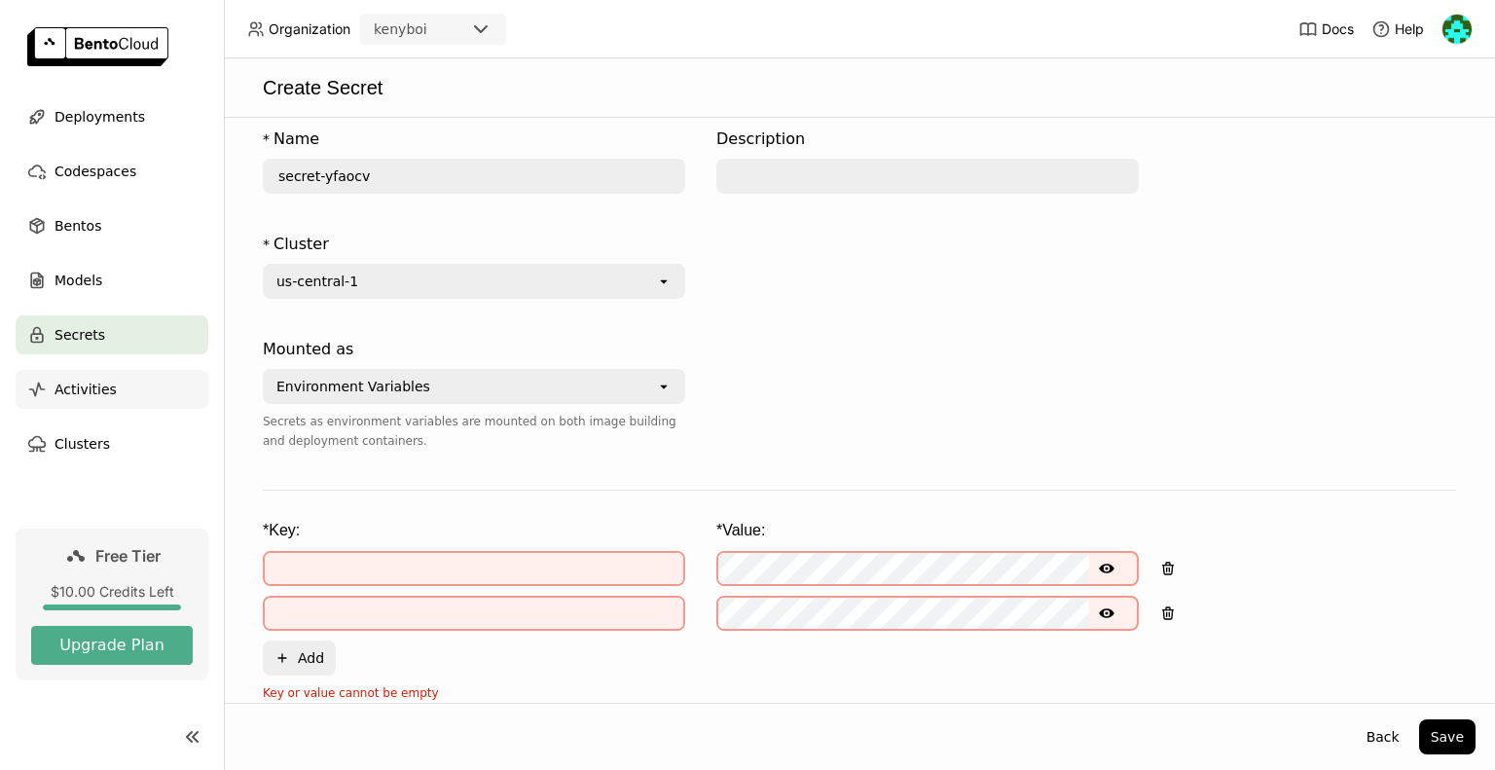
click at [117, 405] on div "Activities" at bounding box center [112, 389] width 193 height 39
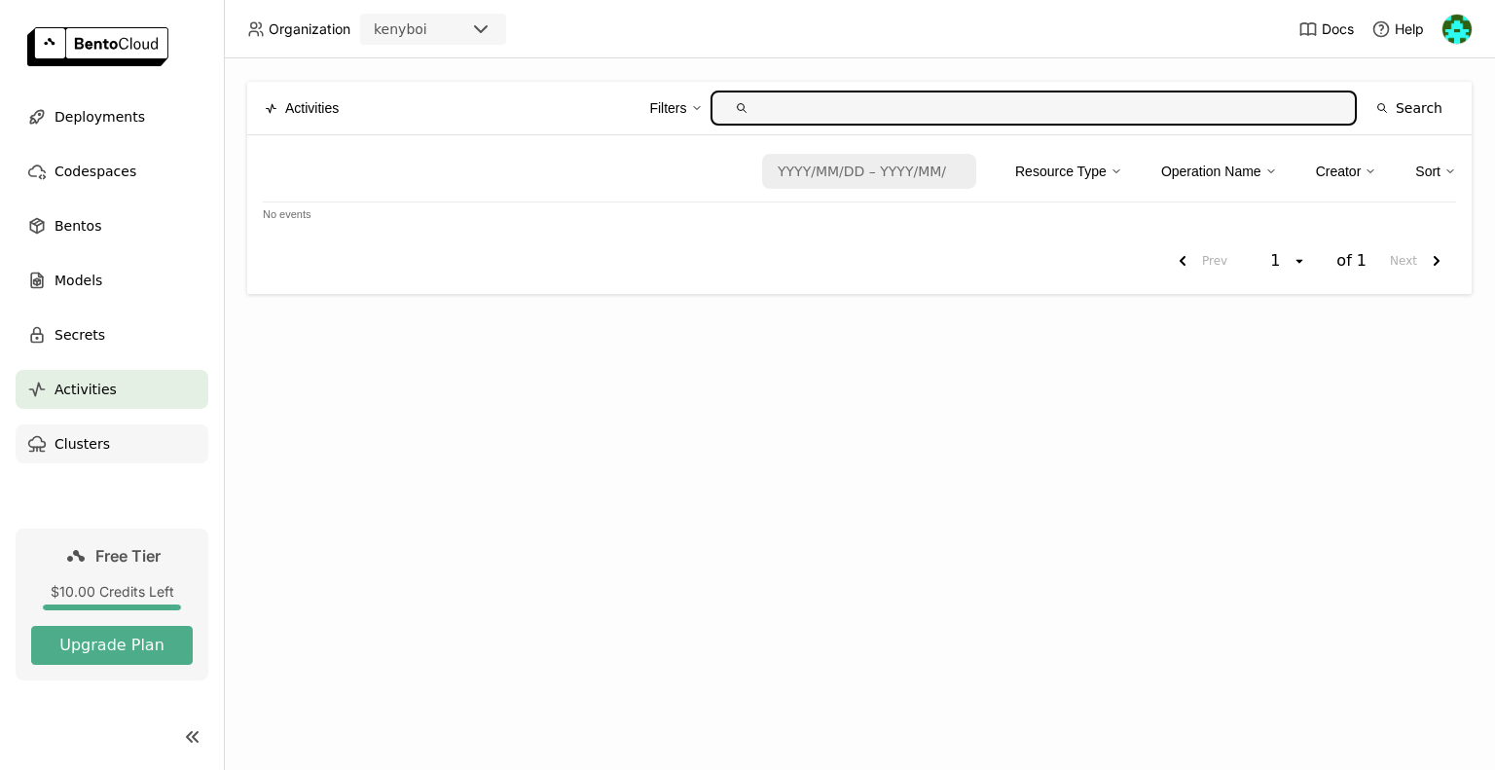
click at [133, 431] on div "Clusters" at bounding box center [112, 443] width 193 height 39
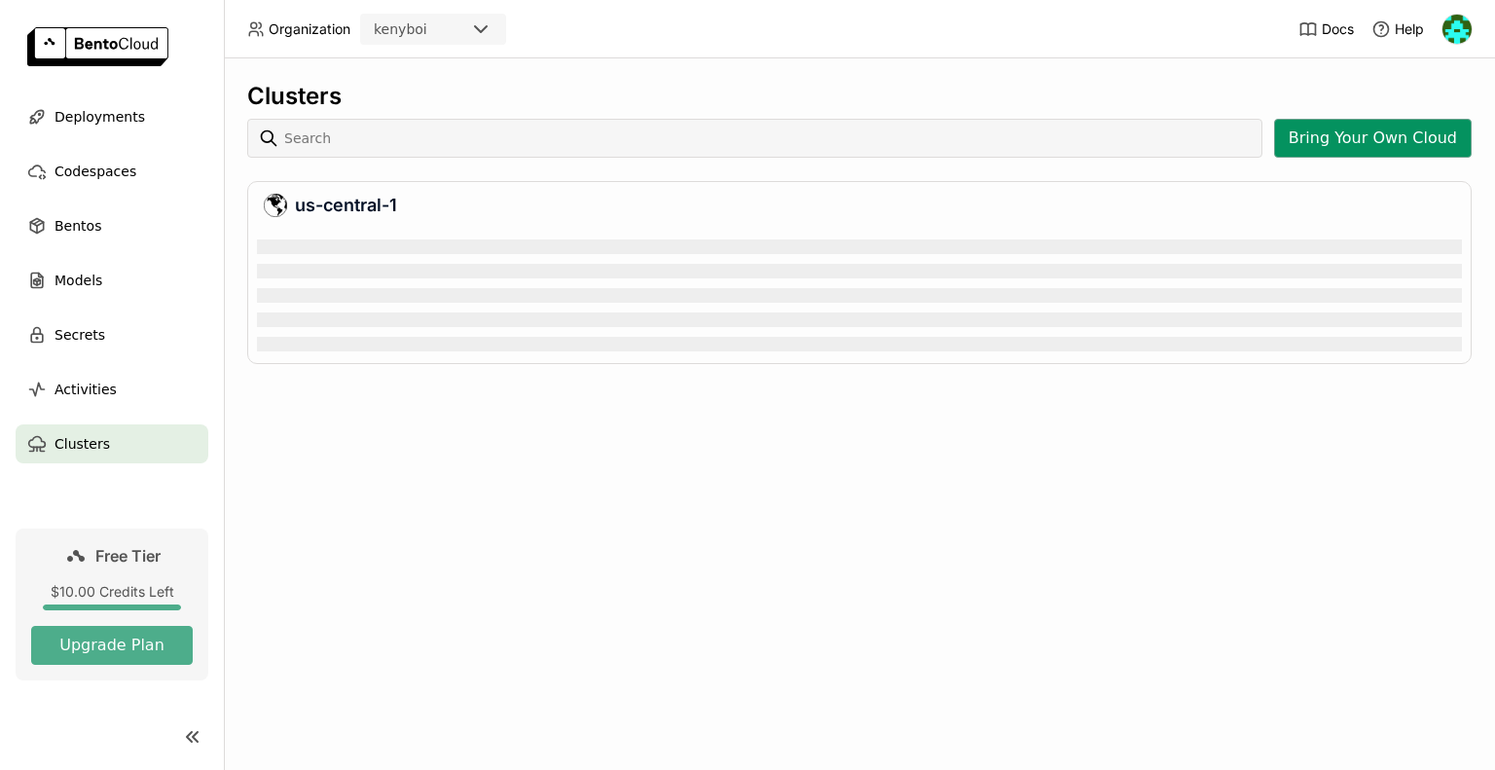
click at [1419, 133] on button "Bring Your Own Cloud" at bounding box center [1373, 138] width 198 height 39
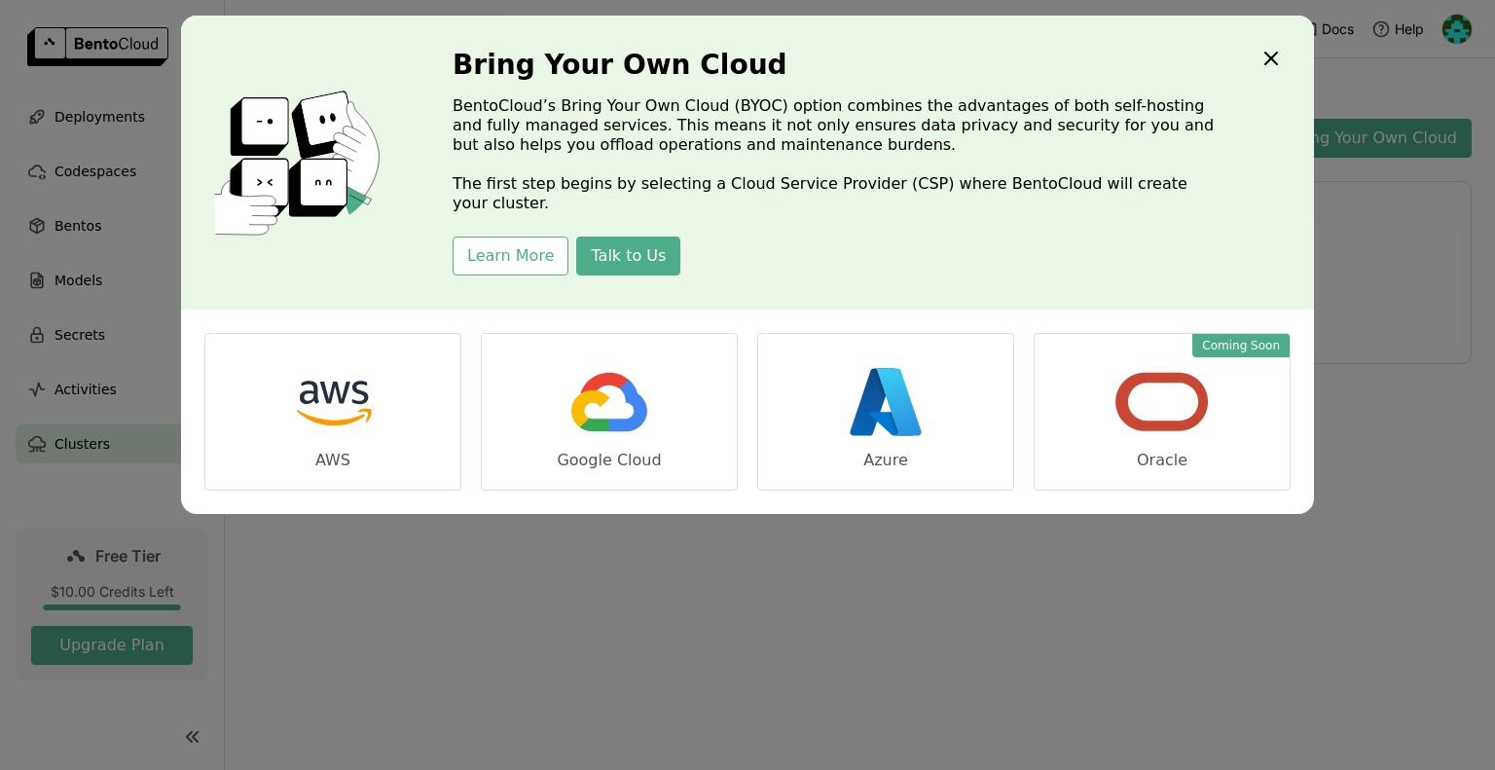
scroll to position [119, 1197]
click at [1285, 57] on div "Bring Your Own Cloud BentoCloud’s Bring Your Own Cloud (BYOC) option combines t…" at bounding box center [747, 163] width 1133 height 294
click at [1272, 64] on icon "Close" at bounding box center [1270, 58] width 23 height 23
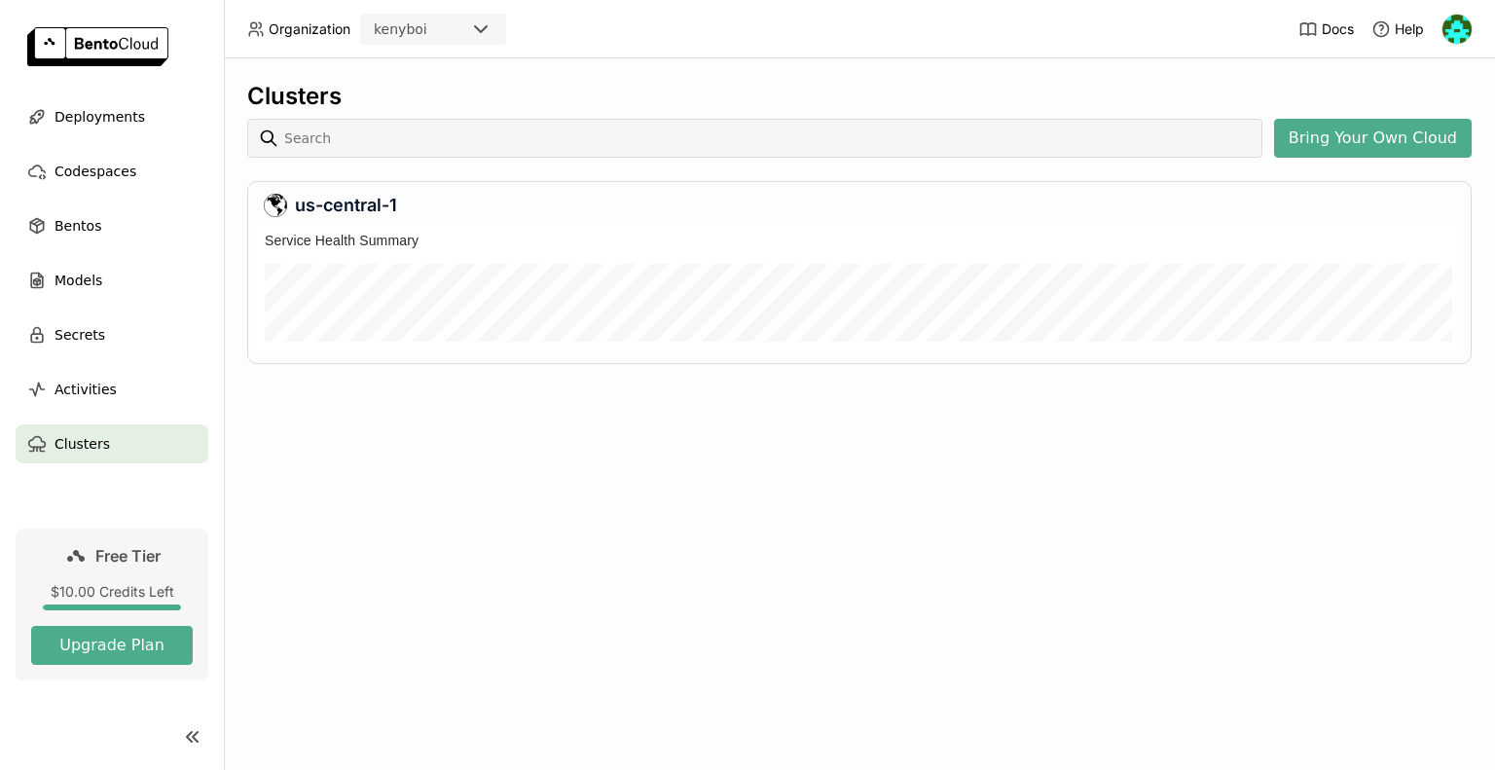
click at [62, 38] on img at bounding box center [97, 46] width 141 height 39
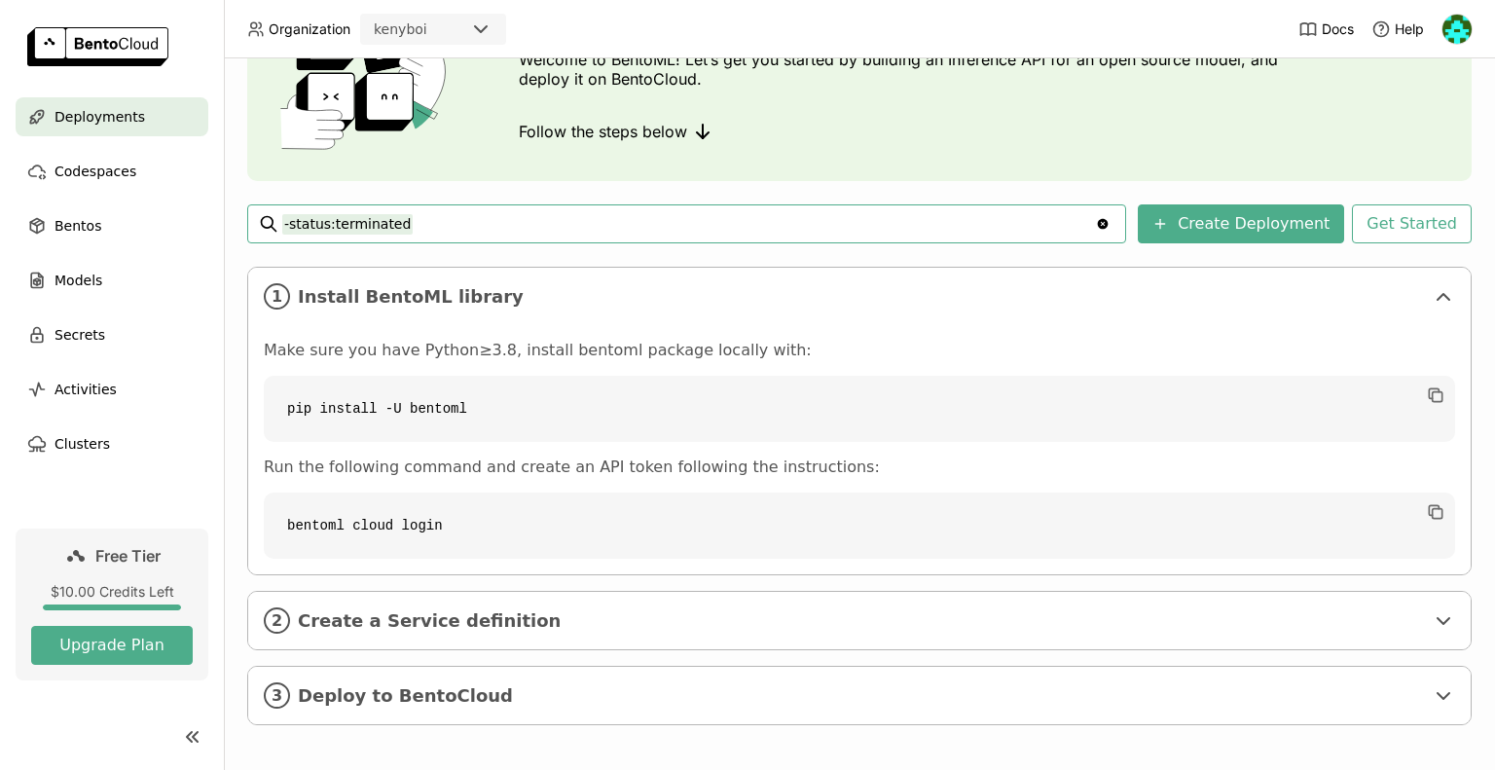
scroll to position [152, 0]
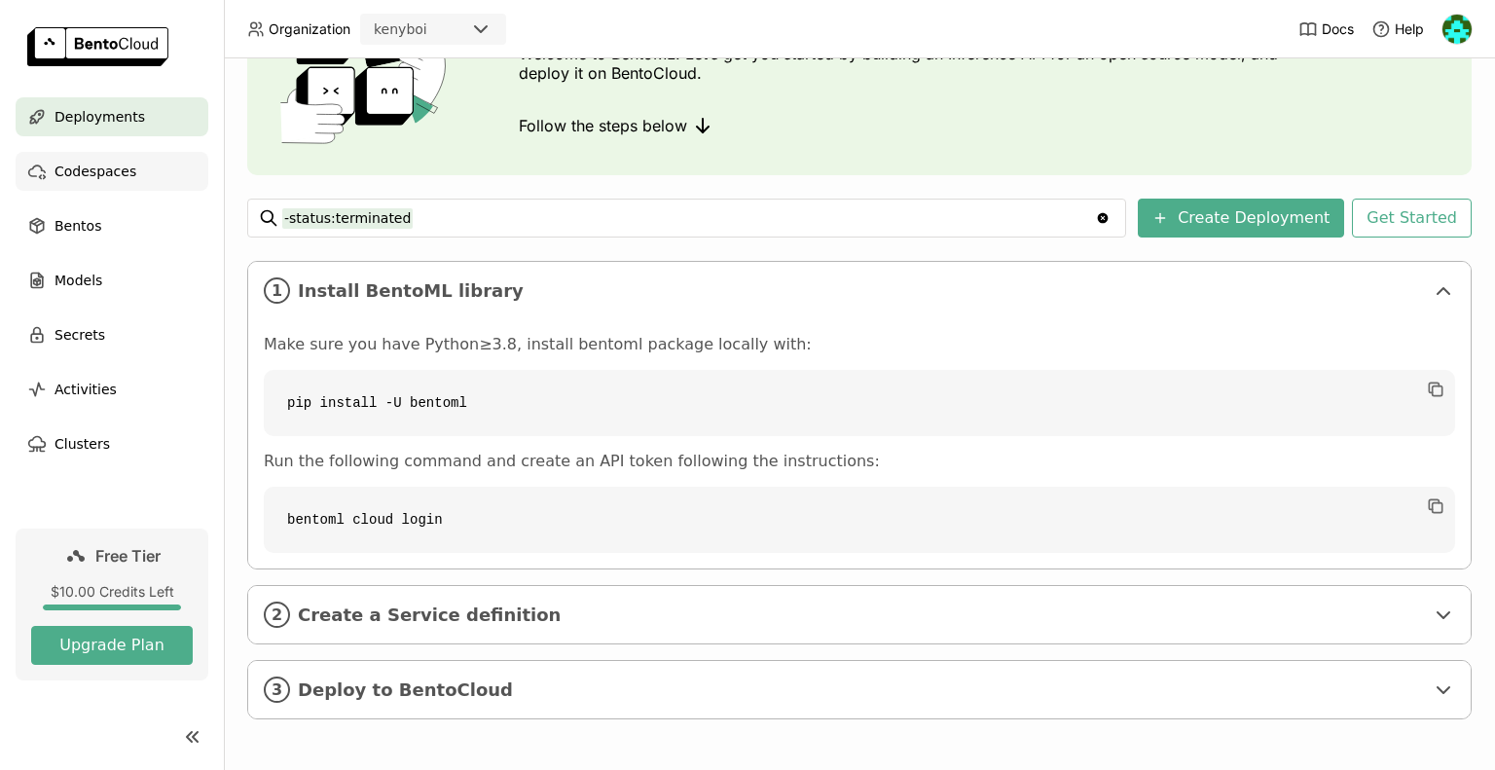
click at [160, 159] on div "Codespaces" at bounding box center [112, 171] width 193 height 39
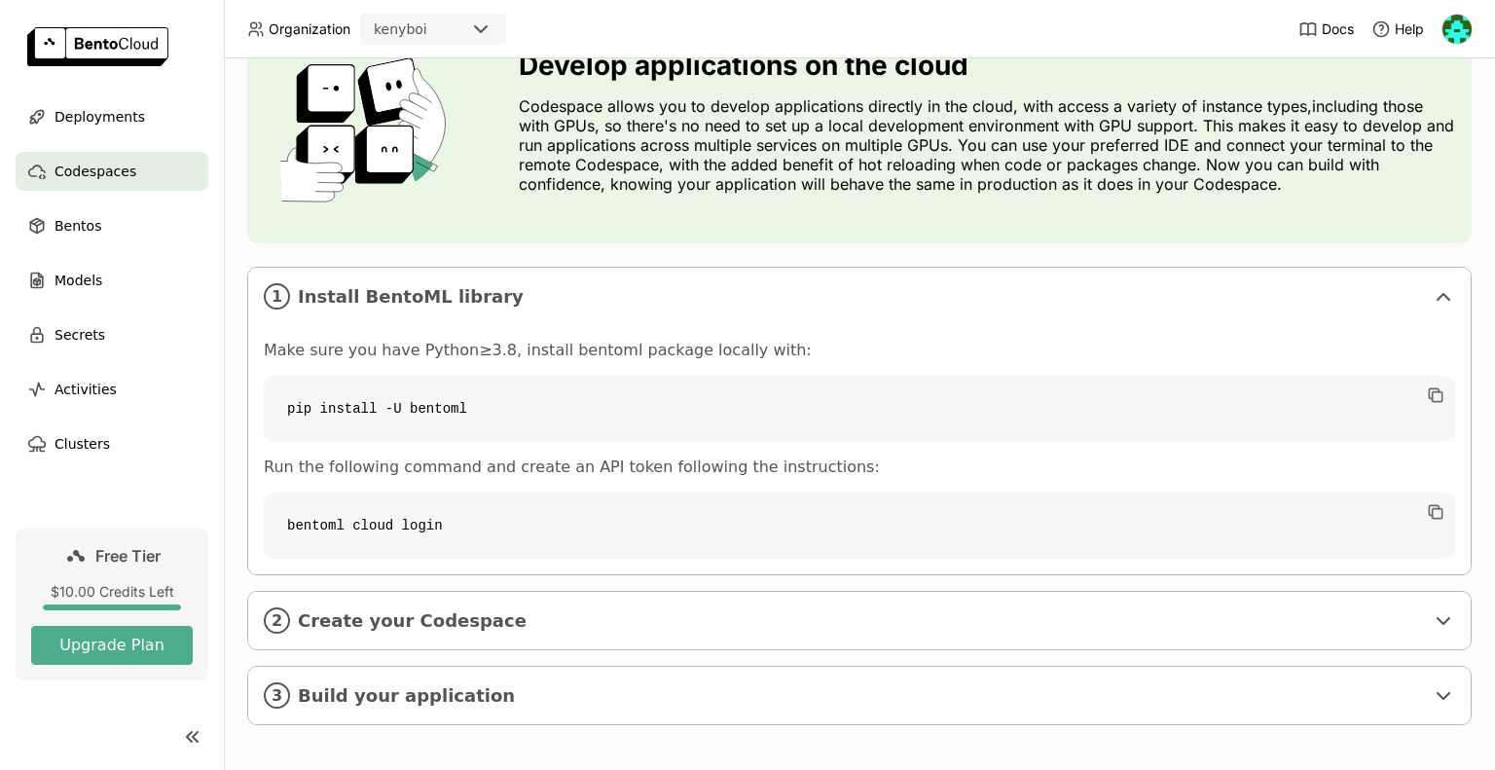
scroll to position [105, 0]
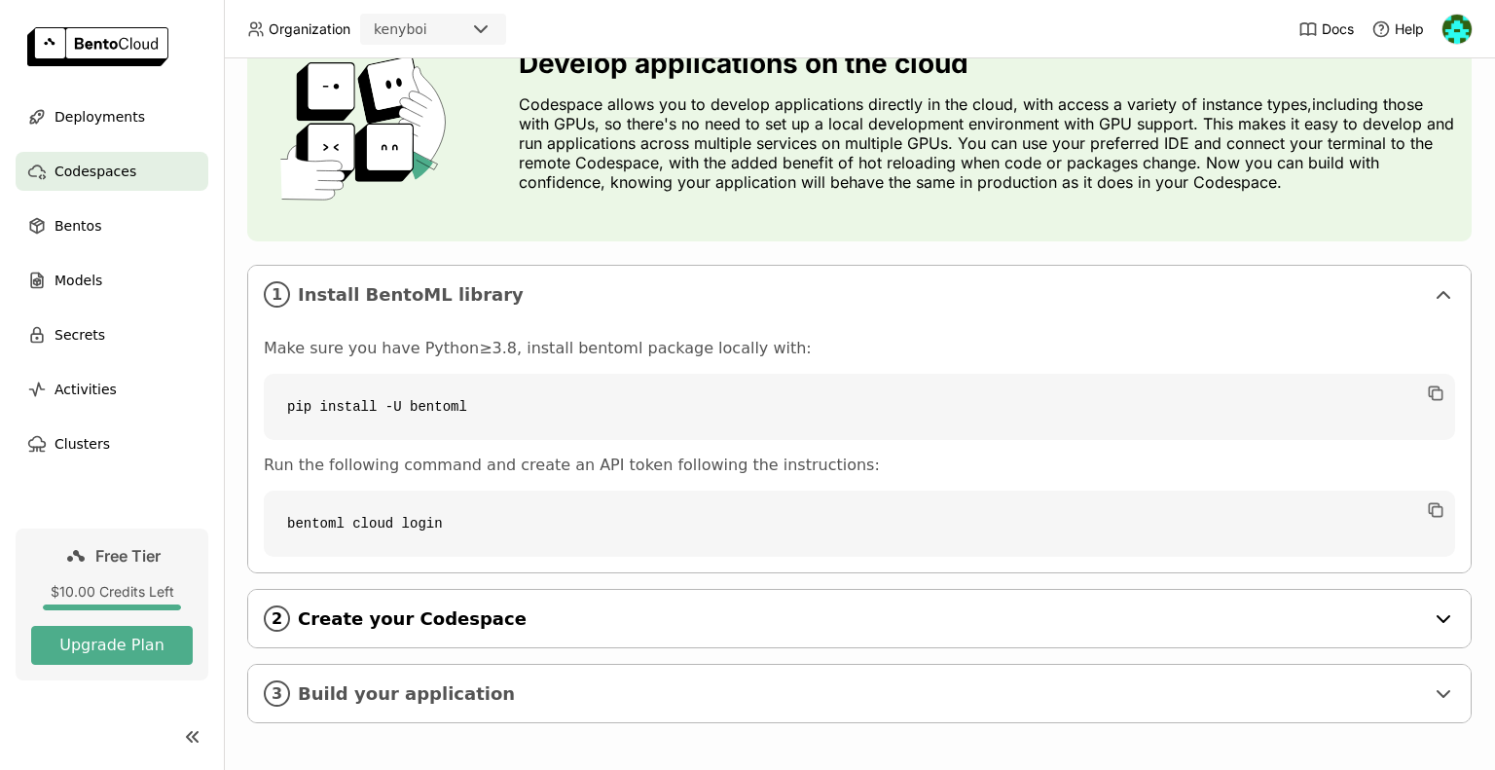
click at [471, 615] on span "Create your Codespace" at bounding box center [861, 618] width 1126 height 21
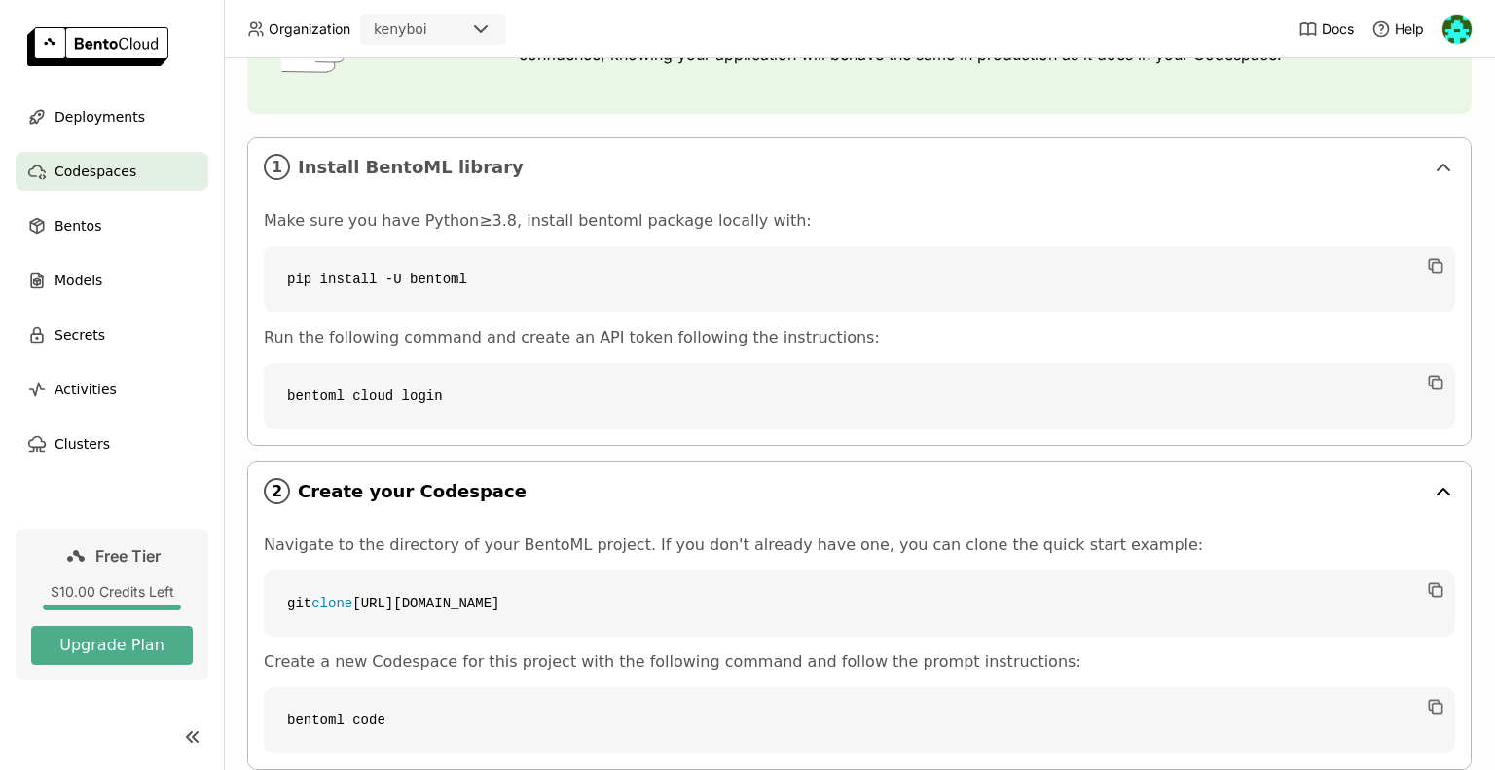
scroll to position [234, 0]
click at [477, 598] on code "git clone [URL][DOMAIN_NAME]" at bounding box center [859, 602] width 1191 height 66
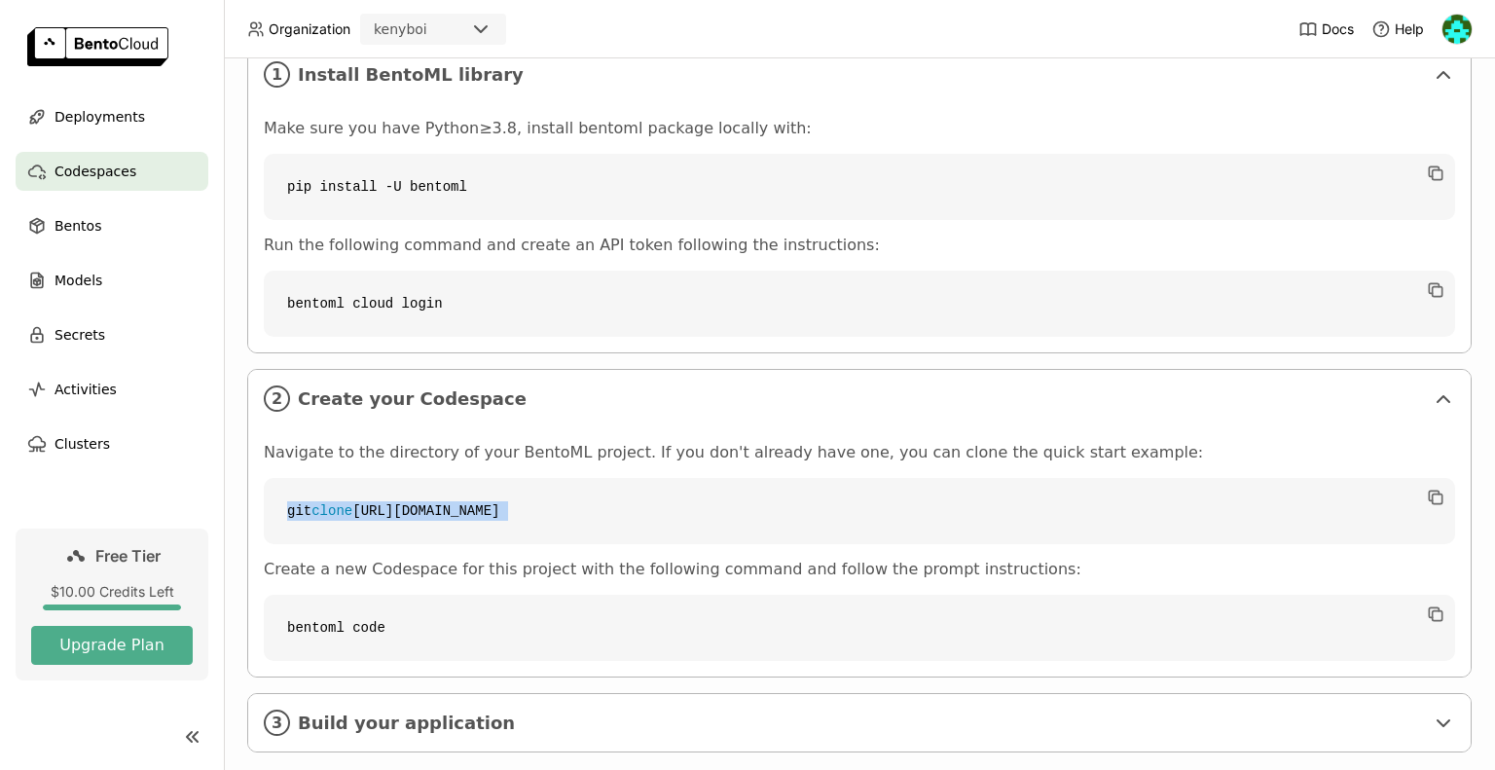
scroll to position [327, 0]
click at [1426, 495] on icon "button" at bounding box center [1435, 495] width 19 height 19
click at [1313, 705] on div "3 Build your application" at bounding box center [859, 720] width 1222 height 57
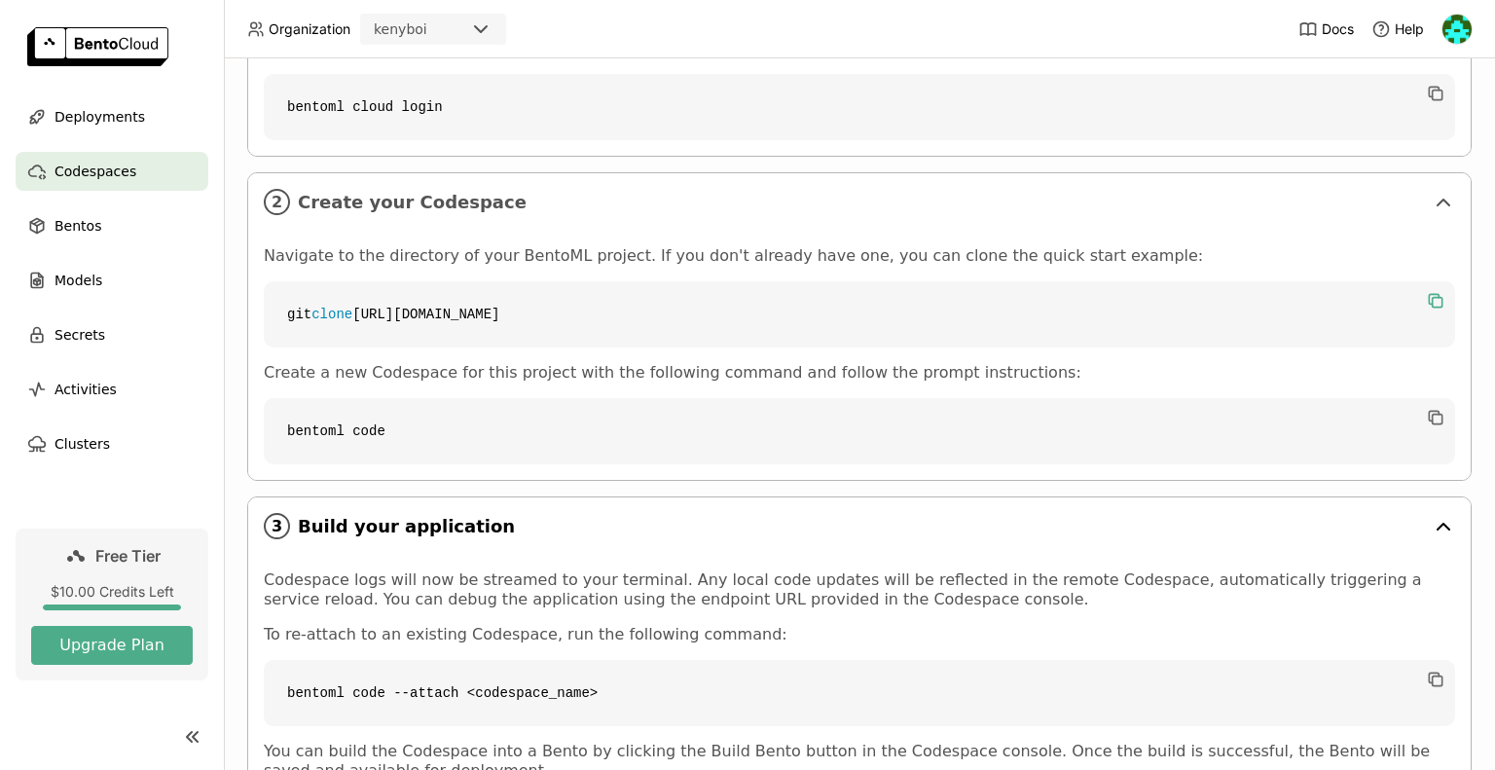
scroll to position [522, 0]
click at [148, 46] on img at bounding box center [97, 46] width 141 height 39
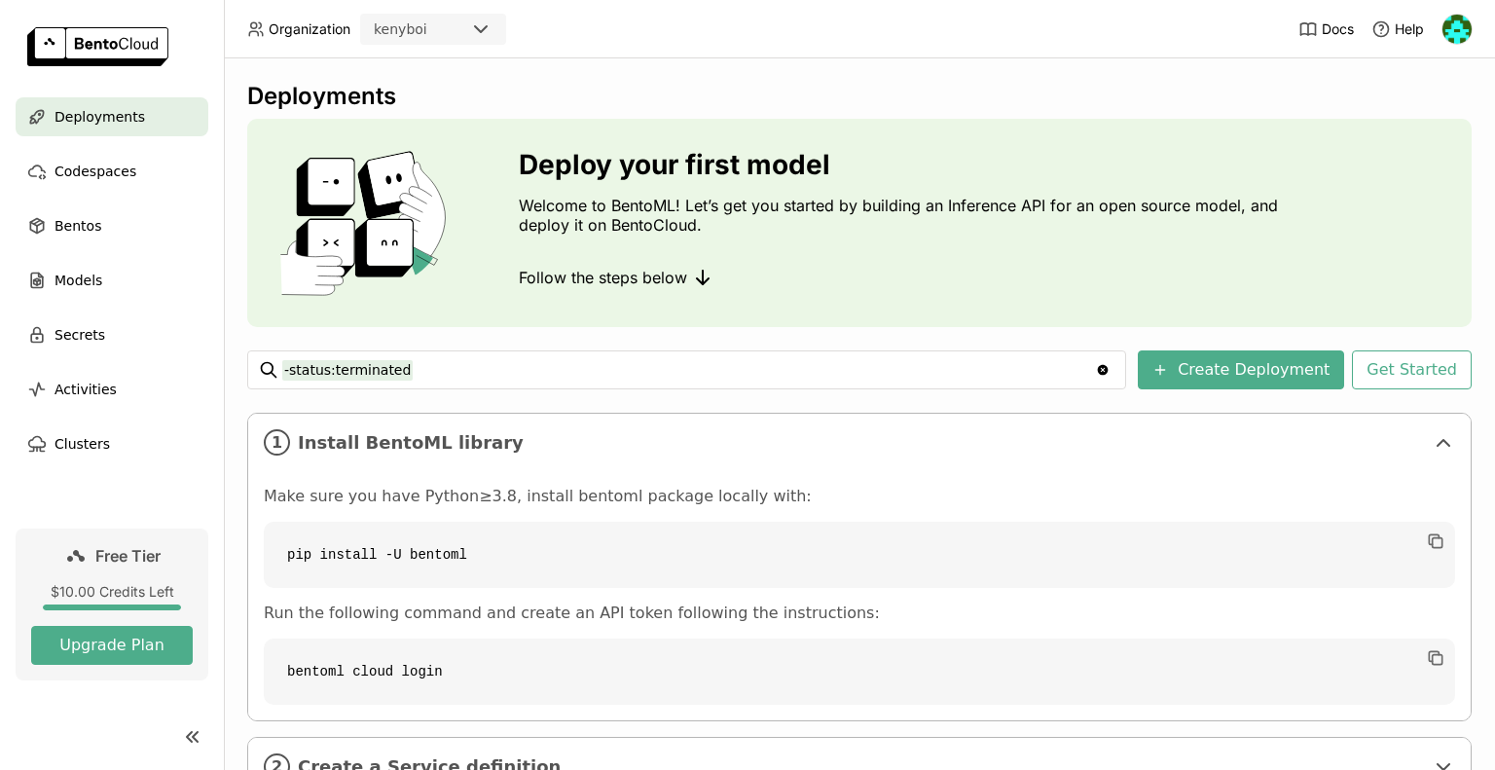
click at [697, 273] on icon at bounding box center [702, 277] width 23 height 23
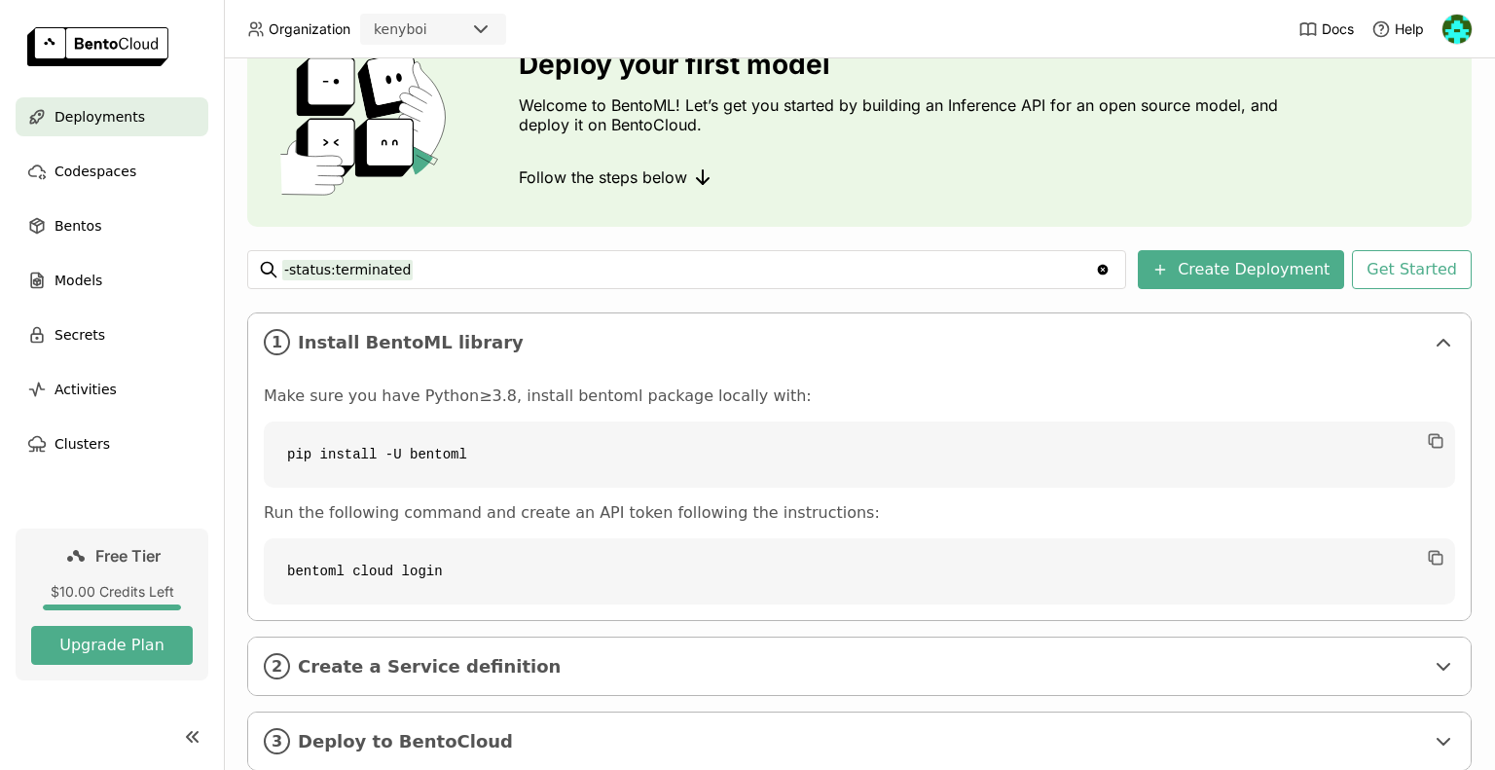
scroll to position [152, 0]
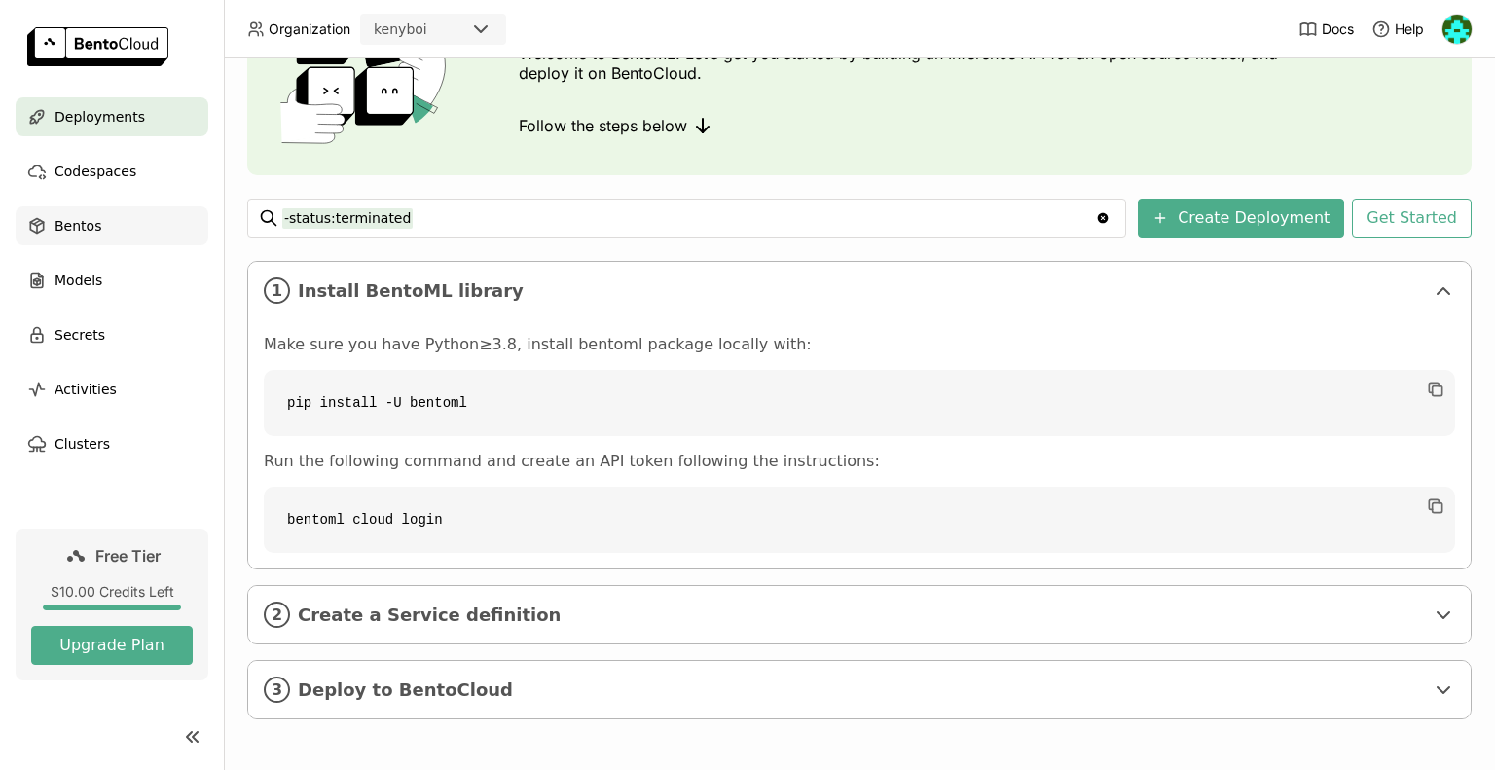
click at [67, 225] on span "Bentos" at bounding box center [77, 225] width 47 height 23
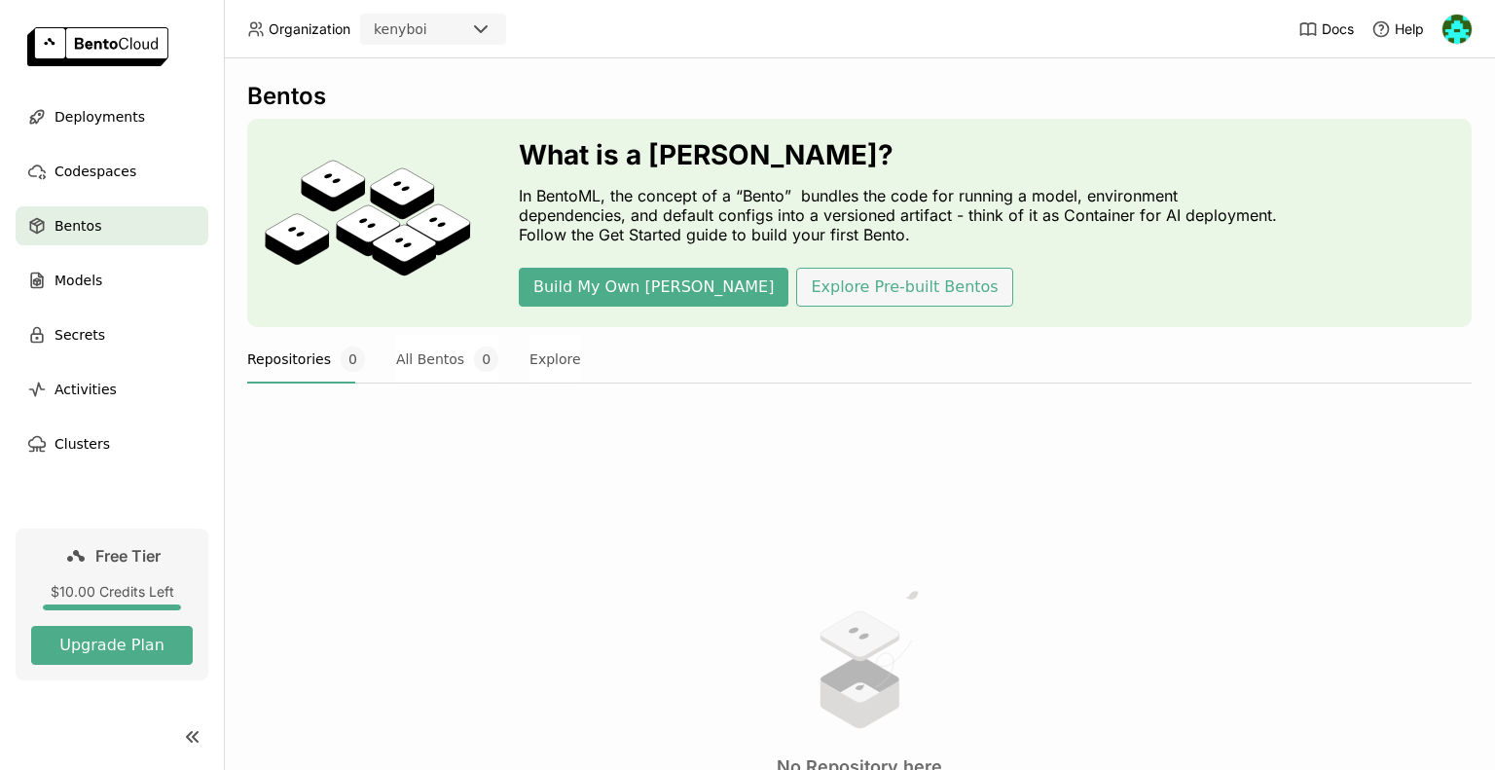
click at [796, 280] on button "Explore Pre-built Bentos" at bounding box center [904, 287] width 216 height 39
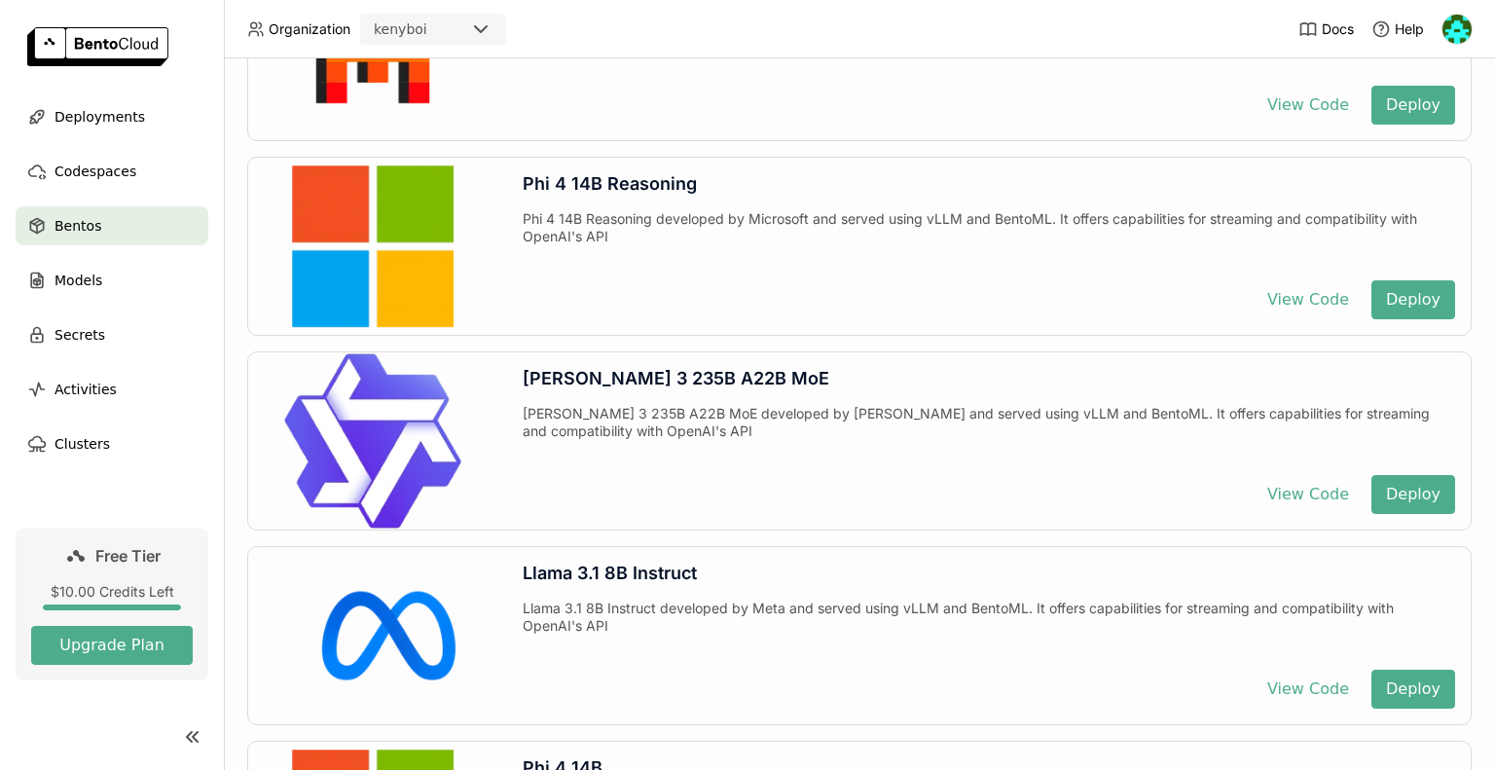
scroll to position [2521, 0]
